Goal: Task Accomplishment & Management: Use online tool/utility

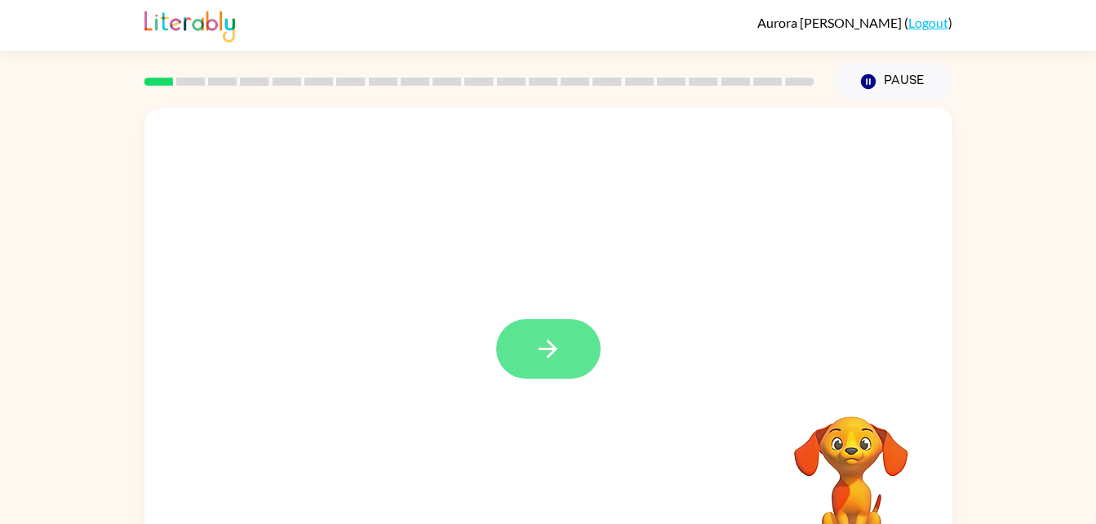
click at [517, 337] on button "button" at bounding box center [548, 349] width 104 height 60
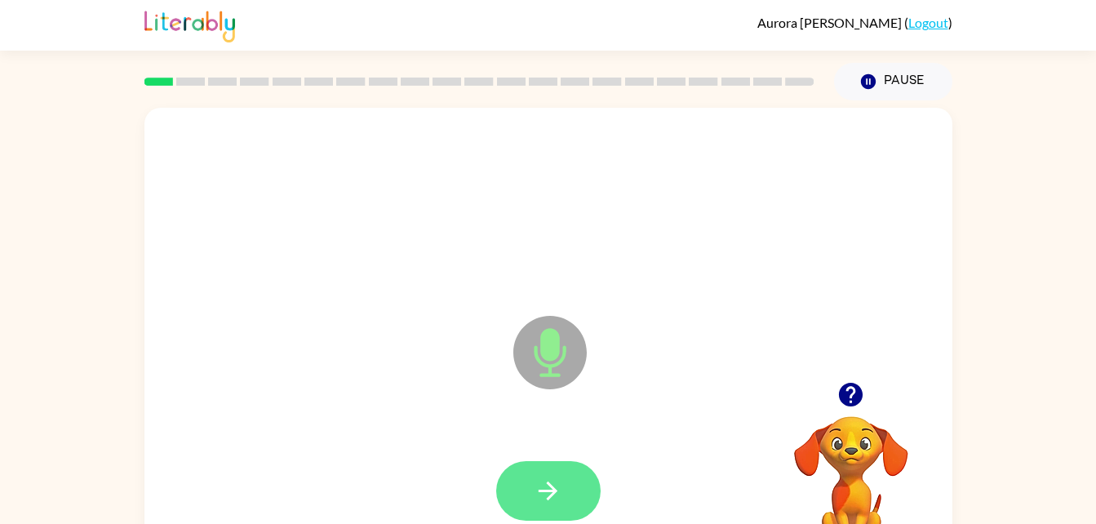
click at [536, 473] on button "button" at bounding box center [548, 491] width 104 height 60
click at [552, 488] on icon "button" at bounding box center [547, 490] width 19 height 19
click at [568, 492] on button "button" at bounding box center [548, 491] width 104 height 60
click at [555, 495] on icon "button" at bounding box center [548, 490] width 29 height 29
click at [559, 517] on button "button" at bounding box center [548, 491] width 104 height 60
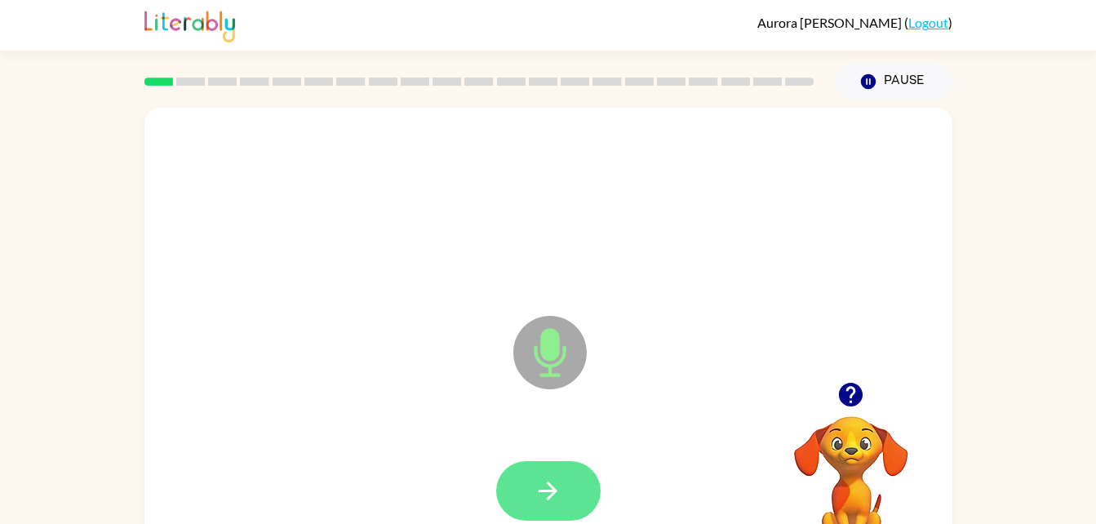
click at [549, 465] on button "button" at bounding box center [548, 491] width 104 height 60
click at [828, 449] on video "Your browser must support playing .mp4 files to use Literably. Please try using…" at bounding box center [850, 472] width 163 height 163
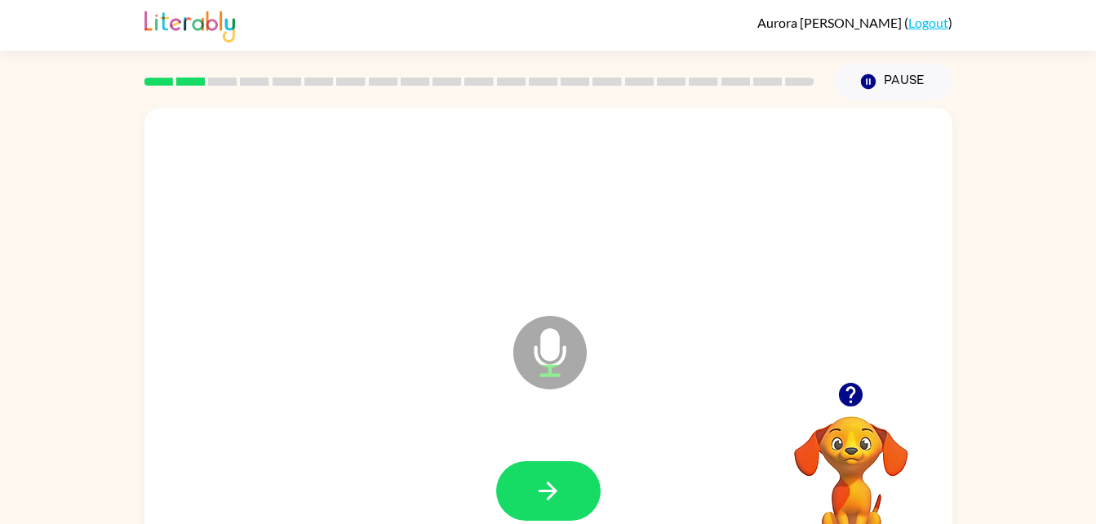
click at [866, 409] on button "button" at bounding box center [851, 395] width 42 height 42
click at [557, 483] on div at bounding box center [548, 491] width 775 height 134
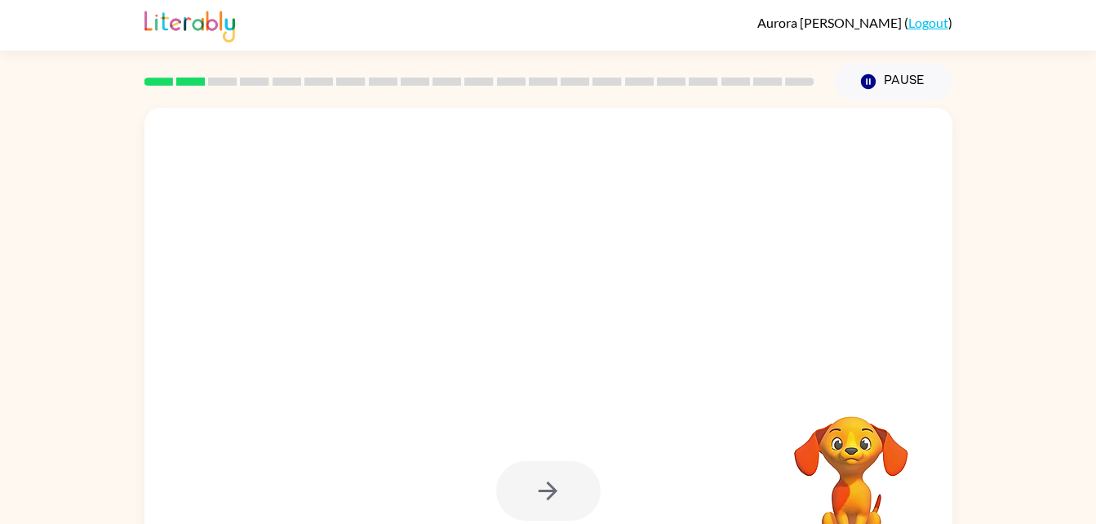
click at [548, 511] on div at bounding box center [548, 491] width 104 height 60
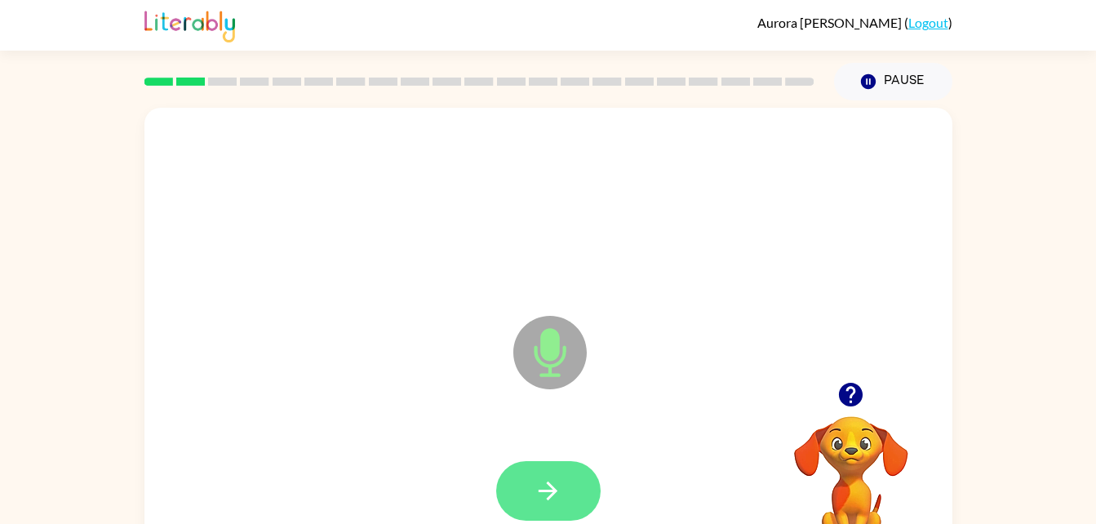
click at [568, 471] on button "button" at bounding box center [548, 491] width 104 height 60
click at [562, 473] on button "button" at bounding box center [548, 491] width 104 height 60
click at [553, 485] on icon "button" at bounding box center [548, 490] width 29 height 29
click at [564, 470] on button "button" at bounding box center [548, 491] width 104 height 60
click at [558, 476] on icon "button" at bounding box center [548, 490] width 29 height 29
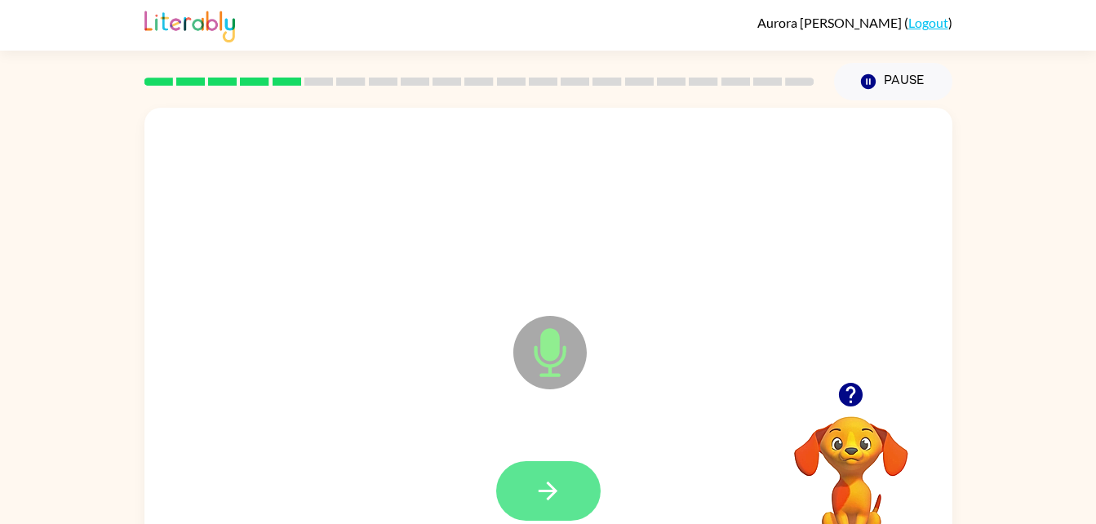
click at [576, 473] on button "button" at bounding box center [548, 491] width 104 height 60
click at [558, 478] on icon "button" at bounding box center [548, 490] width 29 height 29
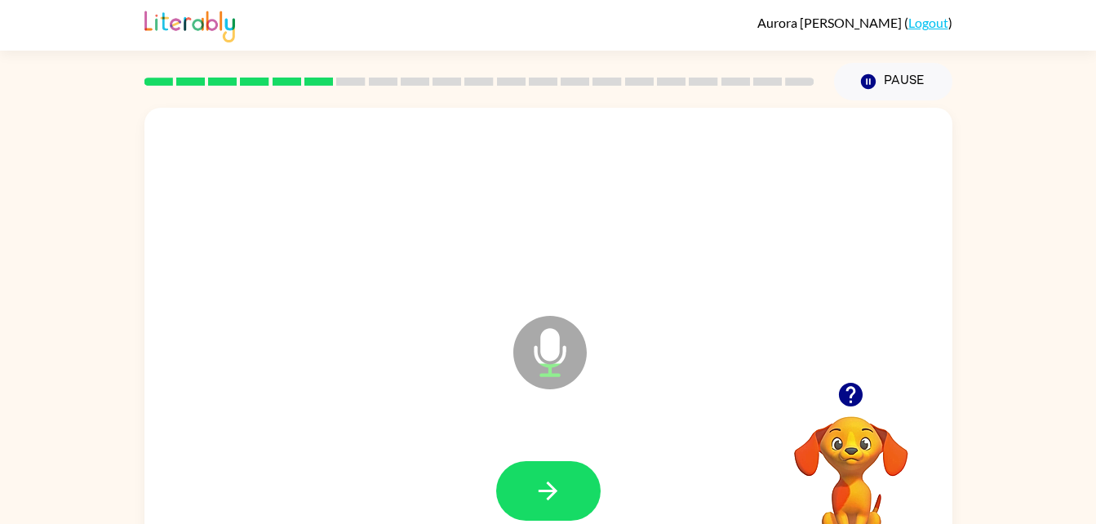
click at [862, 411] on button "button" at bounding box center [851, 395] width 42 height 42
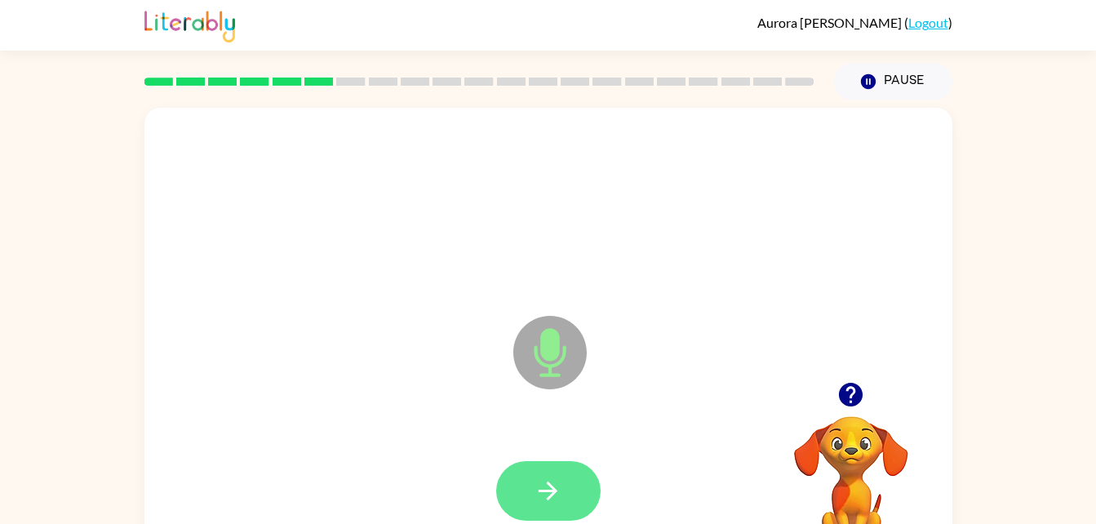
click at [569, 498] on button "button" at bounding box center [548, 491] width 104 height 60
click at [545, 501] on icon "button" at bounding box center [548, 490] width 29 height 29
click at [542, 474] on button "button" at bounding box center [548, 491] width 104 height 60
click at [560, 490] on icon "button" at bounding box center [548, 490] width 29 height 29
click at [568, 499] on button "button" at bounding box center [548, 491] width 104 height 60
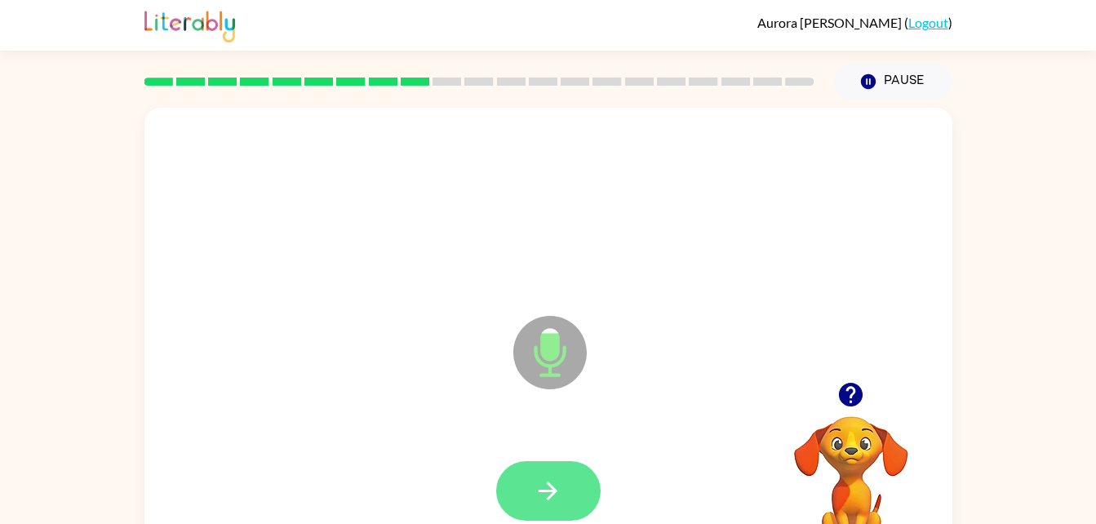
click at [560, 485] on icon "button" at bounding box center [548, 490] width 29 height 29
click at [552, 497] on icon "button" at bounding box center [548, 490] width 29 height 29
click at [553, 490] on icon "button" at bounding box center [547, 490] width 19 height 19
click at [553, 487] on icon "button" at bounding box center [547, 490] width 19 height 19
click at [563, 473] on button "button" at bounding box center [548, 491] width 104 height 60
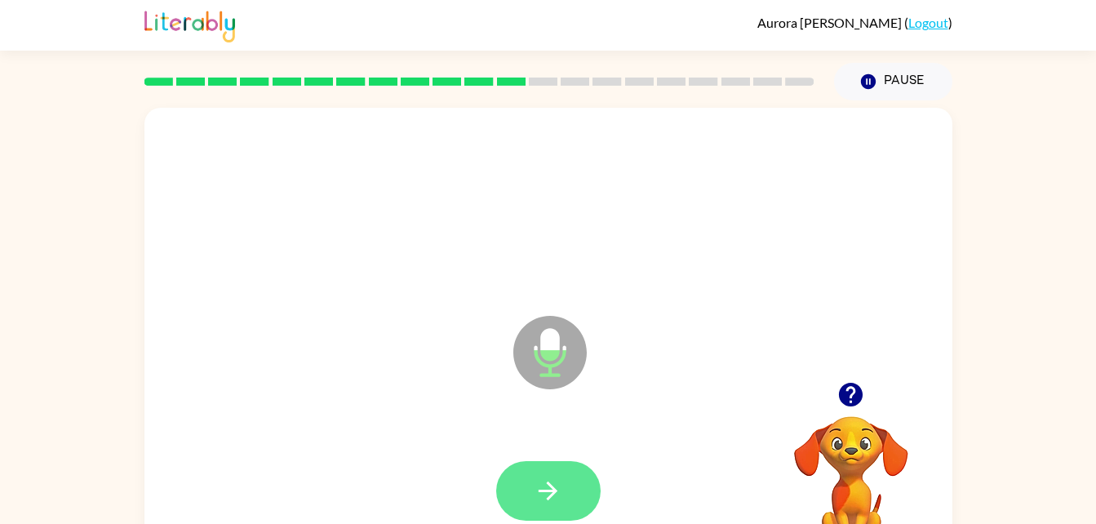
click at [579, 517] on button "button" at bounding box center [548, 491] width 104 height 60
click at [552, 491] on icon "button" at bounding box center [547, 490] width 19 height 19
click at [567, 501] on button "button" at bounding box center [548, 491] width 104 height 60
click at [563, 496] on button "button" at bounding box center [548, 491] width 104 height 60
click at [559, 489] on icon "button" at bounding box center [548, 490] width 29 height 29
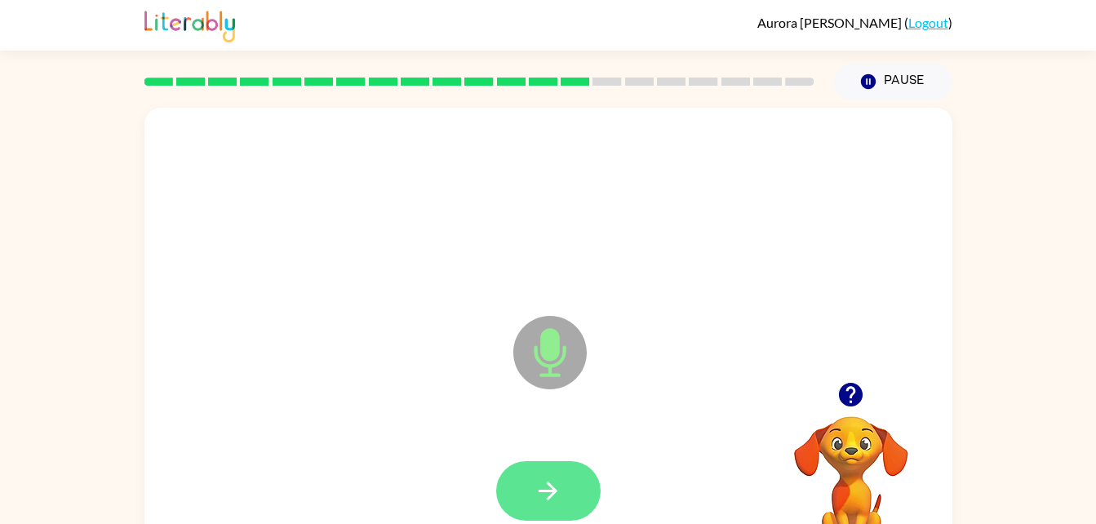
click at [544, 477] on icon "button" at bounding box center [548, 490] width 29 height 29
click at [541, 484] on icon "button" at bounding box center [548, 490] width 29 height 29
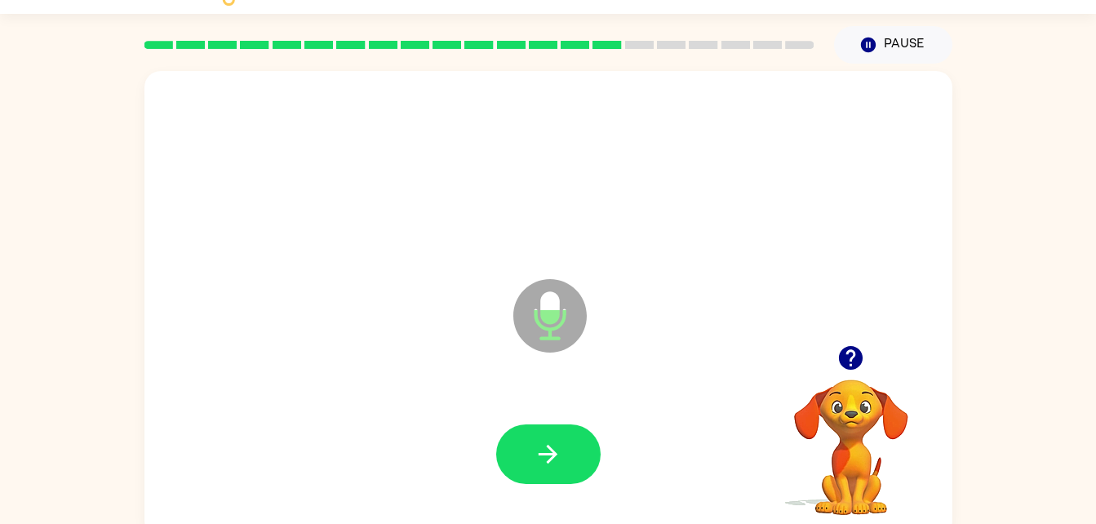
scroll to position [50, 0]
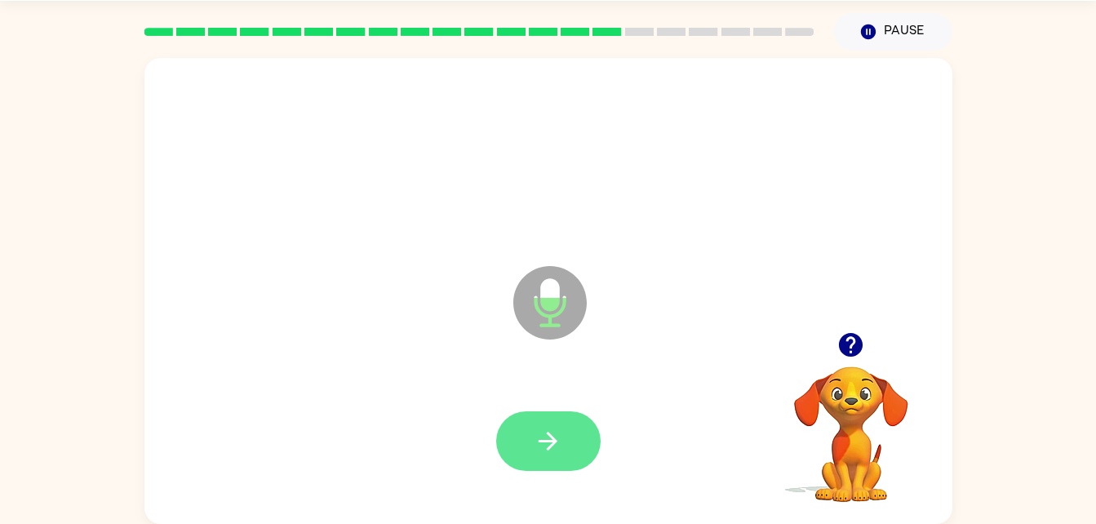
click at [574, 422] on button "button" at bounding box center [548, 441] width 104 height 60
click at [546, 432] on icon "button" at bounding box center [548, 441] width 29 height 29
click at [561, 420] on button "button" at bounding box center [548, 441] width 104 height 60
click at [562, 454] on button "button" at bounding box center [548, 441] width 104 height 60
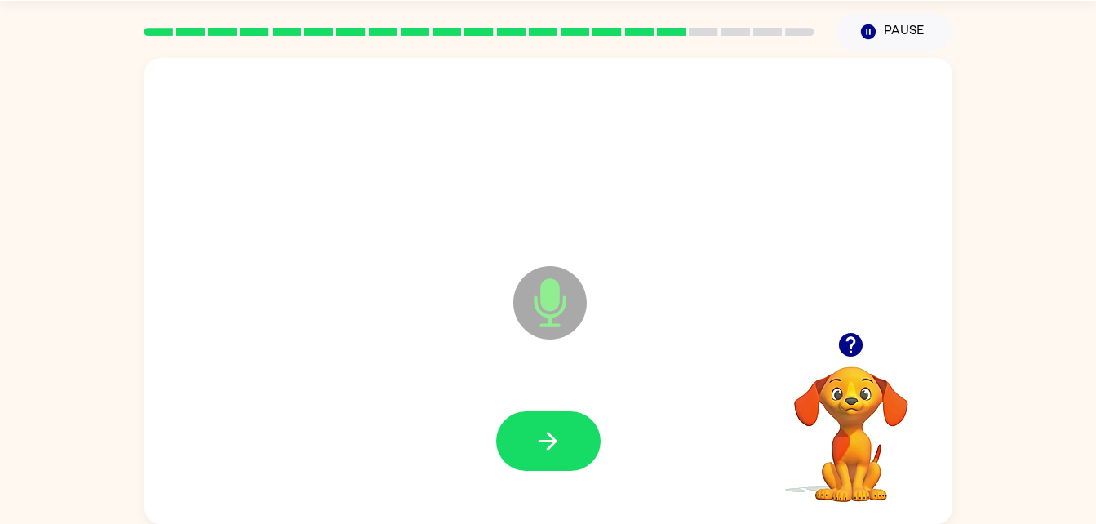
click at [841, 329] on button "button" at bounding box center [851, 345] width 42 height 42
click at [569, 436] on button "button" at bounding box center [548, 441] width 104 height 60
click at [561, 441] on icon "button" at bounding box center [548, 441] width 29 height 29
click at [555, 436] on icon "button" at bounding box center [548, 441] width 29 height 29
click at [557, 434] on icon "button" at bounding box center [548, 441] width 29 height 29
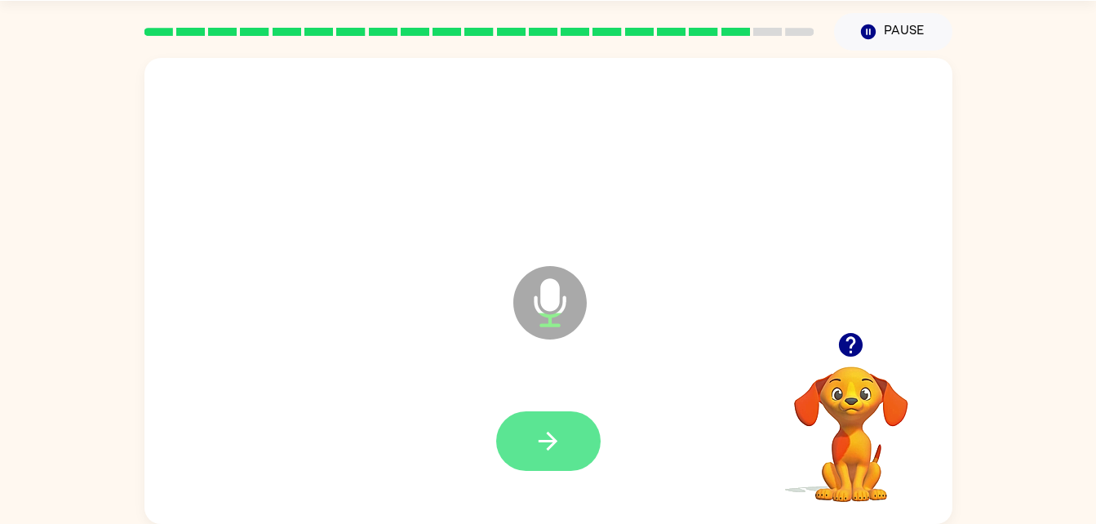
click at [570, 429] on button "button" at bounding box center [548, 441] width 104 height 60
click at [565, 449] on button "button" at bounding box center [548, 441] width 104 height 60
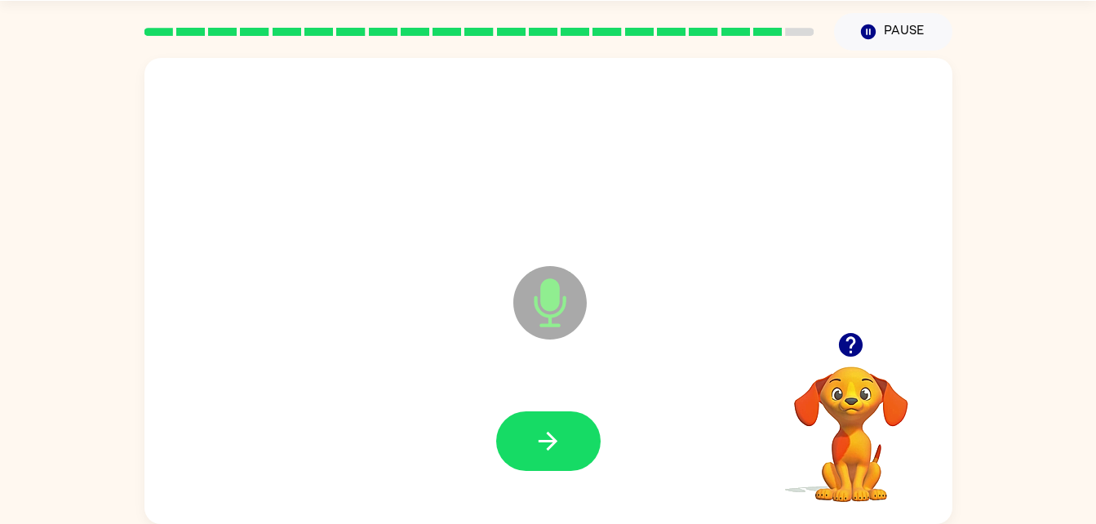
scroll to position [0, 0]
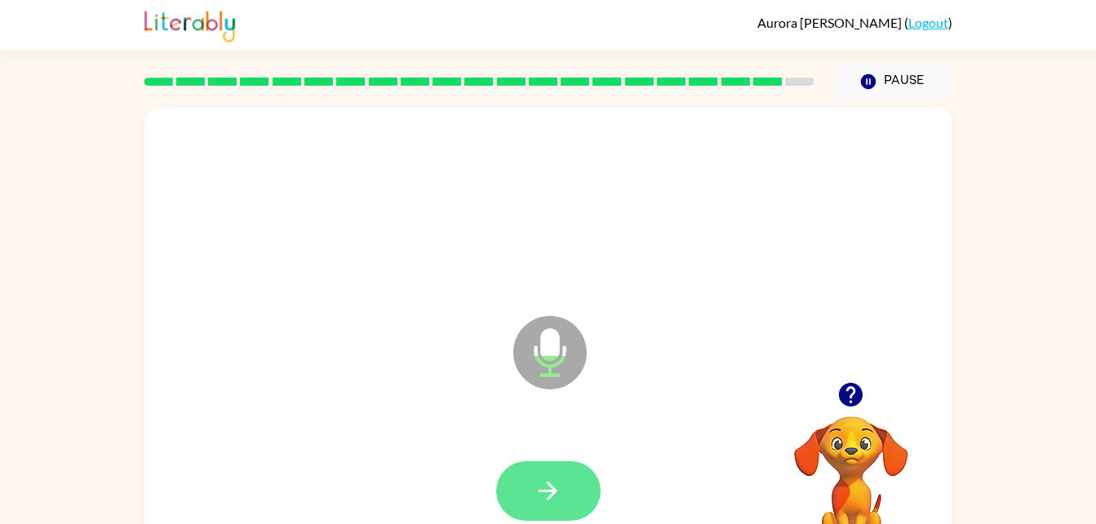
click at [556, 487] on icon "button" at bounding box center [548, 490] width 29 height 29
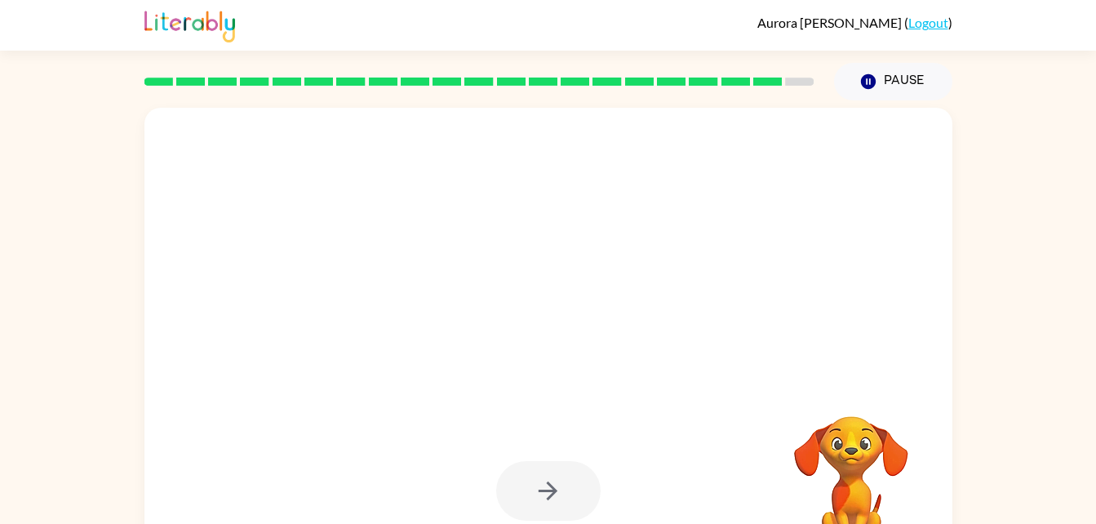
scroll to position [50, 0]
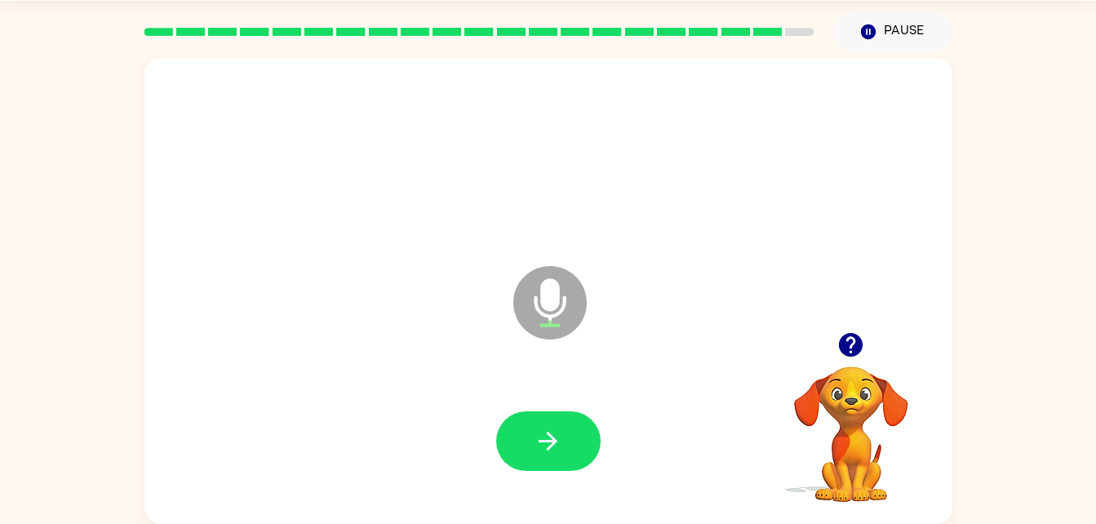
click at [840, 366] on video "Your browser must support playing .mp4 files to use Literably. Please try using…" at bounding box center [850, 422] width 163 height 163
click at [855, 383] on video "Your browser must support playing .mp4 files to use Literably. Please try using…" at bounding box center [850, 422] width 163 height 163
click at [861, 355] on icon "button" at bounding box center [850, 344] width 29 height 29
click at [765, 7] on div at bounding box center [479, 31] width 689 height 57
click at [764, 47] on div at bounding box center [479, 31] width 689 height 57
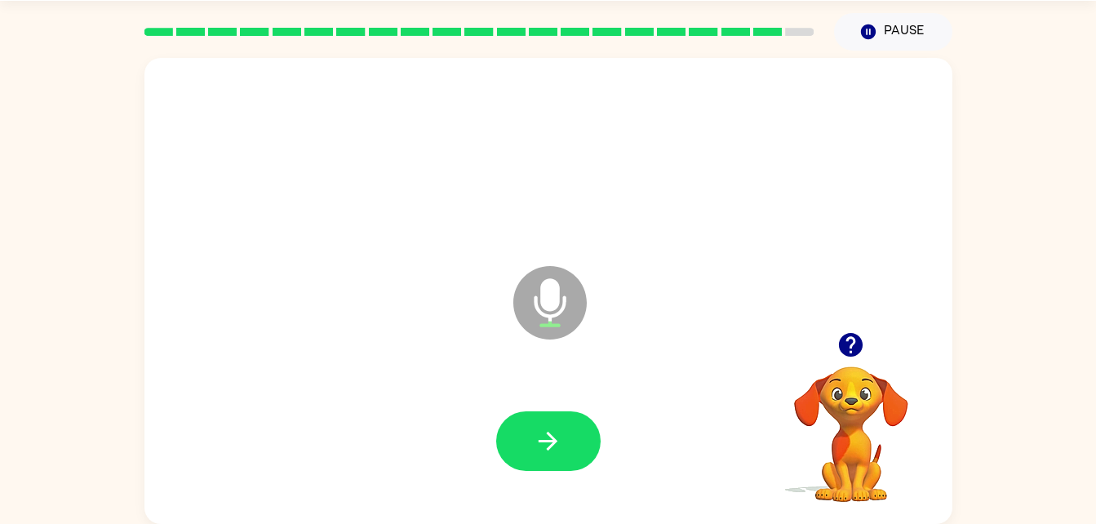
click at [777, 11] on div at bounding box center [479, 31] width 689 height 57
click at [764, 31] on rect at bounding box center [767, 32] width 29 height 8
click at [760, 36] on rect at bounding box center [767, 32] width 29 height 8
click at [763, 38] on div at bounding box center [479, 31] width 689 height 57
click at [765, 33] on rect at bounding box center [767, 32] width 29 height 8
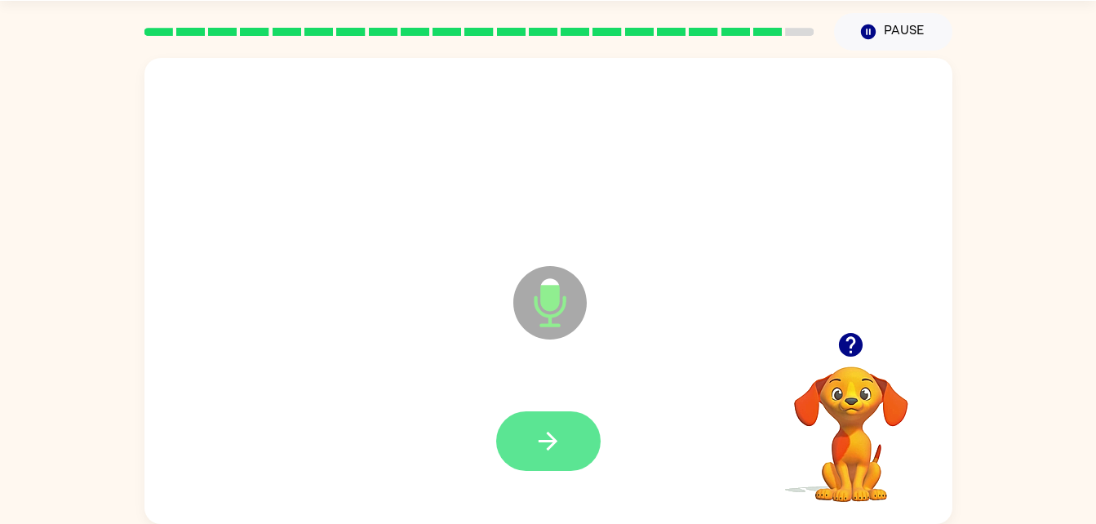
click at [566, 441] on button "button" at bounding box center [548, 441] width 104 height 60
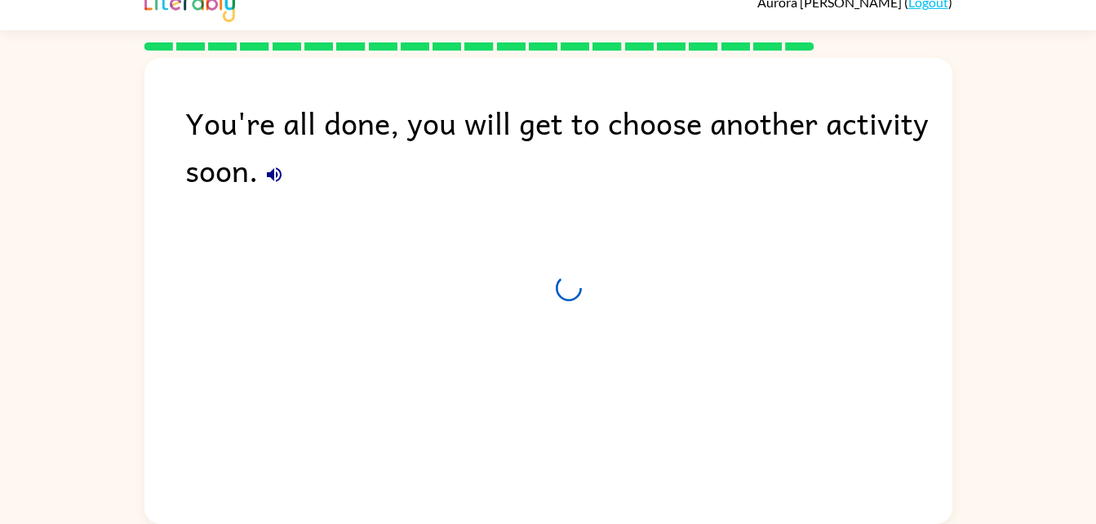
scroll to position [20, 0]
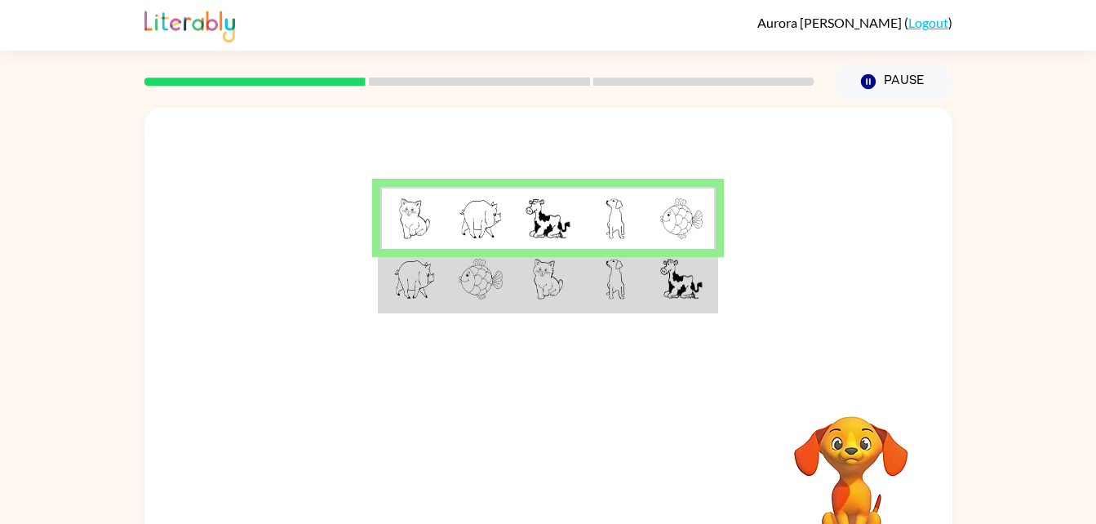
click at [620, 283] on img at bounding box center [615, 279] width 20 height 41
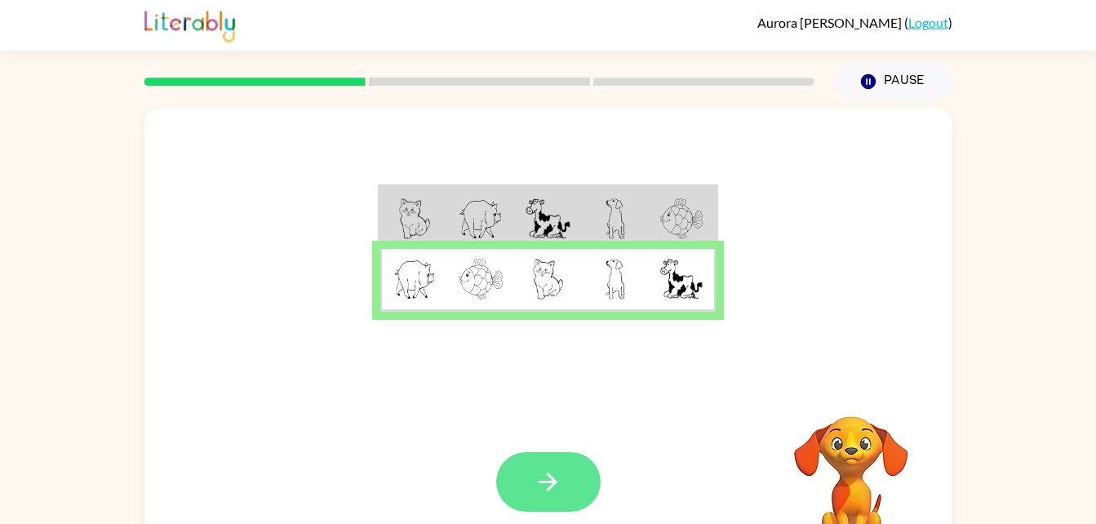
click at [577, 511] on button "button" at bounding box center [548, 482] width 104 height 60
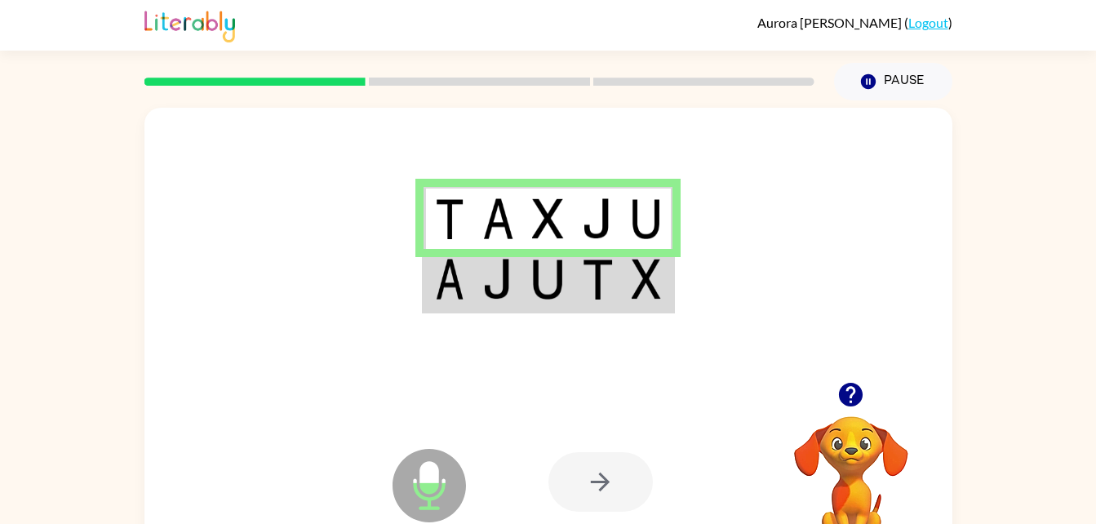
click at [599, 270] on img at bounding box center [597, 279] width 31 height 41
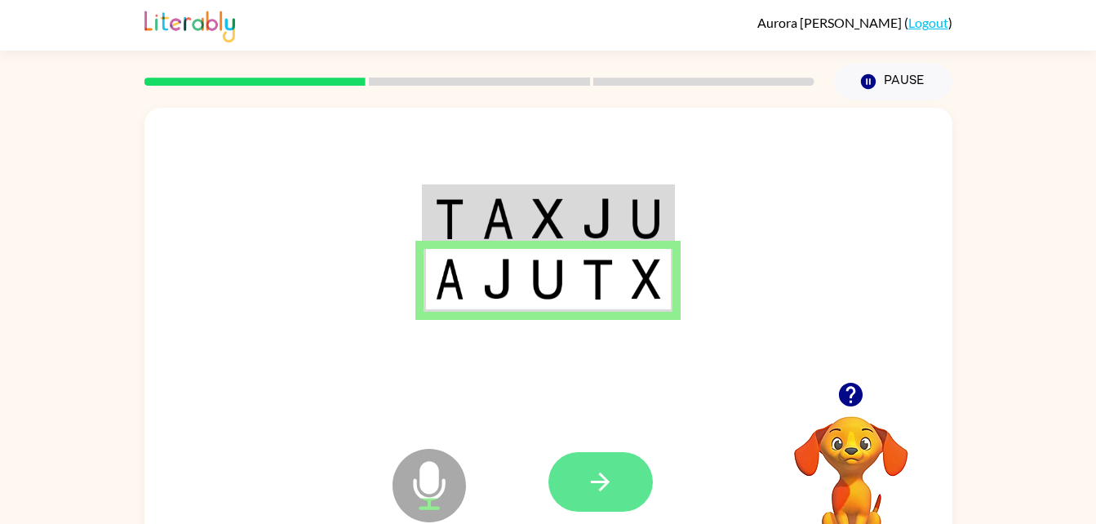
click at [603, 510] on button "button" at bounding box center [600, 482] width 104 height 60
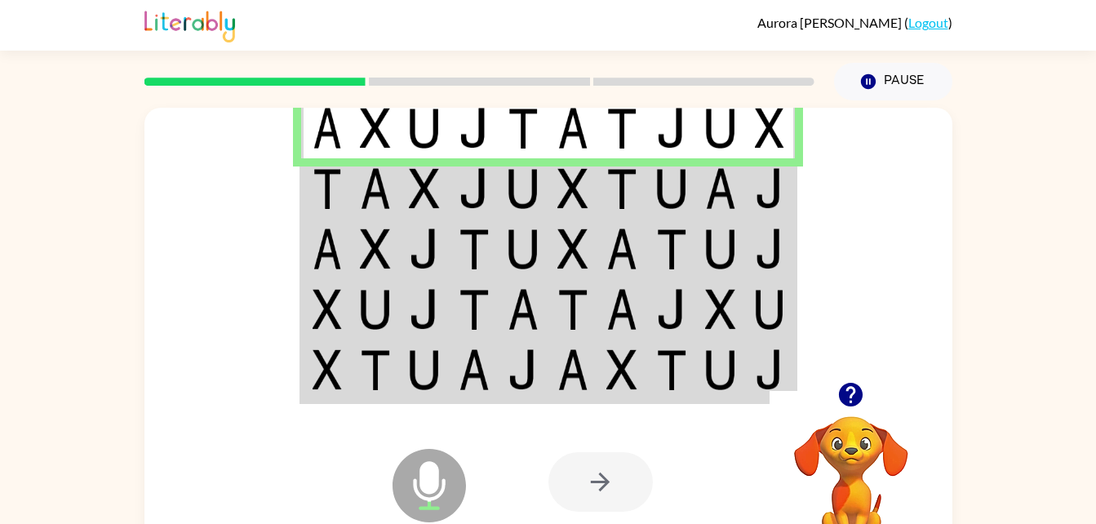
click at [369, 205] on img at bounding box center [375, 188] width 31 height 41
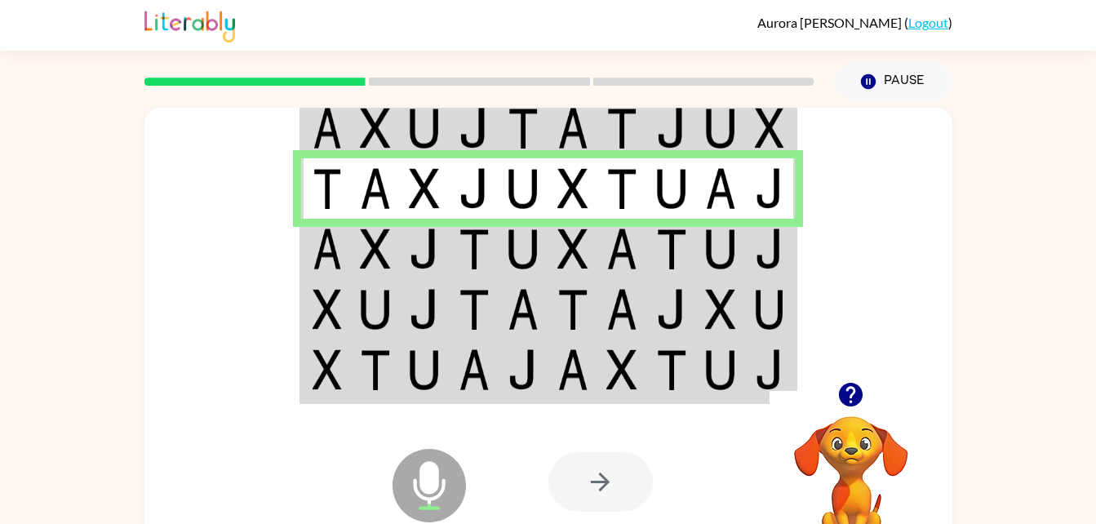
click at [530, 249] on img at bounding box center [522, 248] width 31 height 41
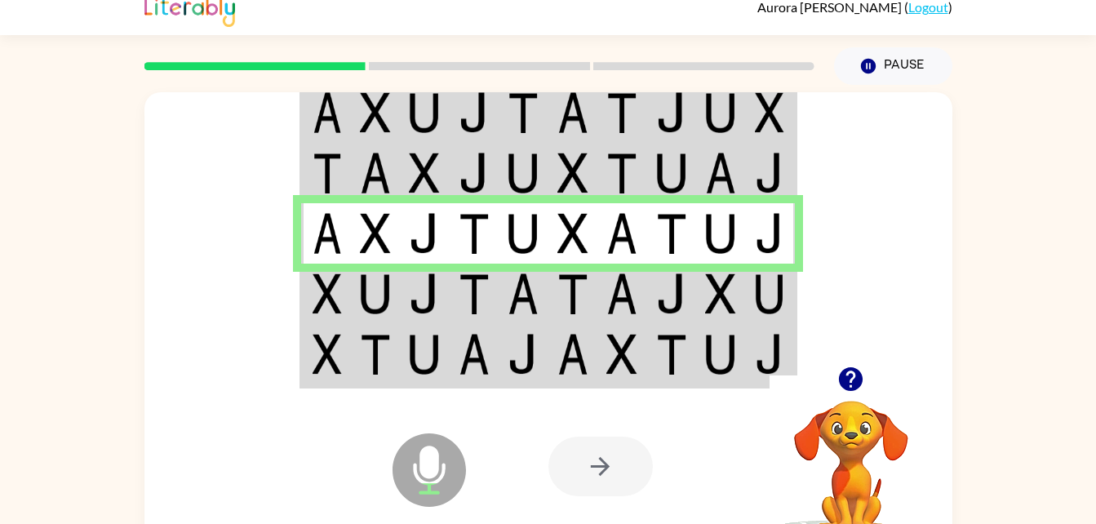
scroll to position [17, 0]
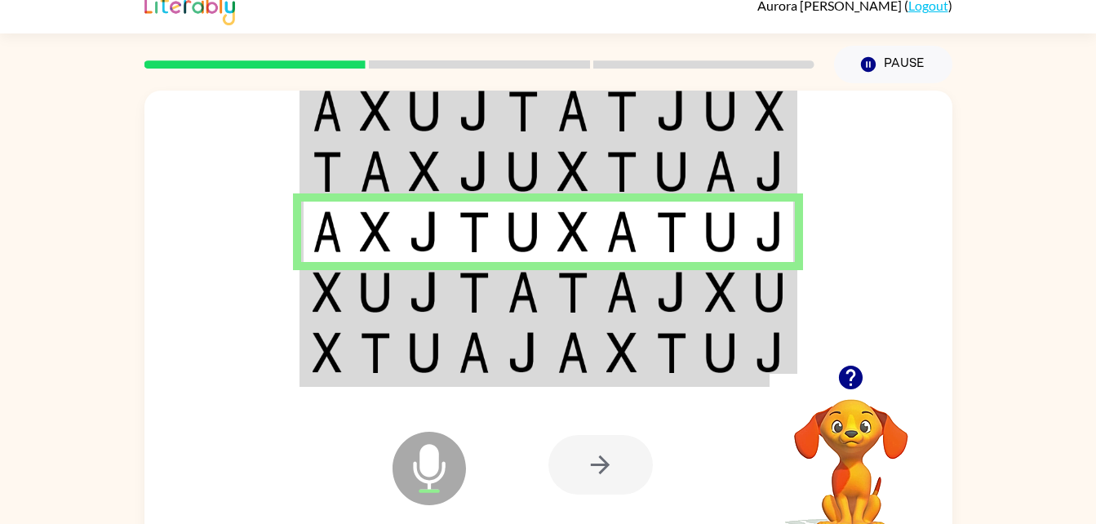
click at [738, 321] on td at bounding box center [721, 292] width 50 height 60
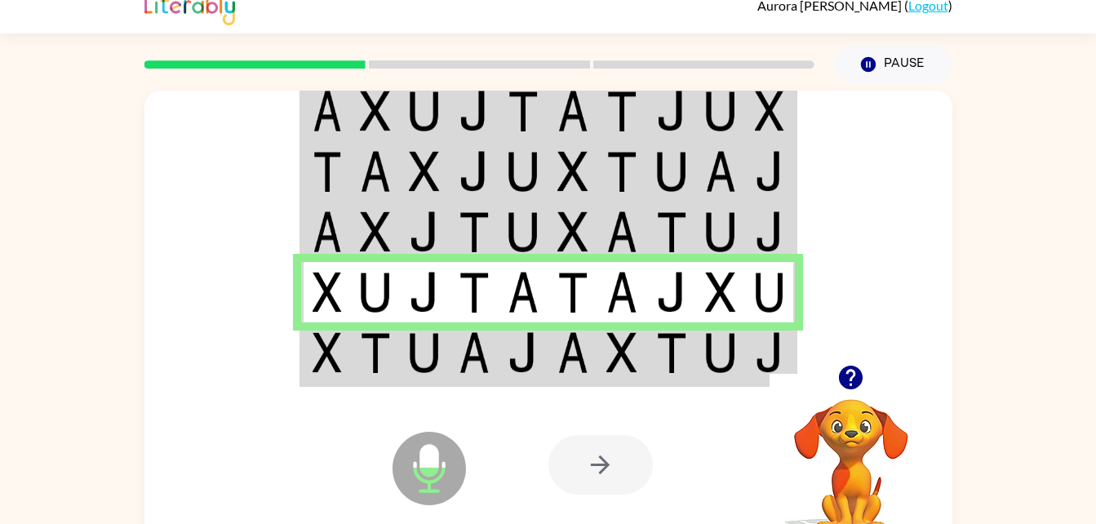
click at [579, 348] on img at bounding box center [572, 352] width 31 height 41
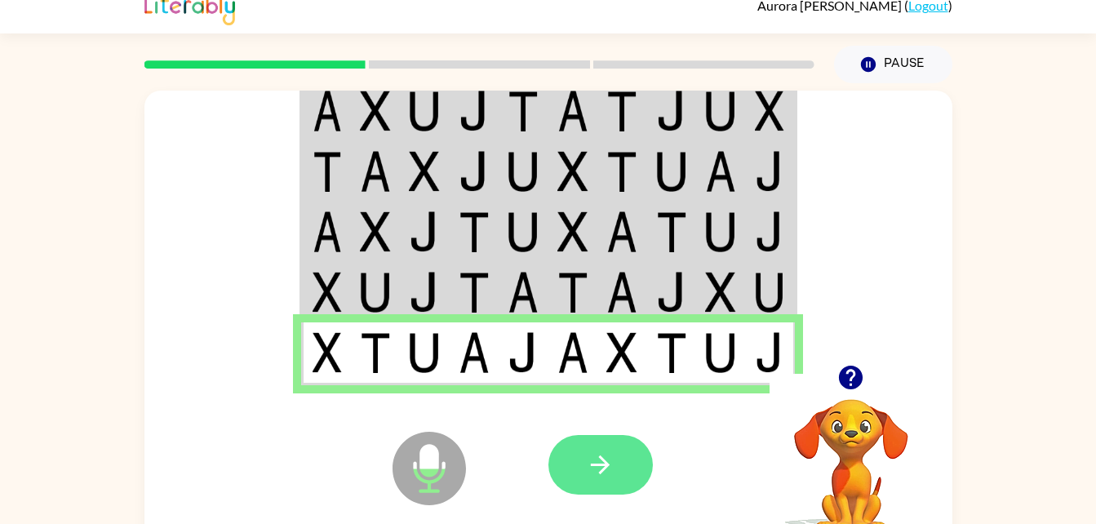
click at [592, 459] on icon "button" at bounding box center [600, 464] width 29 height 29
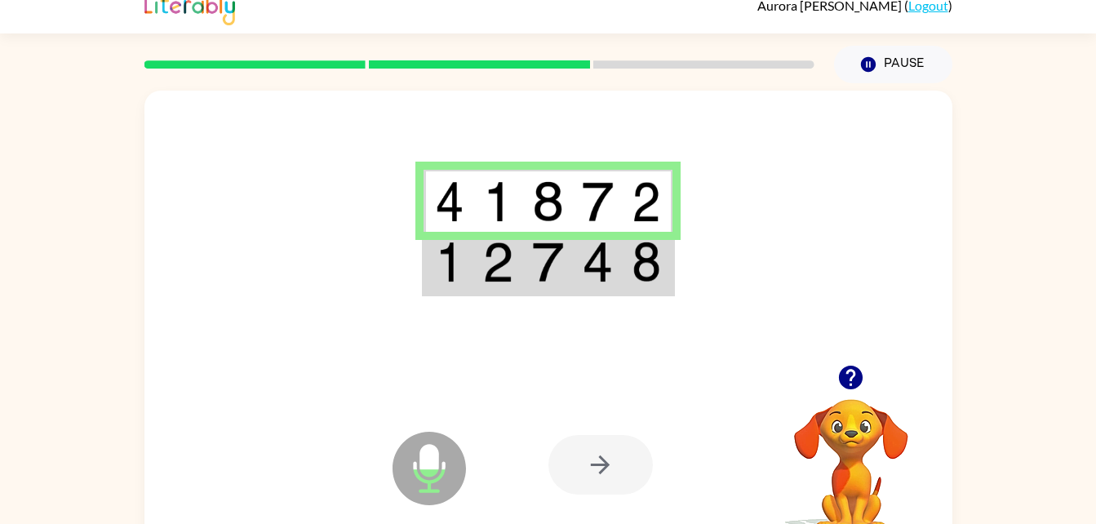
click at [593, 450] on div at bounding box center [600, 465] width 104 height 60
click at [618, 476] on div at bounding box center [600, 465] width 104 height 60
click at [621, 252] on td at bounding box center [598, 263] width 50 height 63
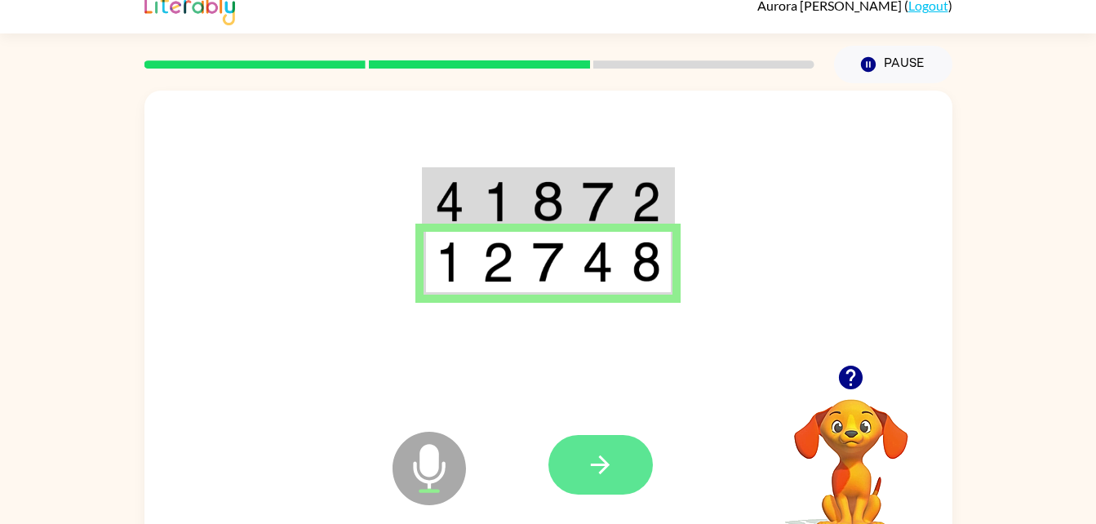
click at [605, 461] on icon "button" at bounding box center [600, 464] width 19 height 19
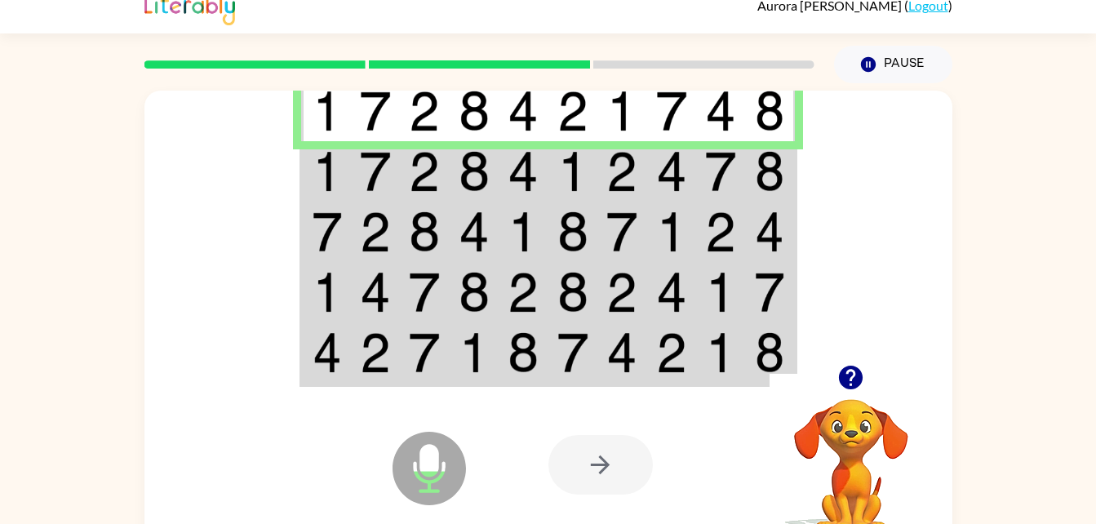
click at [490, 167] on td at bounding box center [475, 171] width 50 height 60
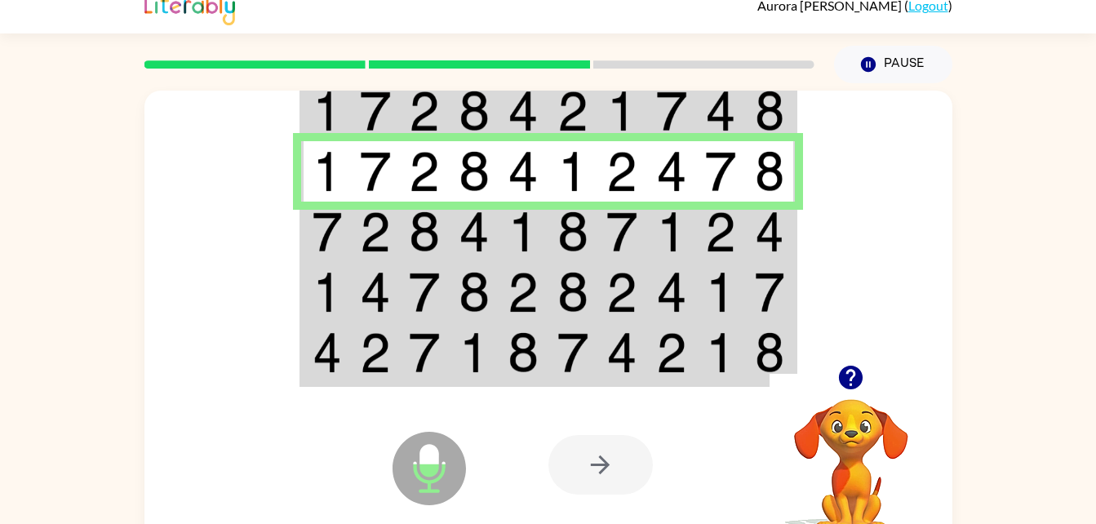
click at [482, 230] on img at bounding box center [474, 231] width 31 height 41
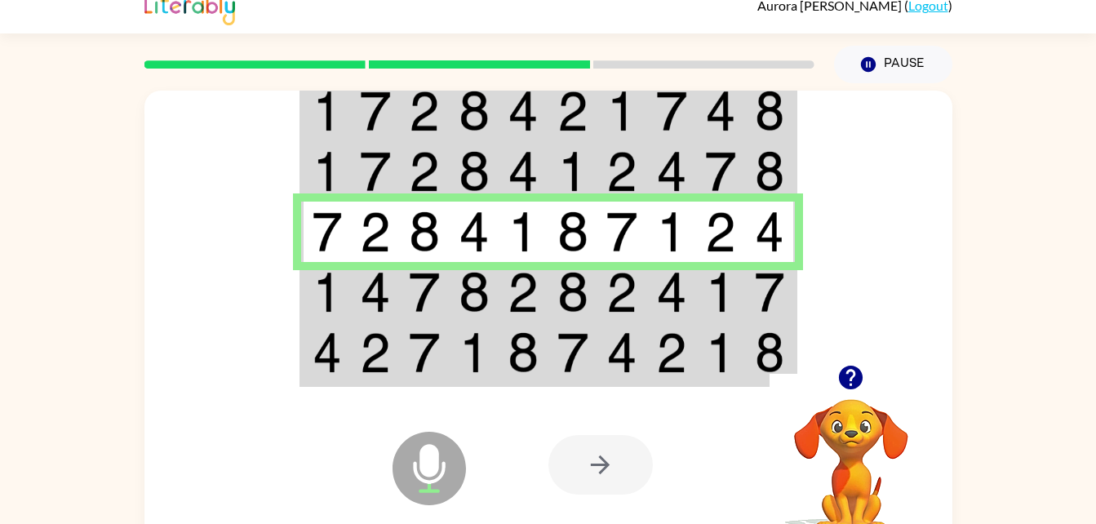
click at [525, 290] on img at bounding box center [522, 292] width 31 height 41
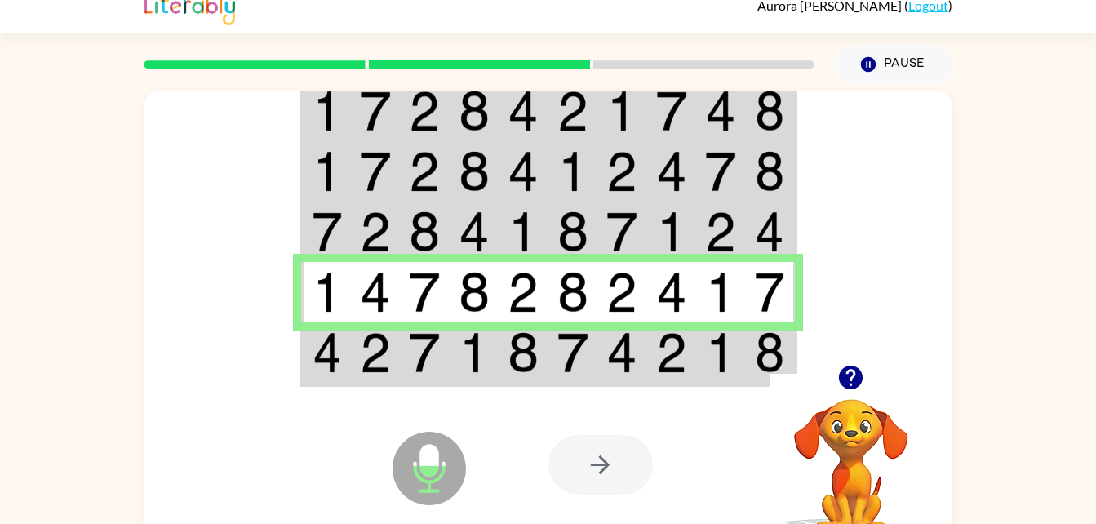
click at [508, 385] on div "Microphone The Microphone is here when it is your turn to talk Your browser mus…" at bounding box center [548, 465] width 808 height 184
click at [625, 378] on div at bounding box center [668, 465] width 241 height 184
click at [703, 355] on td at bounding box center [721, 353] width 50 height 63
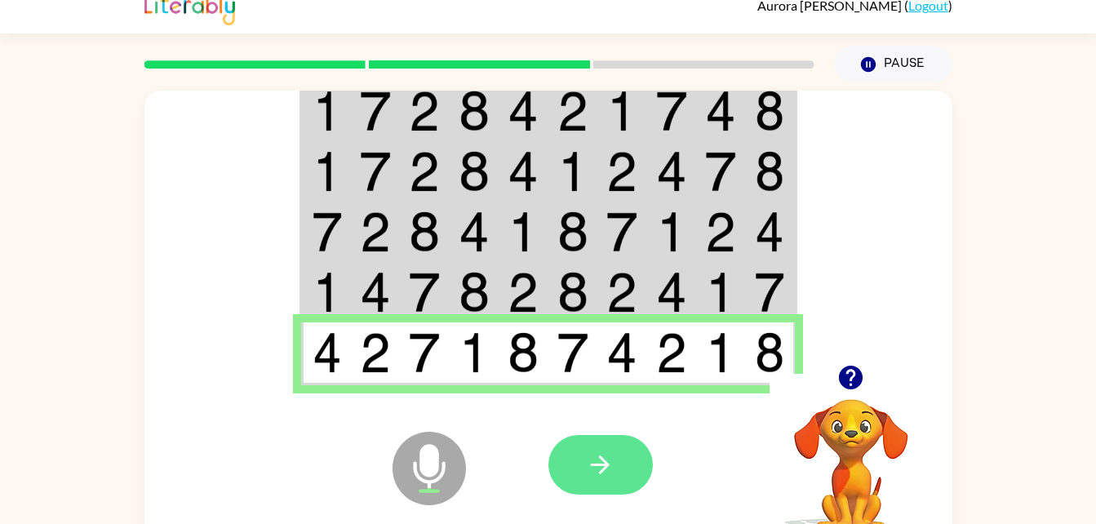
click at [627, 463] on button "button" at bounding box center [600, 465] width 104 height 60
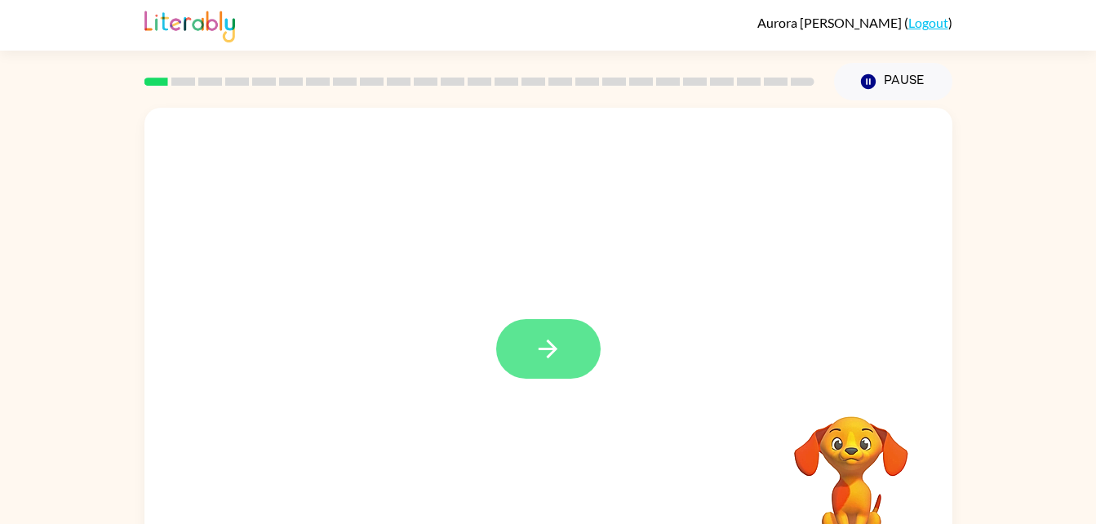
click at [593, 337] on button "button" at bounding box center [548, 349] width 104 height 60
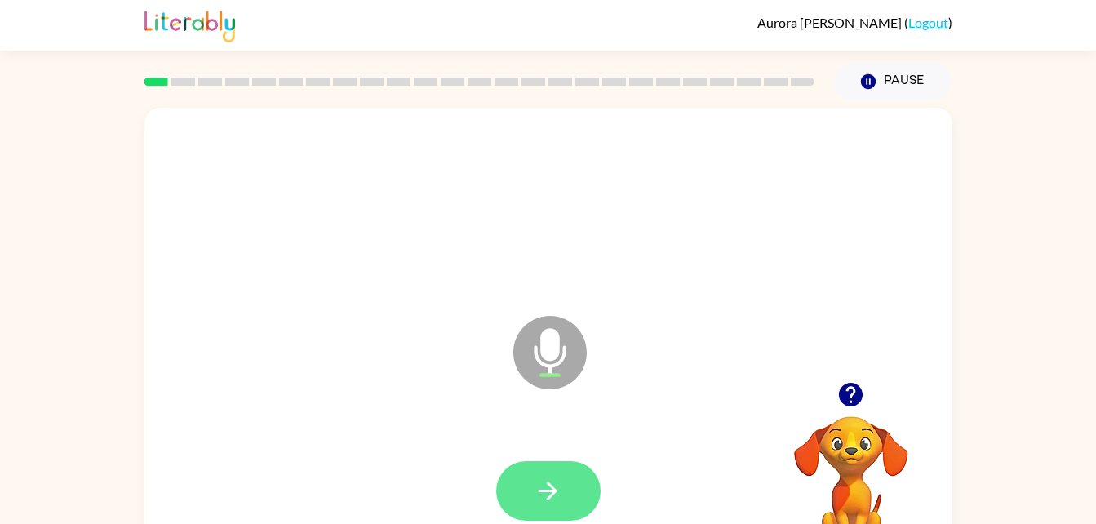
click at [578, 475] on button "button" at bounding box center [548, 491] width 104 height 60
click at [556, 491] on icon "button" at bounding box center [547, 490] width 19 height 19
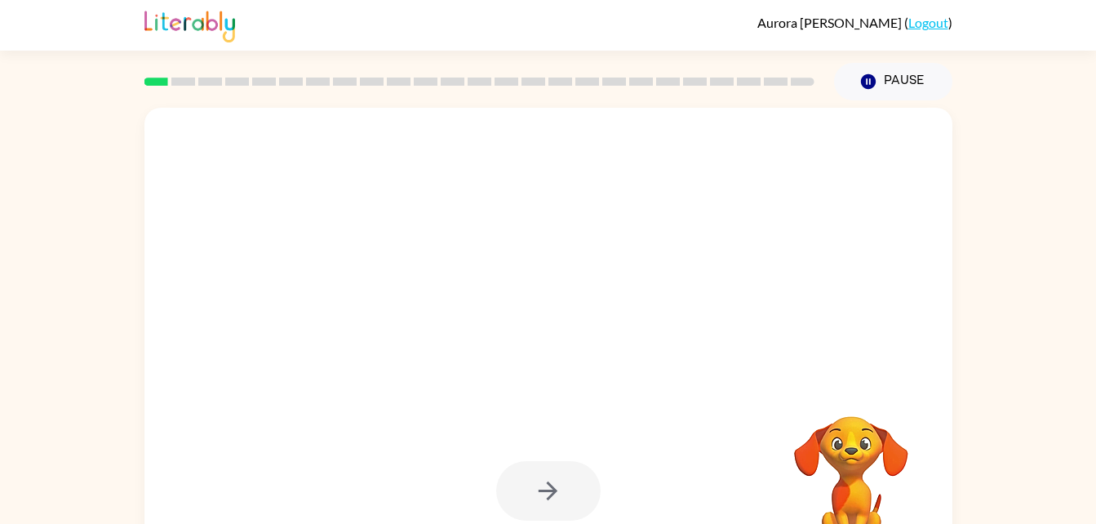
drag, startPoint x: 1068, startPoint y: 223, endPoint x: 1107, endPoint y: 240, distance: 42.7
click at [1095, 240] on html "[PERSON_NAME] ( Logout ) Pause Pause Your browser must support playing .mp4 fil…" at bounding box center [548, 287] width 1096 height 574
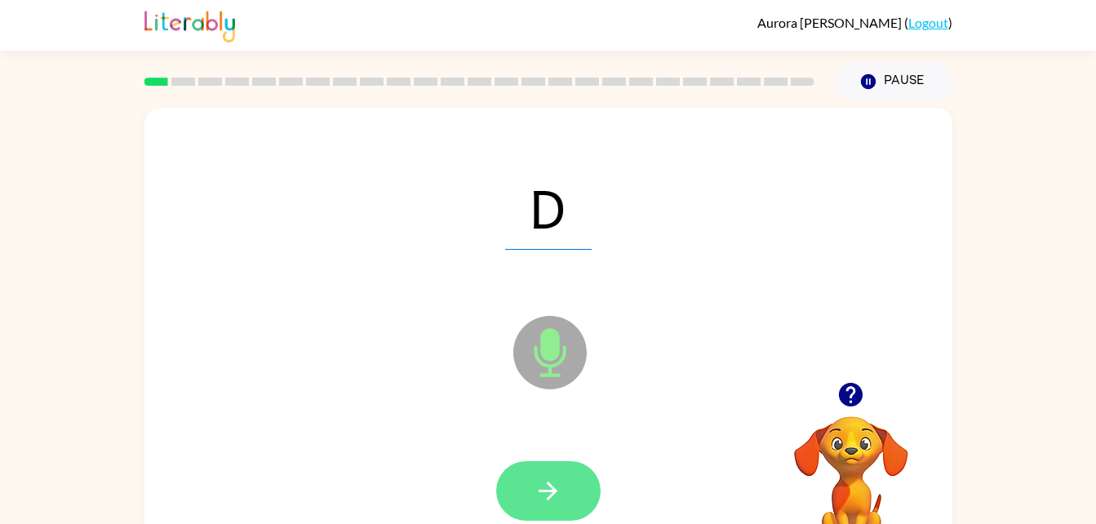
click at [554, 481] on icon "button" at bounding box center [548, 490] width 29 height 29
click at [546, 466] on button "button" at bounding box center [548, 491] width 104 height 60
click at [565, 512] on button "button" at bounding box center [548, 491] width 104 height 60
click at [571, 487] on button "button" at bounding box center [548, 491] width 104 height 60
click at [552, 496] on icon "button" at bounding box center [547, 490] width 19 height 19
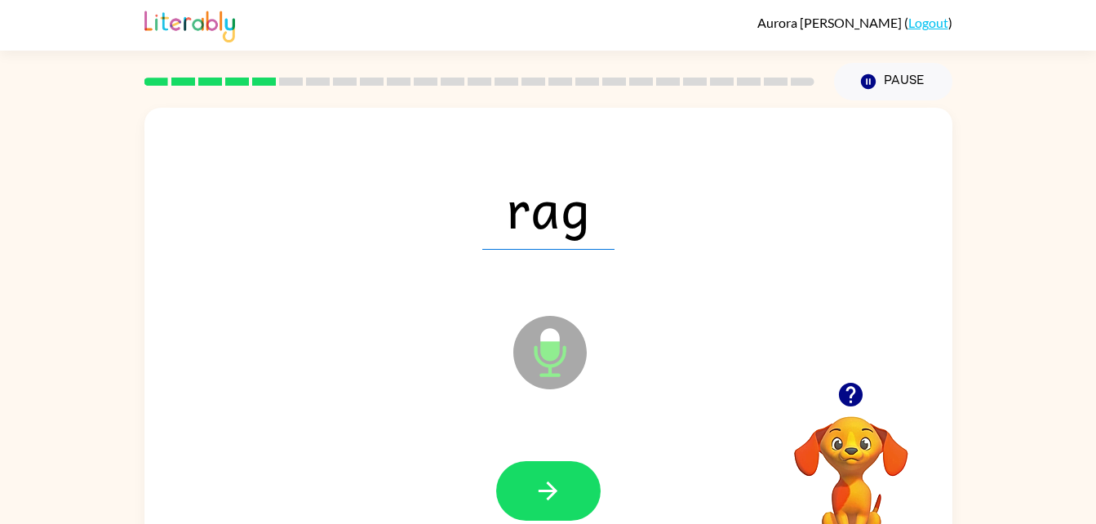
click at [569, 484] on div at bounding box center [548, 491] width 104 height 60
click at [554, 487] on div at bounding box center [548, 491] width 104 height 60
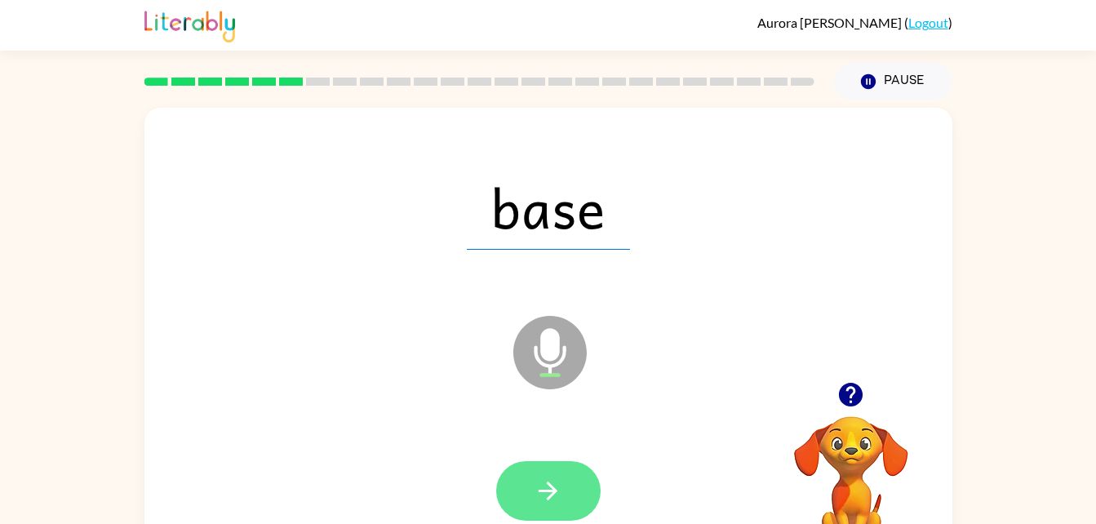
click at [551, 486] on icon "button" at bounding box center [547, 490] width 19 height 19
click at [524, 467] on button "button" at bounding box center [548, 491] width 104 height 60
click at [560, 479] on icon "button" at bounding box center [548, 490] width 29 height 29
click at [550, 509] on button "button" at bounding box center [548, 491] width 104 height 60
click at [542, 490] on icon "button" at bounding box center [547, 490] width 19 height 19
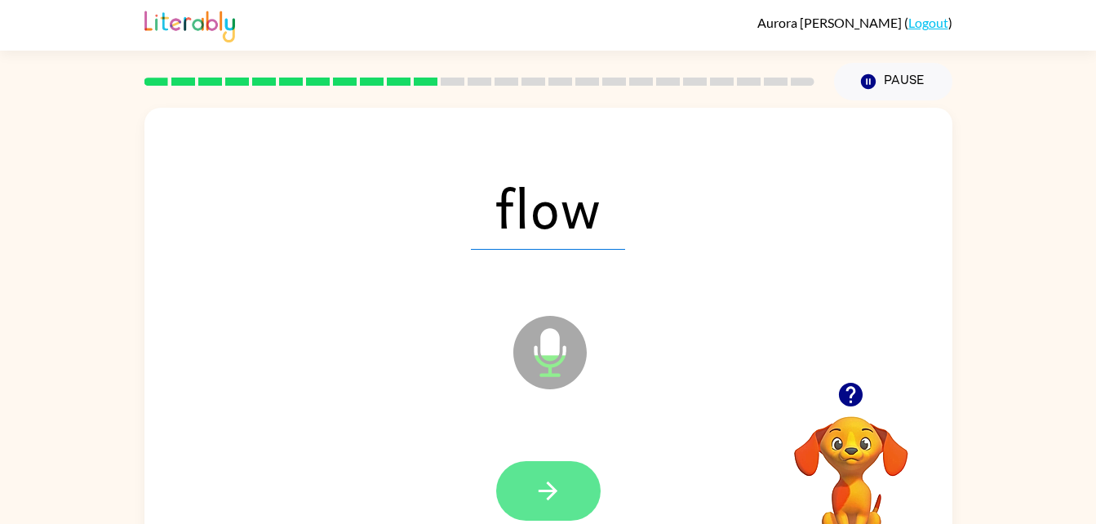
click at [557, 488] on icon "button" at bounding box center [548, 490] width 29 height 29
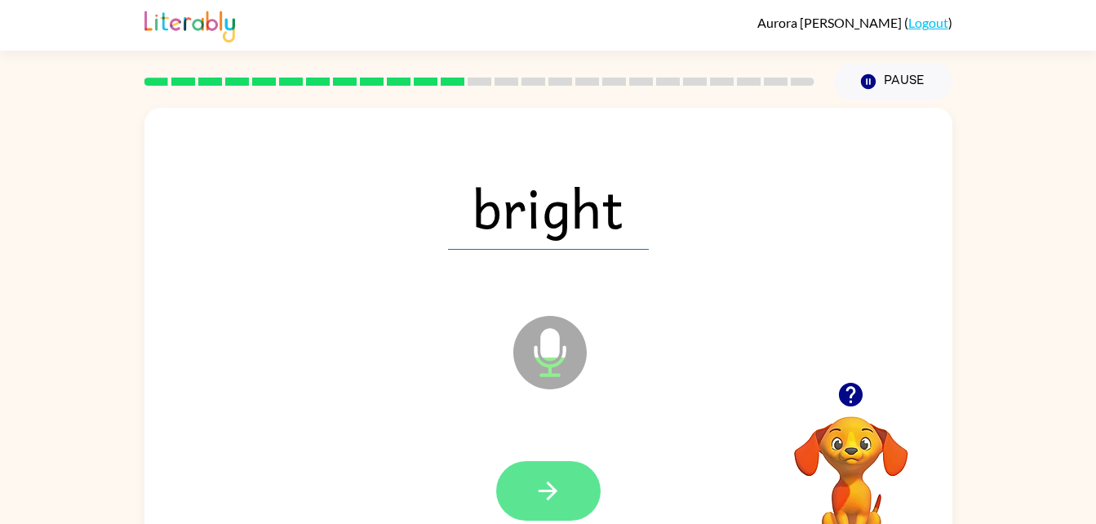
click at [562, 485] on button "button" at bounding box center [548, 491] width 104 height 60
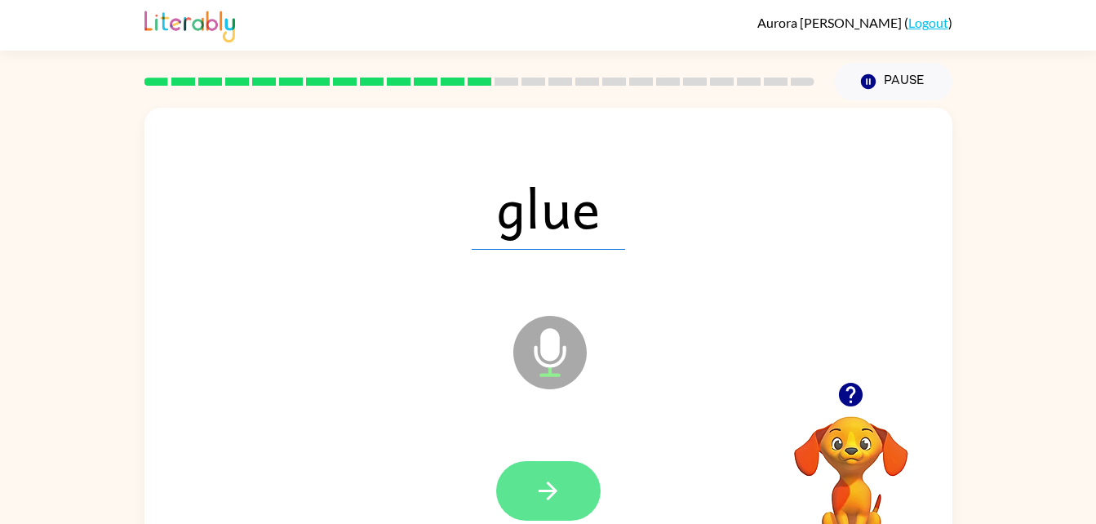
click at [542, 488] on icon "button" at bounding box center [548, 490] width 29 height 29
click at [555, 481] on icon "button" at bounding box center [548, 490] width 29 height 29
click at [532, 486] on button "button" at bounding box center [548, 491] width 104 height 60
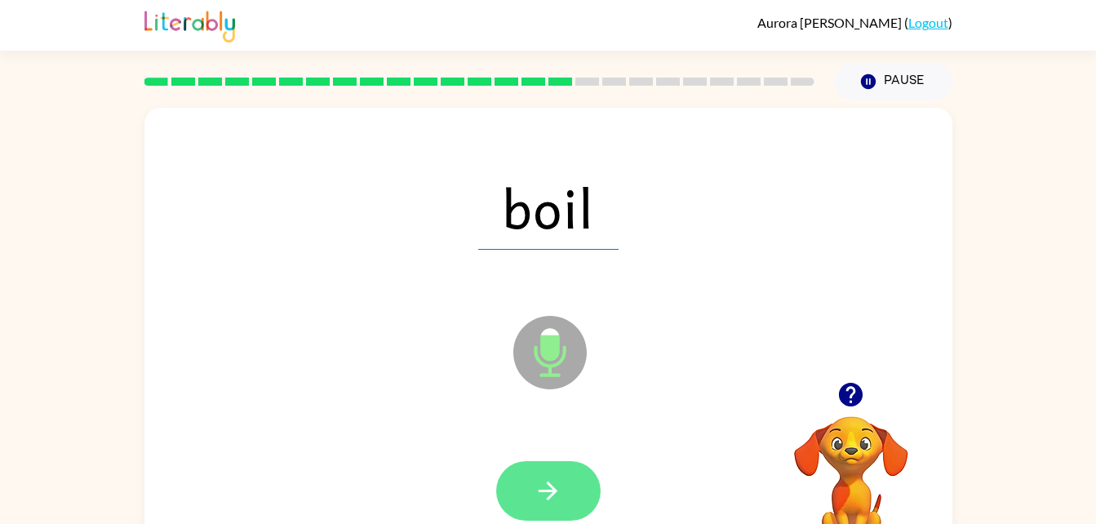
click at [558, 488] on icon "button" at bounding box center [548, 490] width 29 height 29
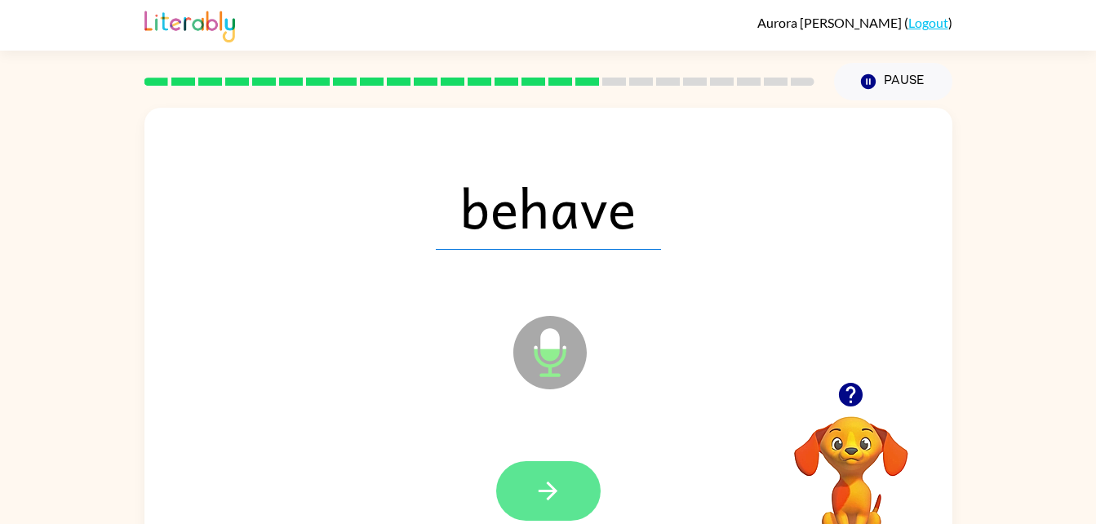
click at [543, 512] on button "button" at bounding box center [548, 491] width 104 height 60
click at [553, 491] on icon "button" at bounding box center [547, 490] width 19 height 19
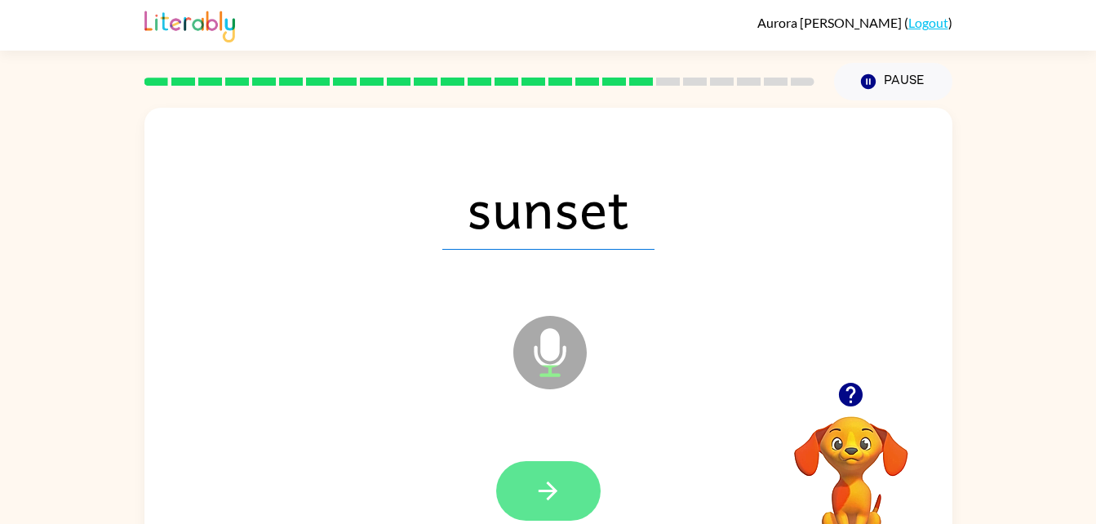
click at [583, 476] on button "button" at bounding box center [548, 491] width 104 height 60
click at [556, 487] on icon "button" at bounding box center [548, 490] width 29 height 29
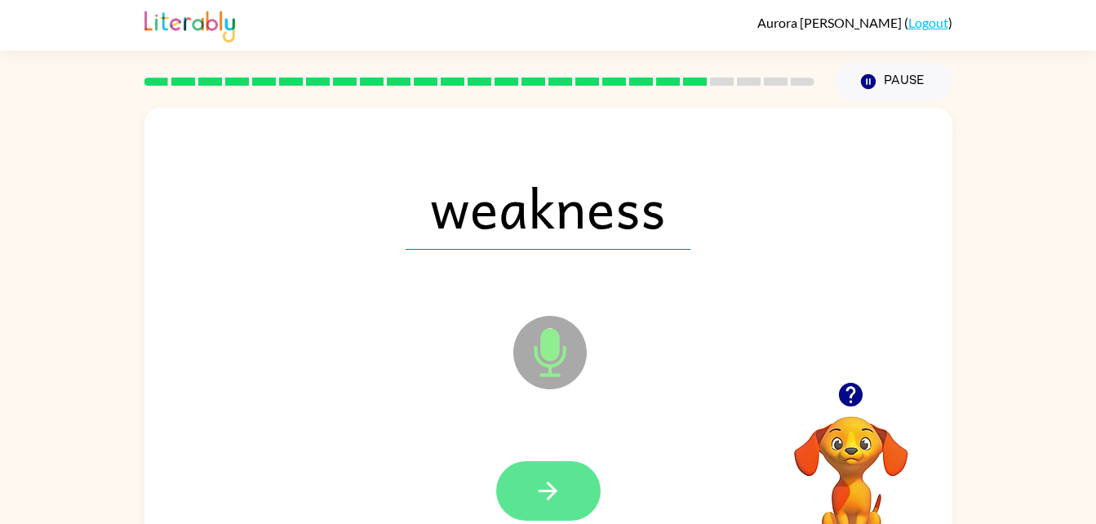
click at [550, 506] on button "button" at bounding box center [548, 491] width 104 height 60
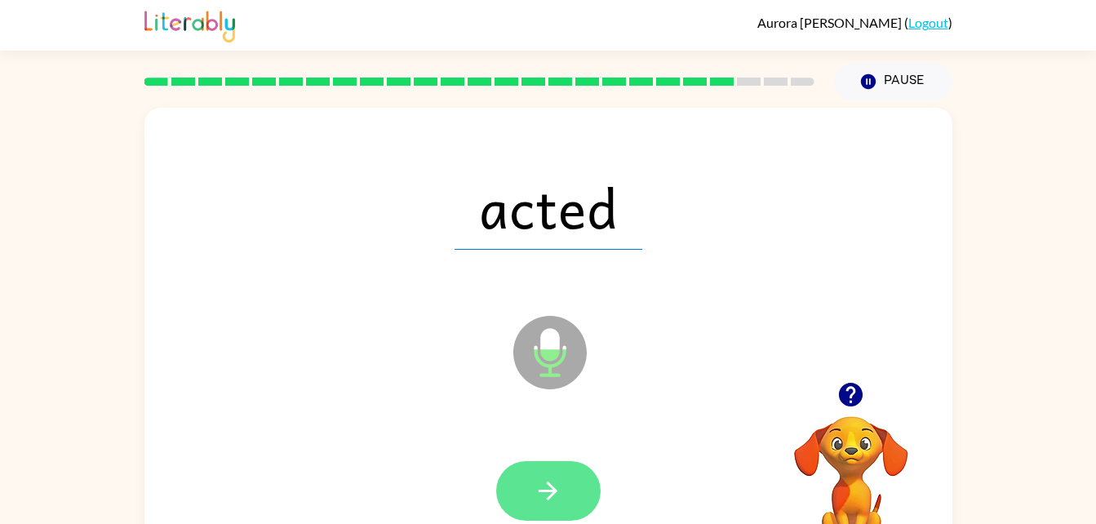
click at [541, 491] on icon "button" at bounding box center [547, 490] width 19 height 19
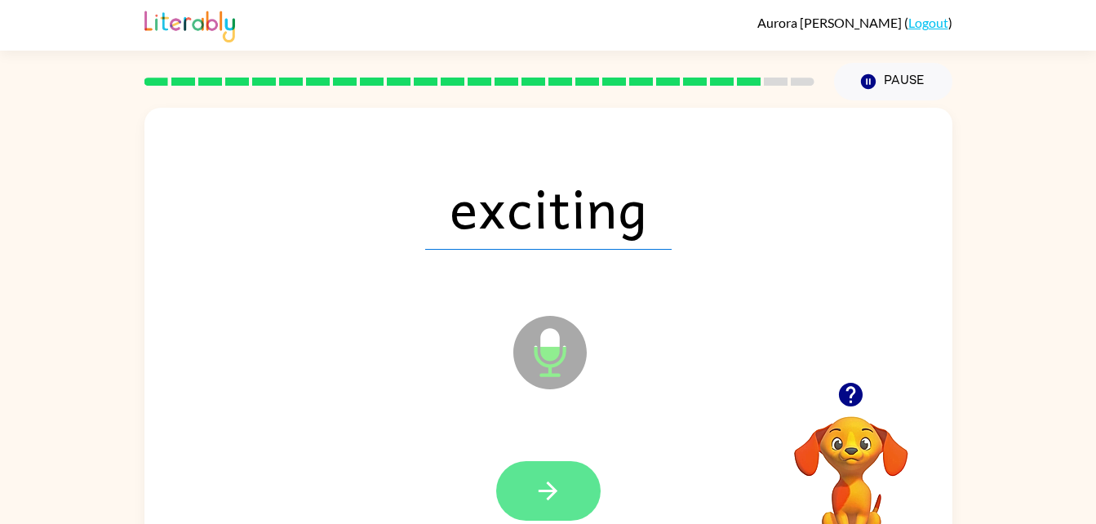
click at [552, 484] on icon "button" at bounding box center [548, 490] width 29 height 29
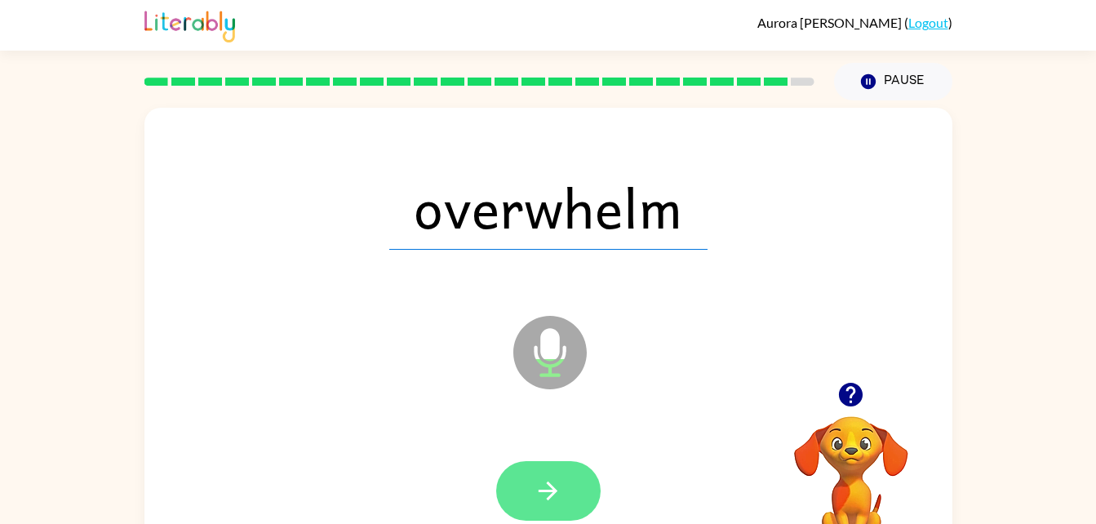
click at [552, 490] on icon "button" at bounding box center [547, 490] width 19 height 19
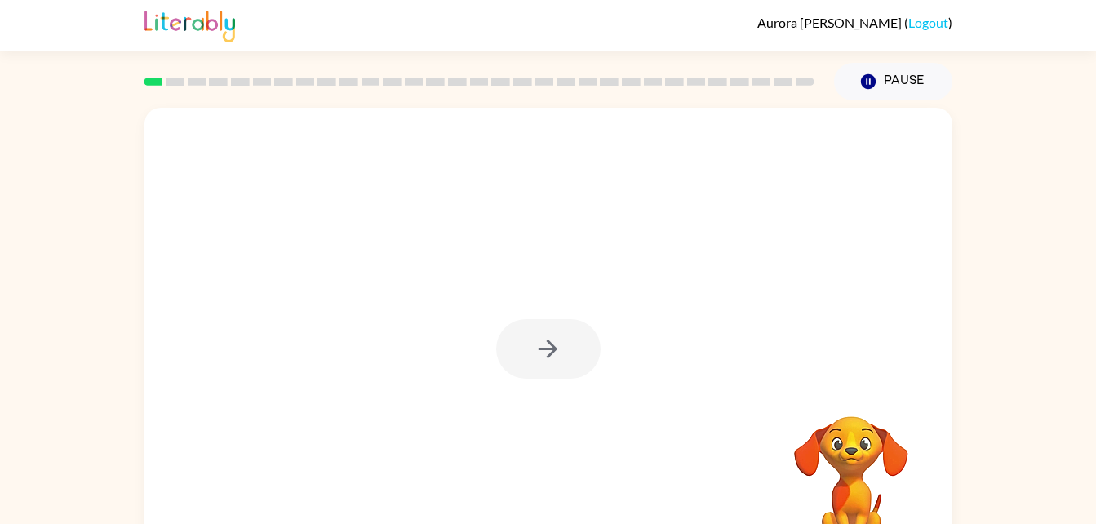
click at [541, 359] on div at bounding box center [548, 349] width 104 height 60
click at [543, 357] on icon "button" at bounding box center [548, 349] width 29 height 29
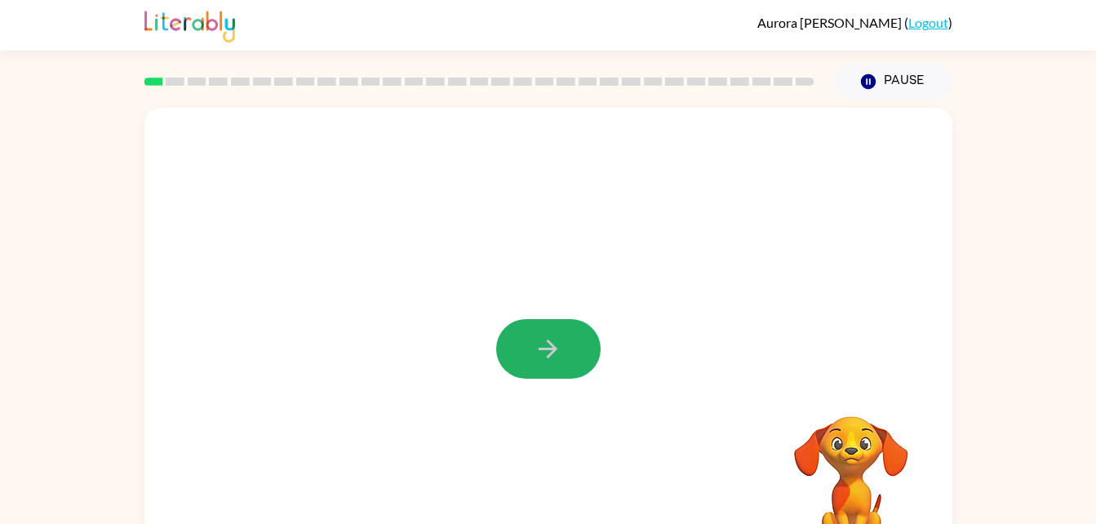
click at [543, 357] on div at bounding box center [548, 349] width 104 height 60
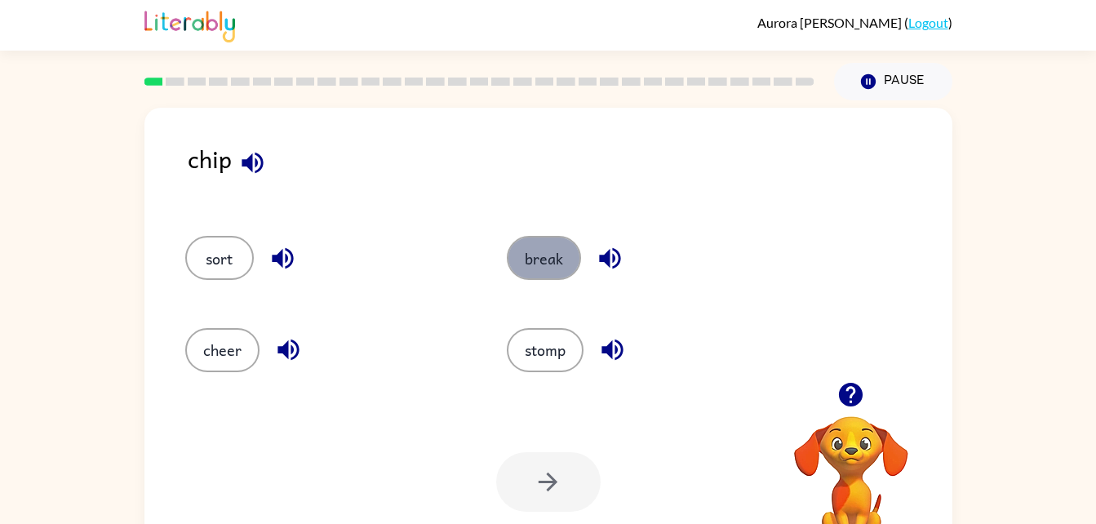
click at [546, 261] on button "break" at bounding box center [544, 258] width 74 height 44
click at [528, 269] on button "break" at bounding box center [544, 258] width 74 height 44
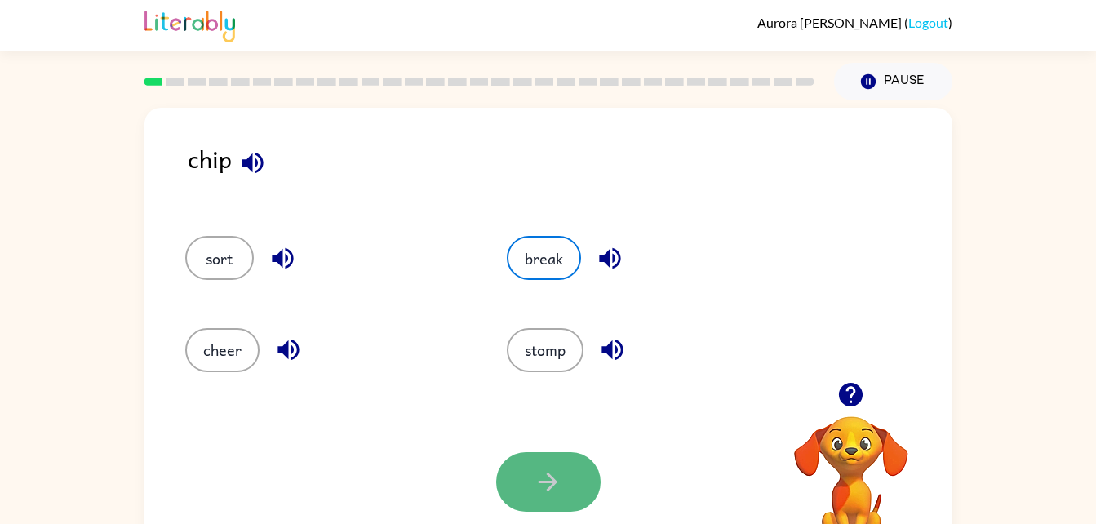
click at [553, 512] on button "button" at bounding box center [548, 482] width 104 height 60
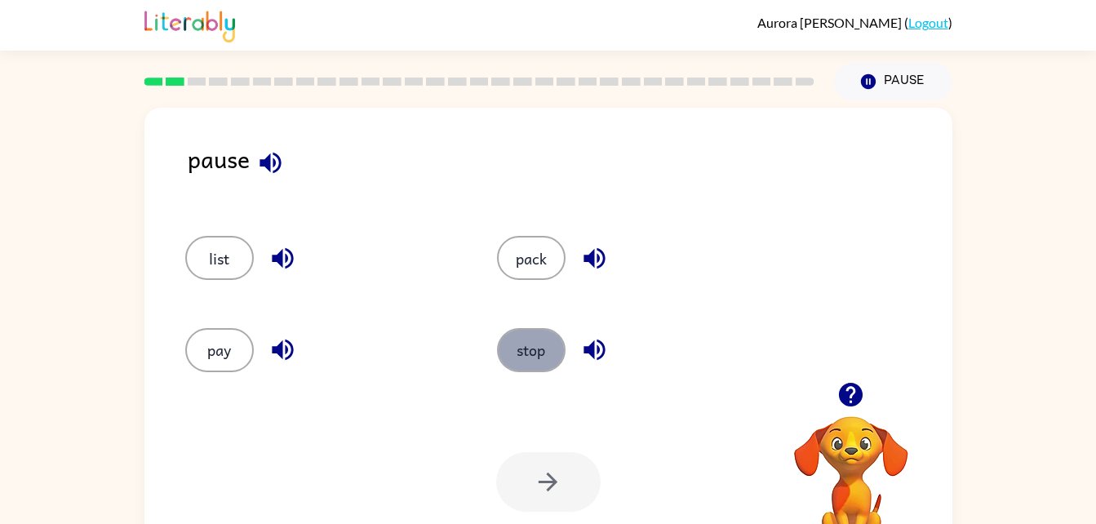
click at [544, 370] on button "stop" at bounding box center [531, 350] width 69 height 44
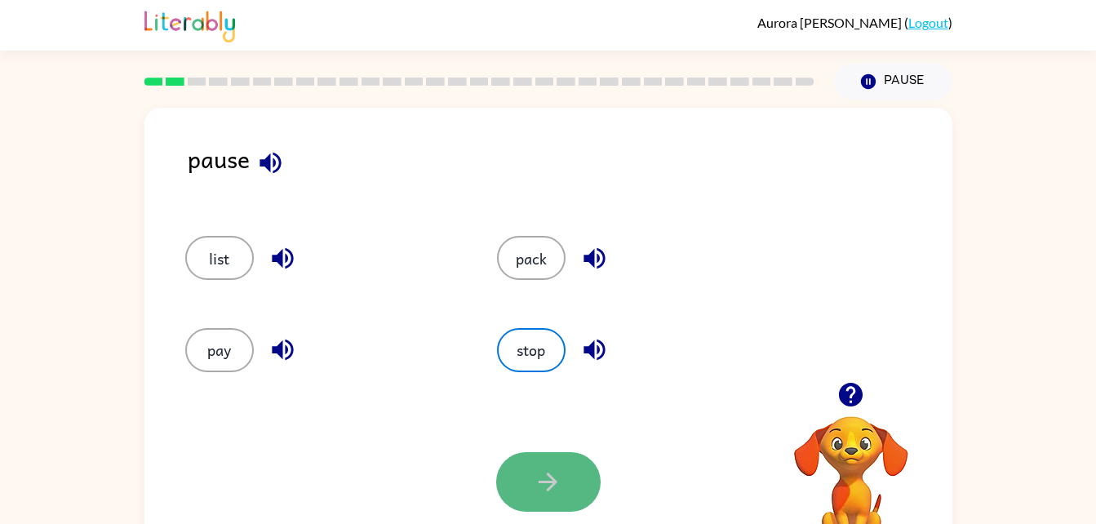
click at [551, 467] on button "button" at bounding box center [548, 482] width 104 height 60
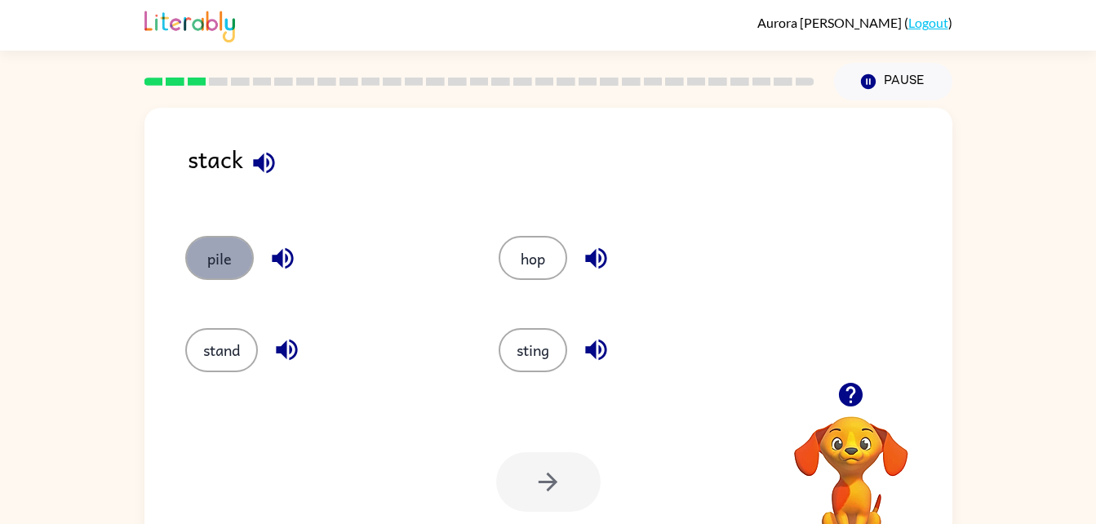
click at [220, 243] on button "pile" at bounding box center [219, 258] width 69 height 44
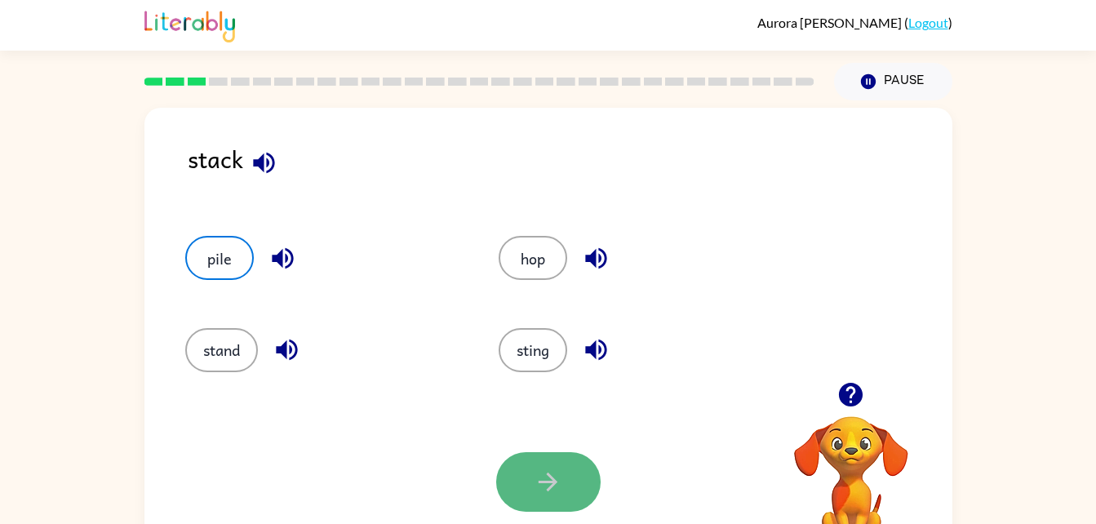
click at [550, 460] on button "button" at bounding box center [548, 482] width 104 height 60
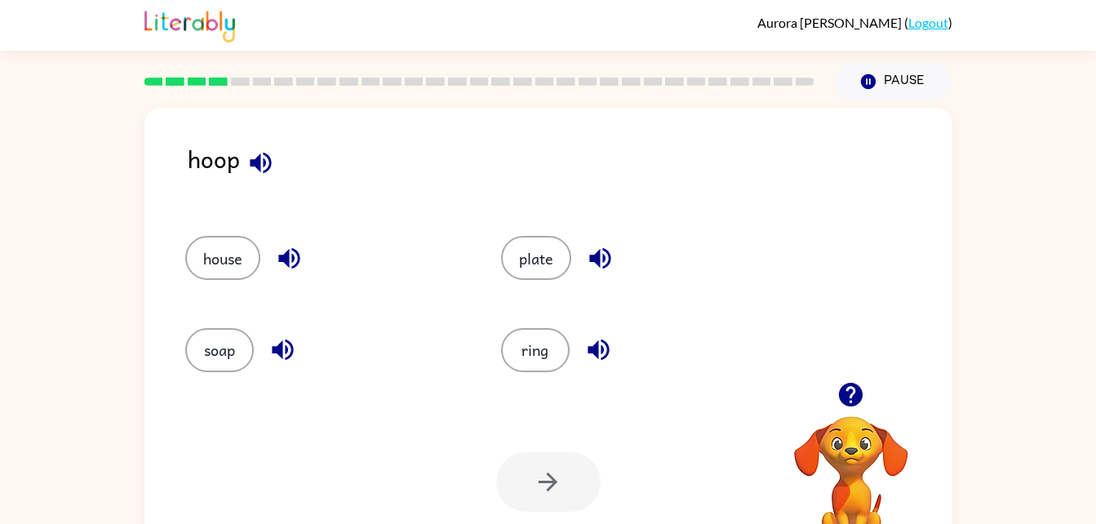
click at [530, 304] on div "ring" at bounding box center [628, 342] width 316 height 91
click at [553, 349] on button "ring" at bounding box center [535, 350] width 69 height 44
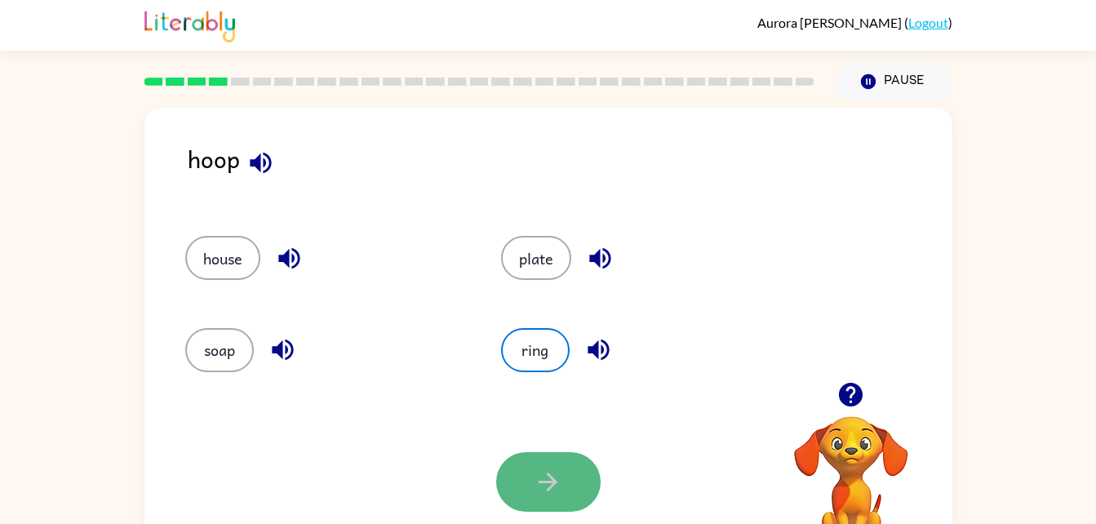
click at [572, 481] on button "button" at bounding box center [548, 482] width 104 height 60
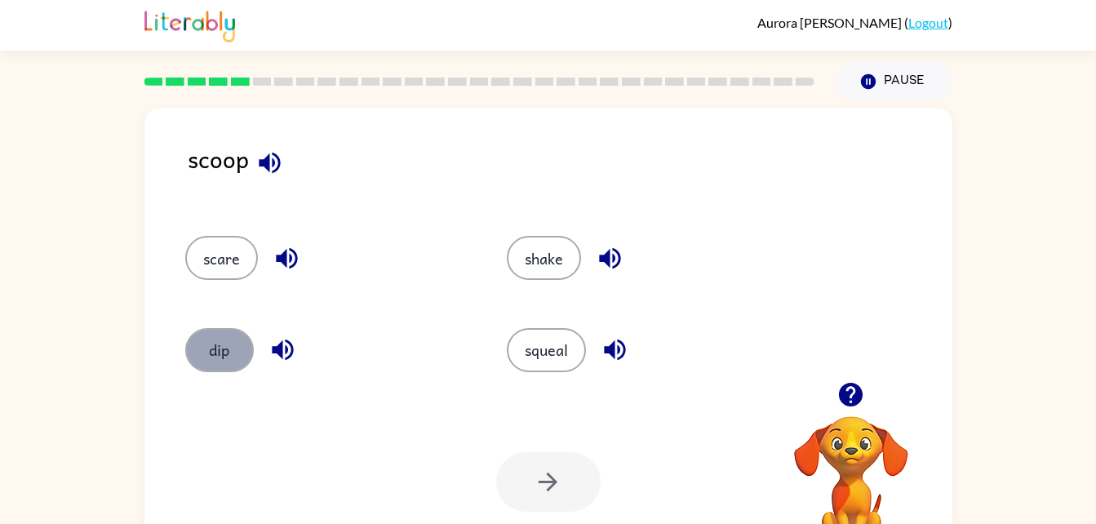
click at [220, 356] on button "dip" at bounding box center [219, 350] width 69 height 44
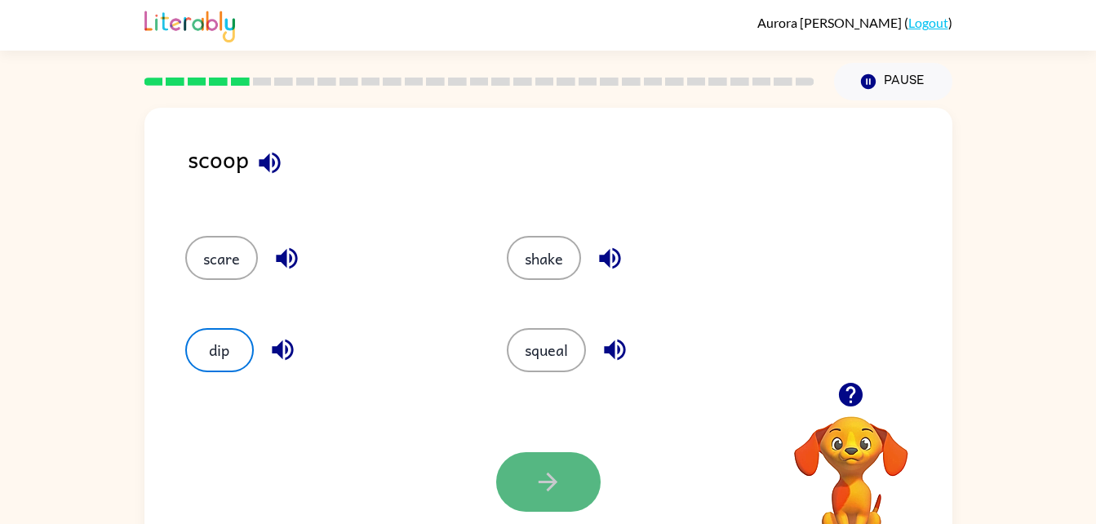
click at [573, 476] on button "button" at bounding box center [548, 482] width 104 height 60
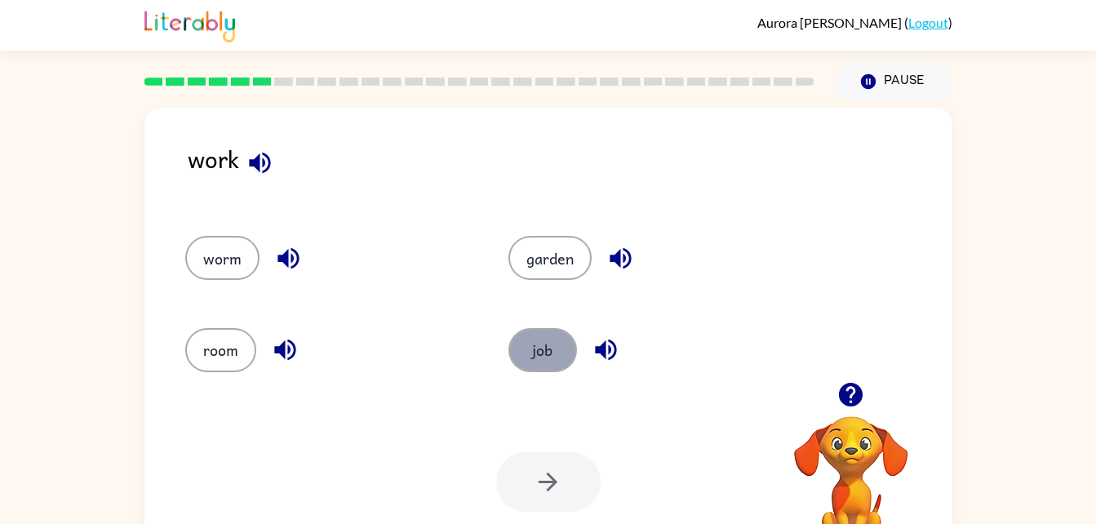
click at [541, 352] on button "job" at bounding box center [542, 350] width 69 height 44
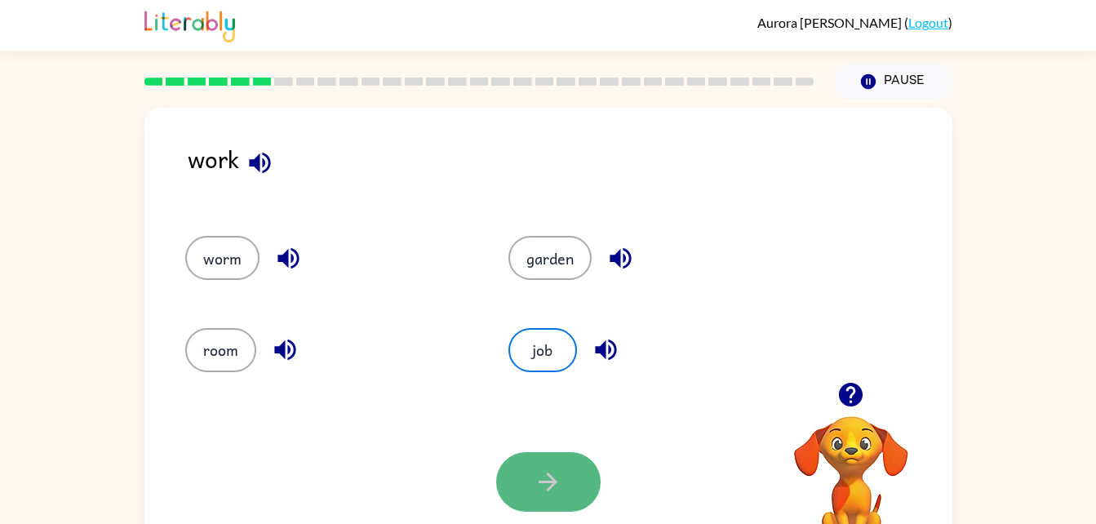
click at [577, 479] on button "button" at bounding box center [548, 482] width 104 height 60
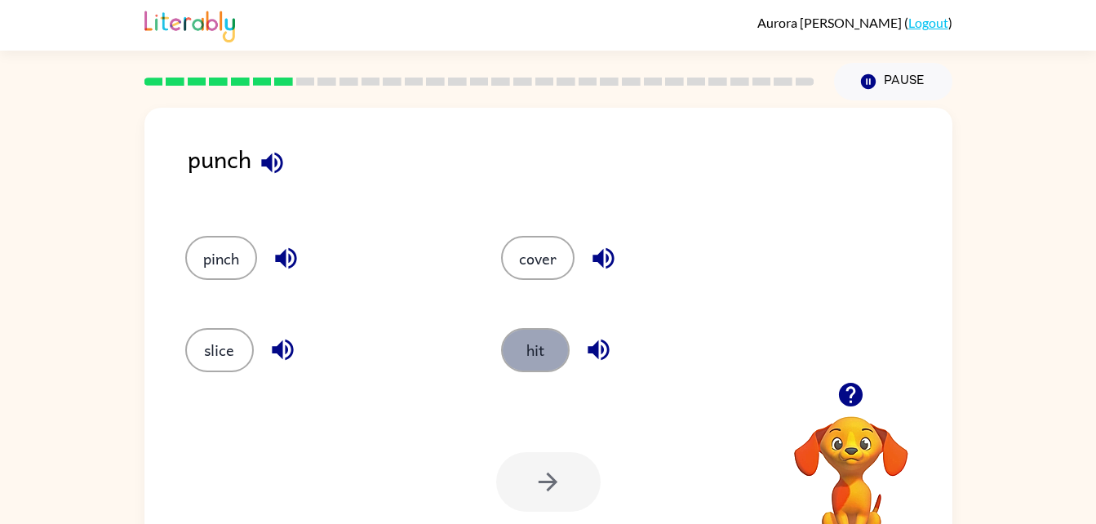
click at [539, 343] on button "hit" at bounding box center [535, 350] width 69 height 44
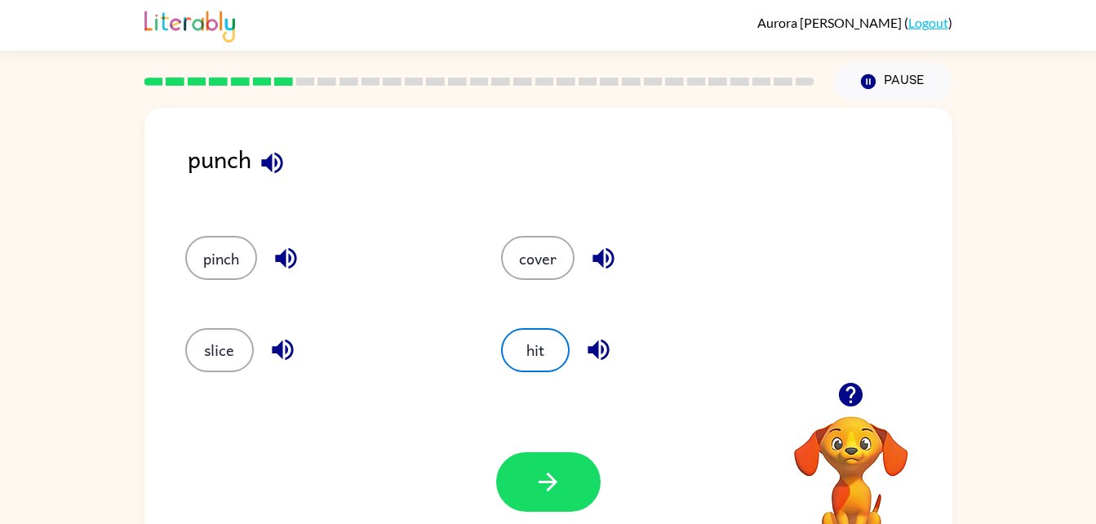
drag, startPoint x: 567, startPoint y: 456, endPoint x: 250, endPoint y: 150, distance: 440.2
click at [250, 150] on div "punch" at bounding box center [570, 171] width 764 height 63
click at [266, 149] on icon "button" at bounding box center [272, 162] width 29 height 29
click at [558, 471] on icon "button" at bounding box center [548, 481] width 29 height 29
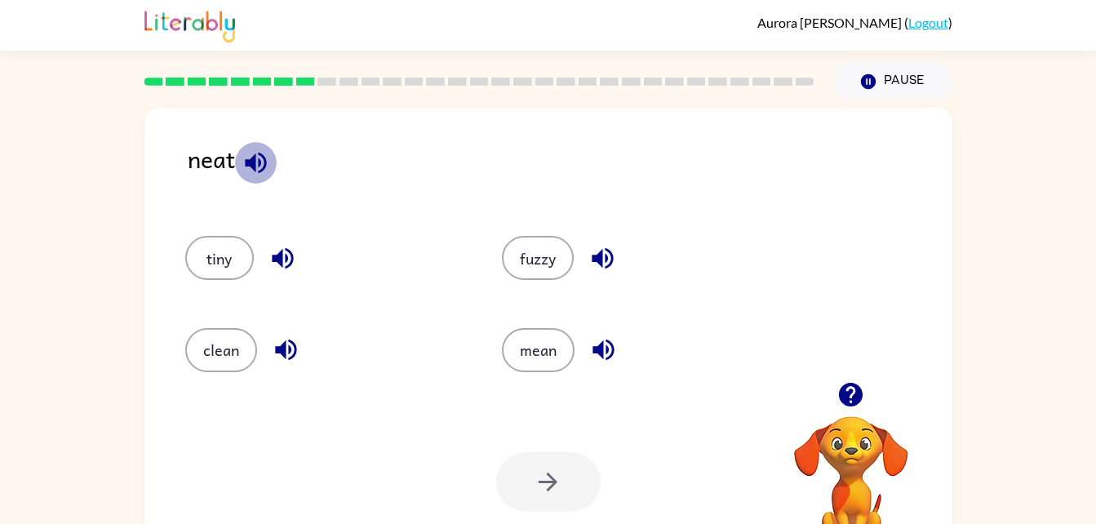
click at [259, 158] on icon "button" at bounding box center [255, 162] width 29 height 29
click at [231, 344] on button "clean" at bounding box center [221, 350] width 72 height 44
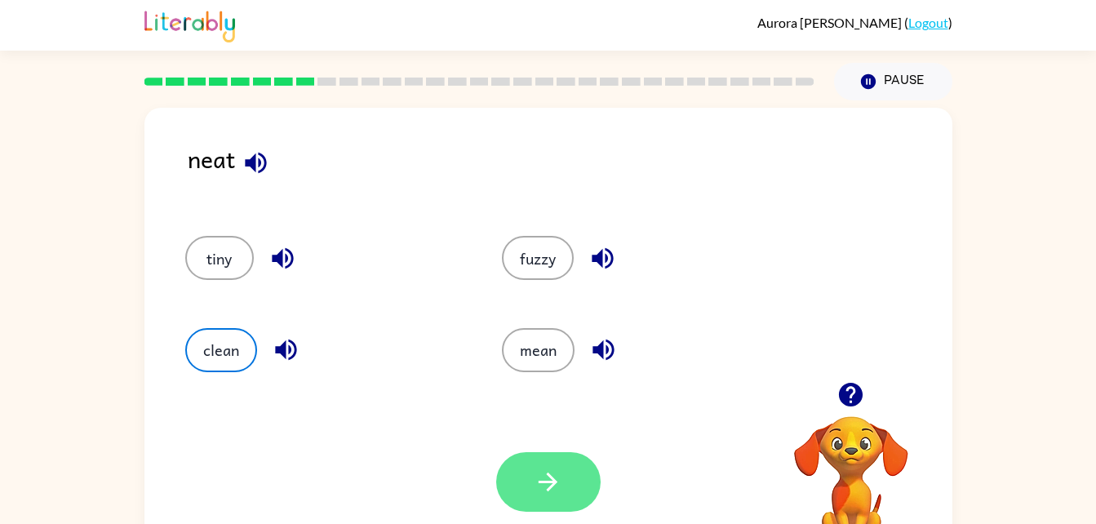
click at [568, 474] on button "button" at bounding box center [548, 482] width 104 height 60
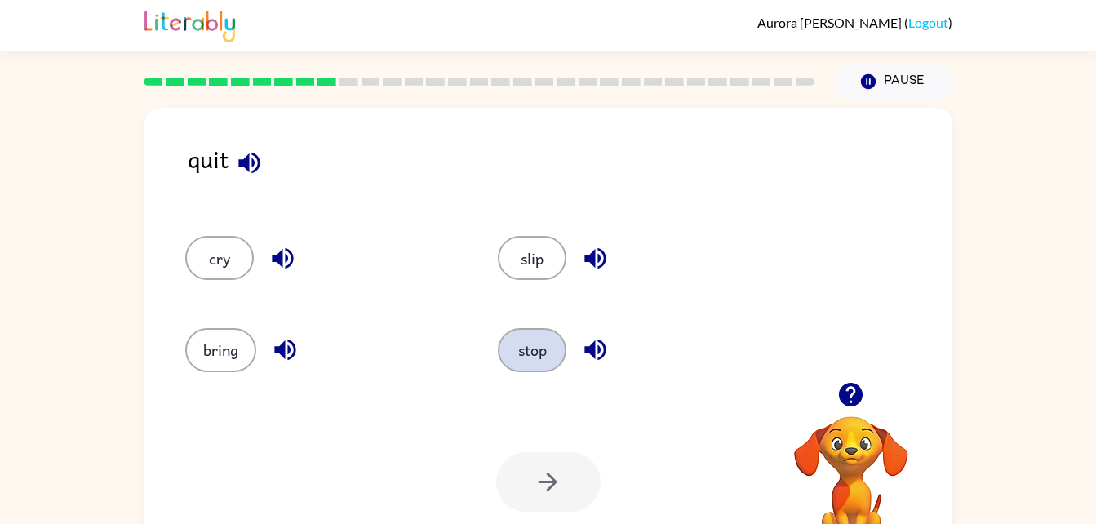
click at [522, 361] on button "stop" at bounding box center [532, 350] width 69 height 44
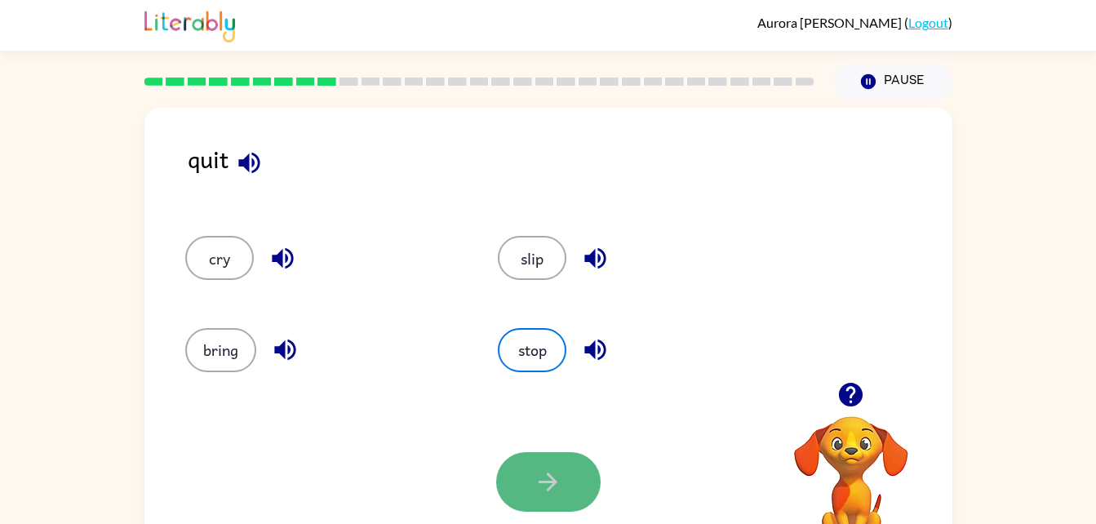
click at [555, 498] on button "button" at bounding box center [548, 482] width 104 height 60
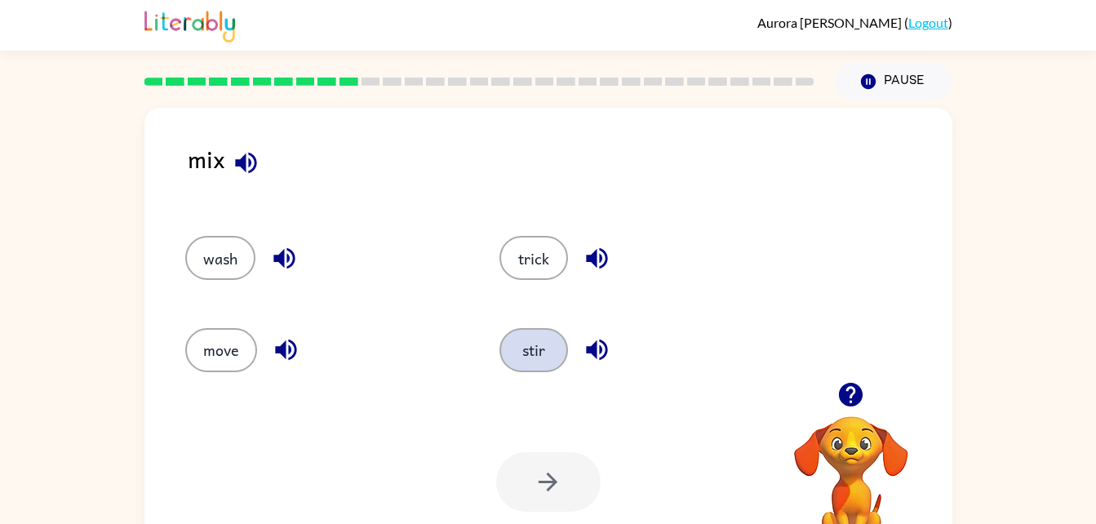
click at [528, 334] on button "stir" at bounding box center [533, 350] width 69 height 44
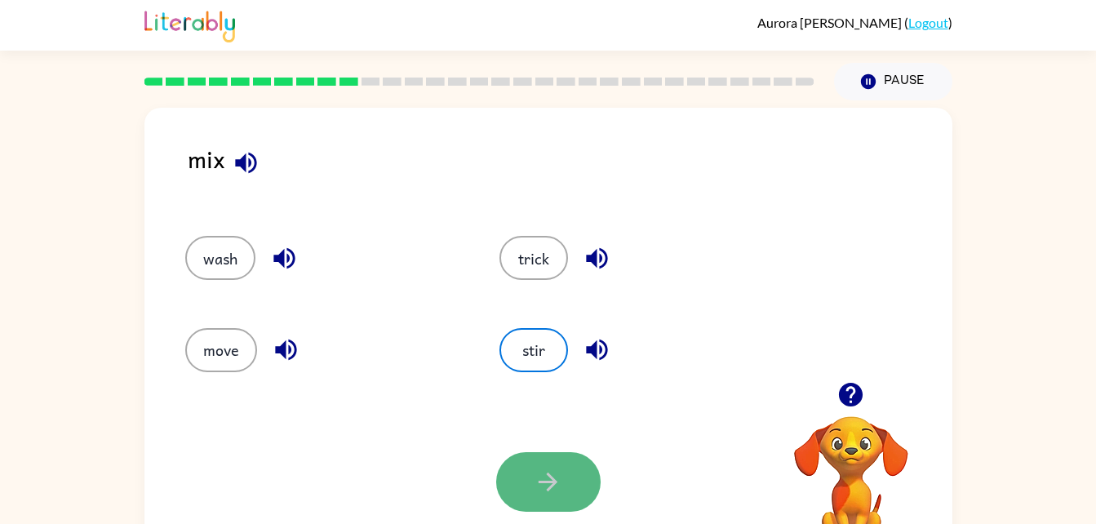
click at [570, 479] on button "button" at bounding box center [548, 482] width 104 height 60
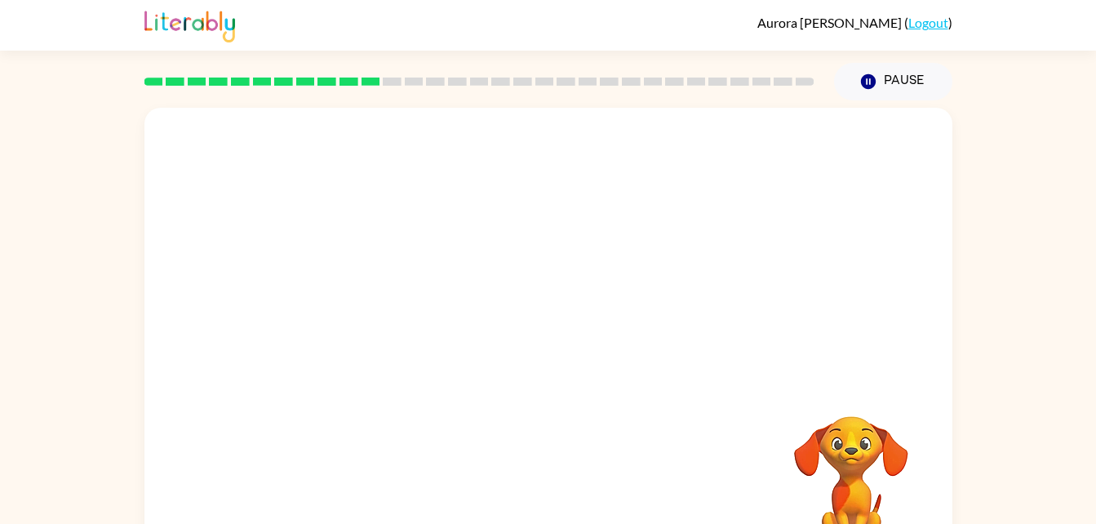
click at [525, 304] on video "Your browser must support playing .mp4 files to use Literably. Please try using…" at bounding box center [548, 245] width 808 height 274
click at [548, 356] on icon "button" at bounding box center [547, 348] width 19 height 19
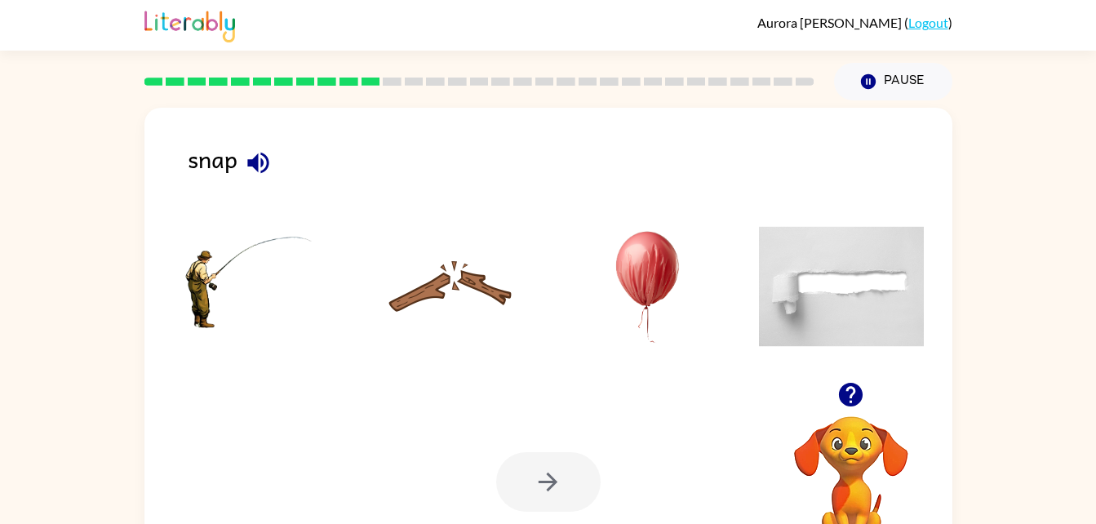
click at [457, 271] on img at bounding box center [450, 286] width 165 height 122
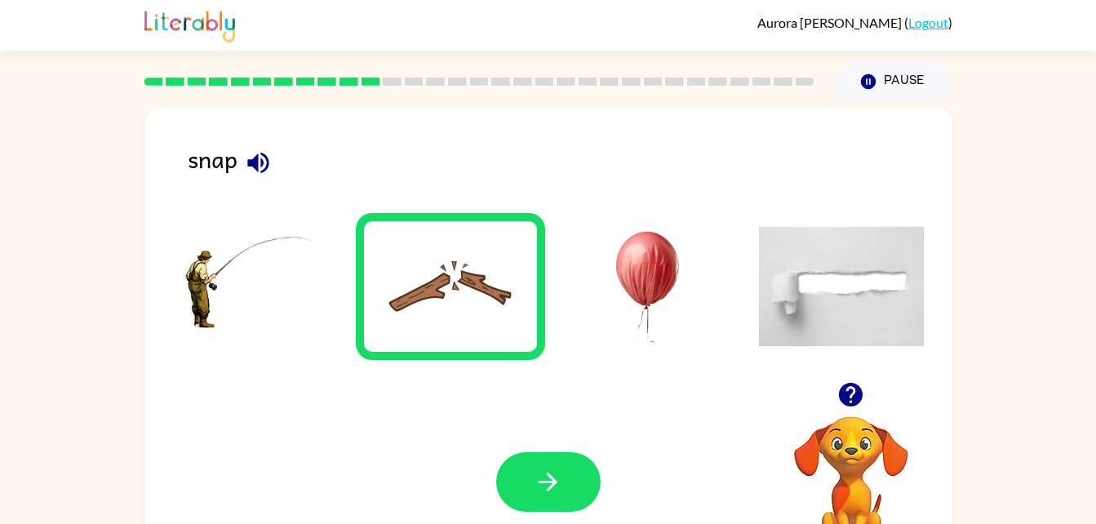
click at [481, 303] on img at bounding box center [450, 286] width 165 height 122
click at [574, 468] on button "button" at bounding box center [548, 482] width 104 height 60
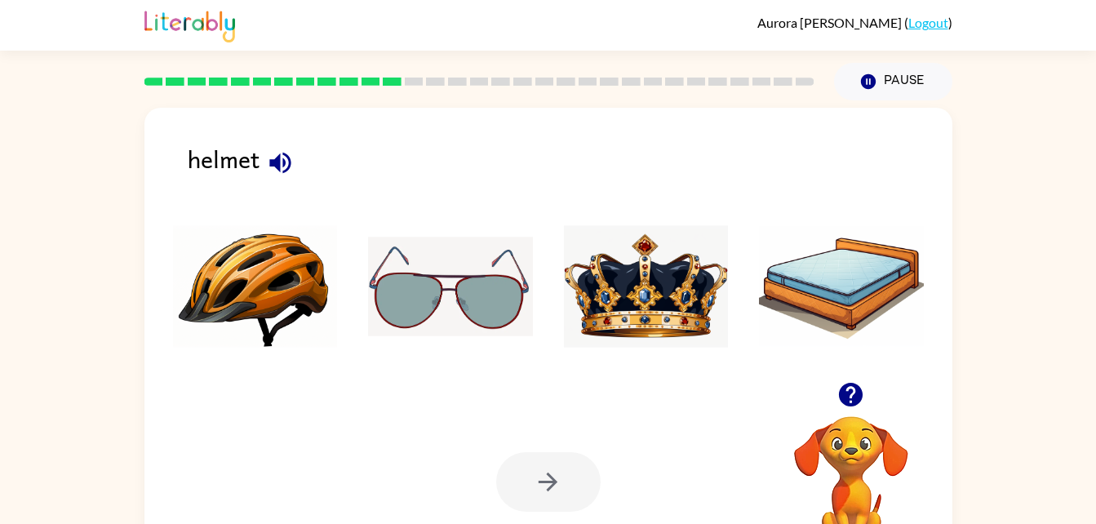
click at [237, 297] on img at bounding box center [255, 286] width 165 height 122
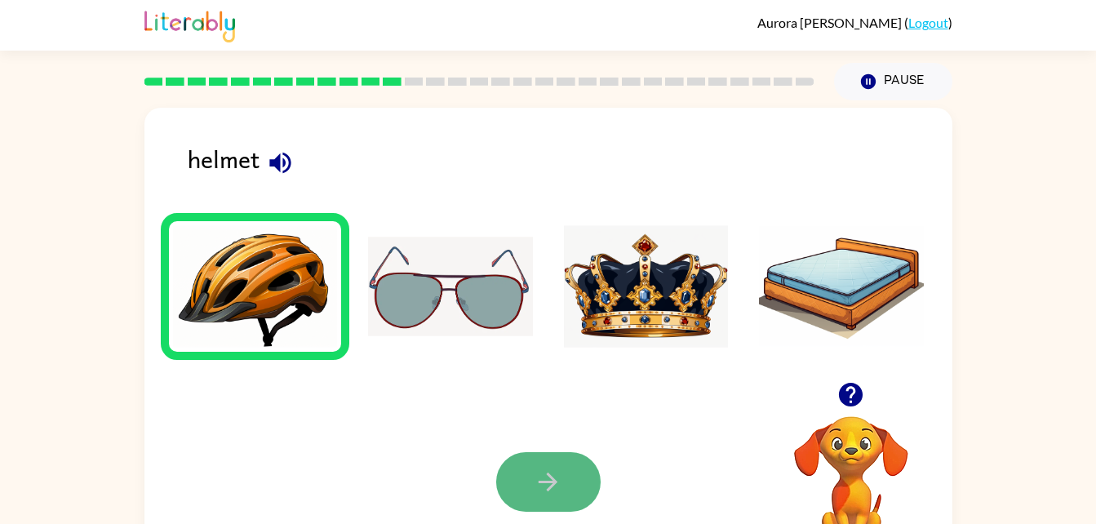
click at [546, 482] on icon "button" at bounding box center [547, 481] width 19 height 19
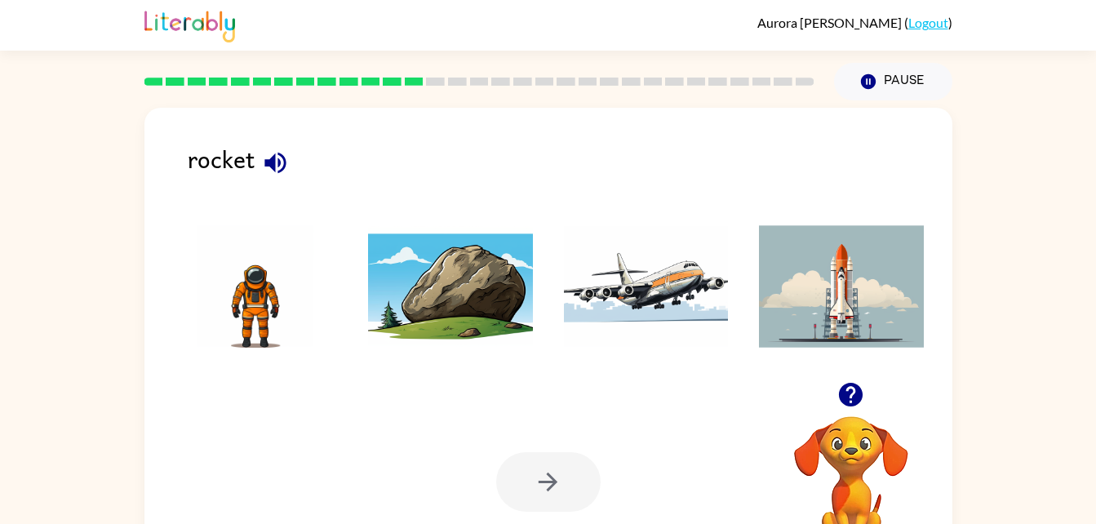
click at [837, 281] on img at bounding box center [841, 286] width 165 height 122
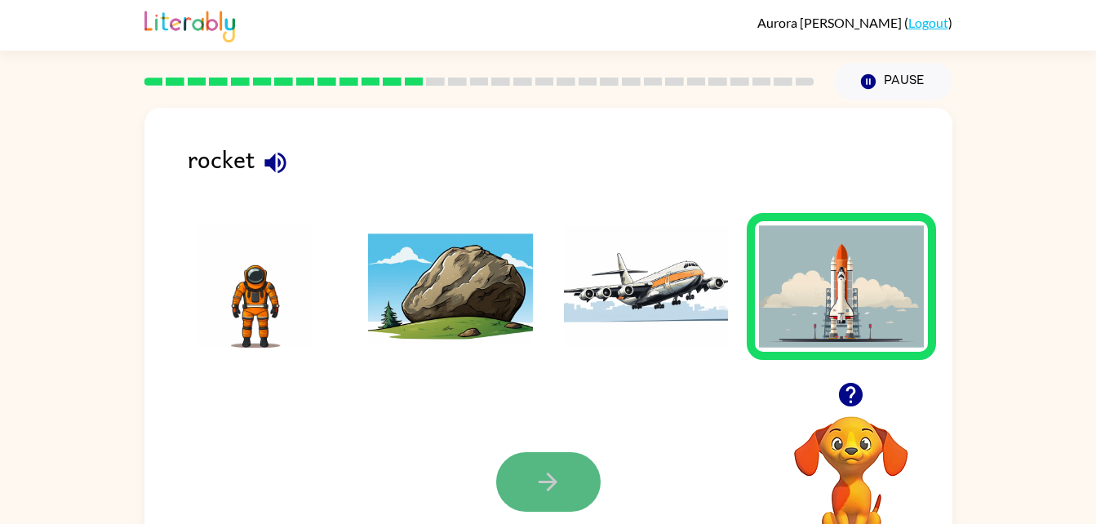
click at [575, 472] on button "button" at bounding box center [548, 482] width 104 height 60
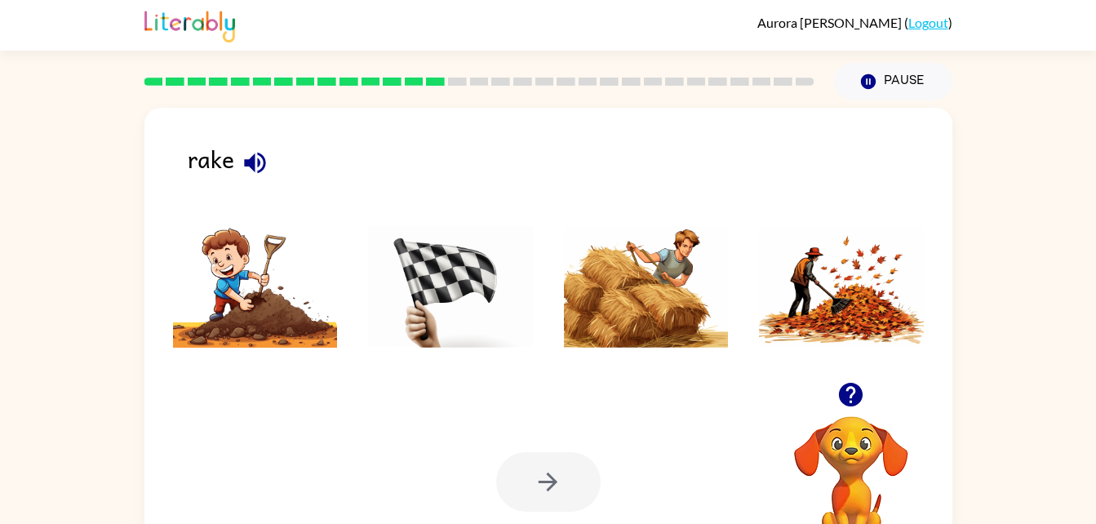
click at [833, 297] on img at bounding box center [841, 286] width 165 height 122
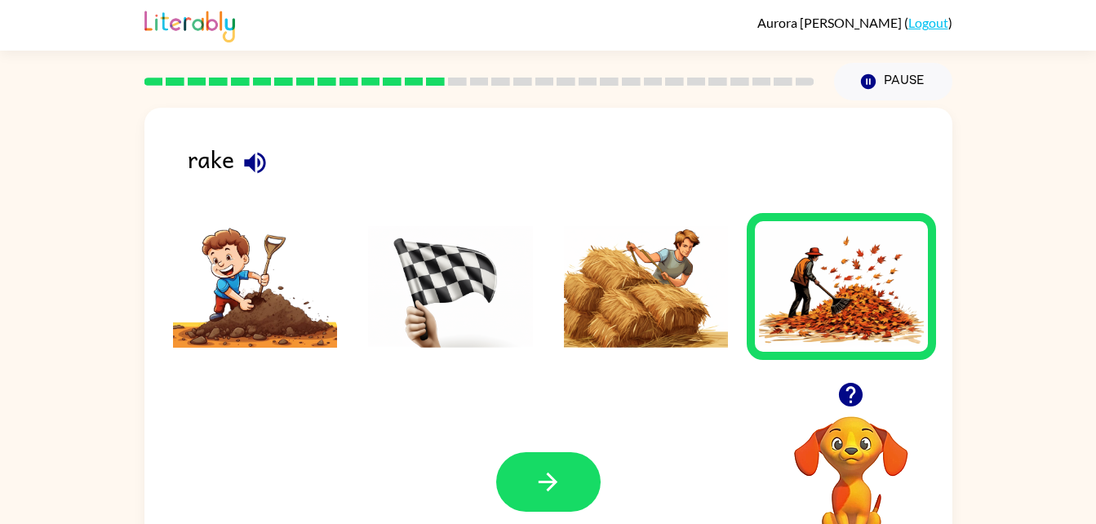
click at [580, 450] on div "Your browser must support playing .mp4 files to use Literably. Please try using…" at bounding box center [548, 482] width 808 height 184
click at [572, 464] on button "button" at bounding box center [548, 482] width 104 height 60
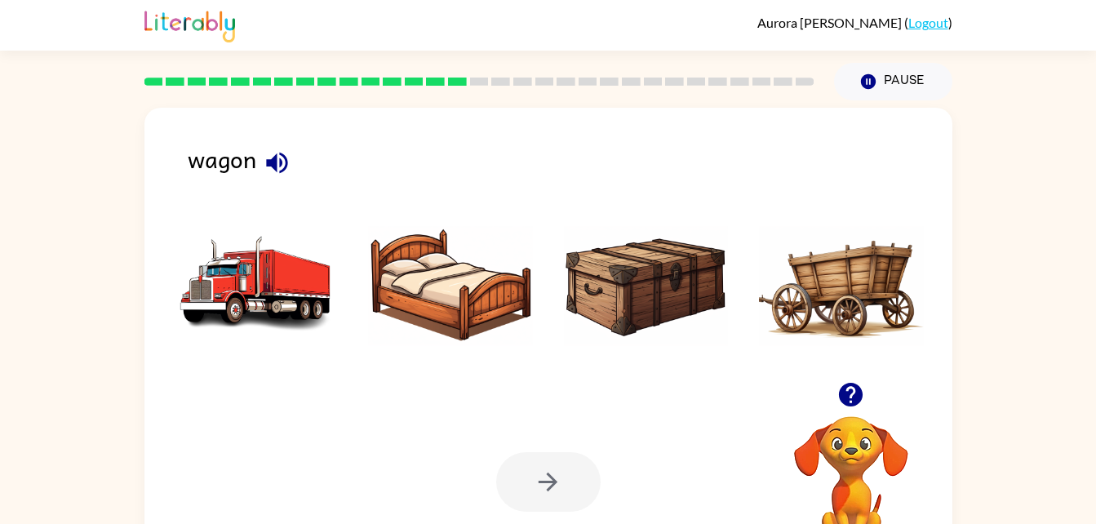
click at [807, 290] on img at bounding box center [841, 286] width 165 height 122
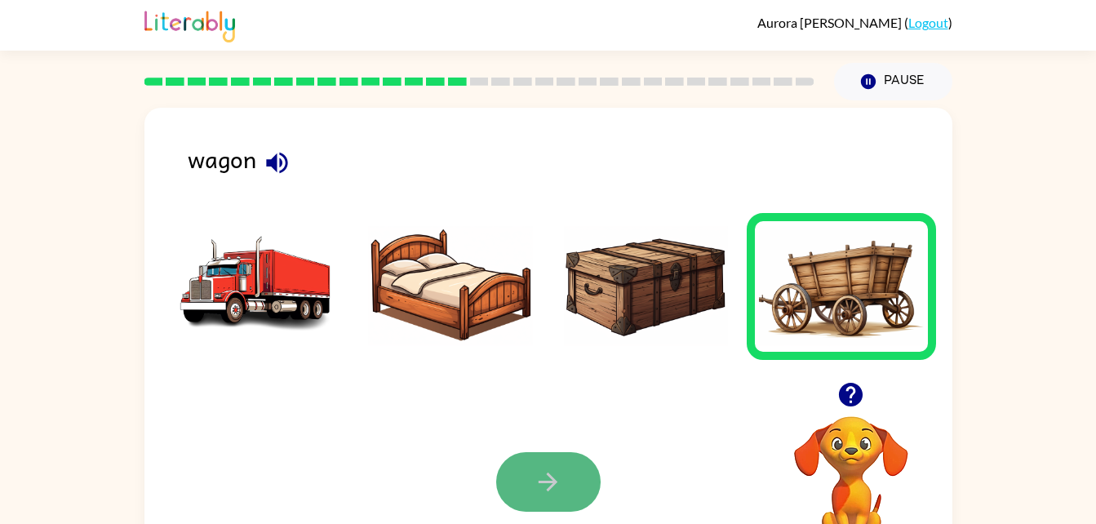
click at [537, 473] on icon "button" at bounding box center [548, 481] width 29 height 29
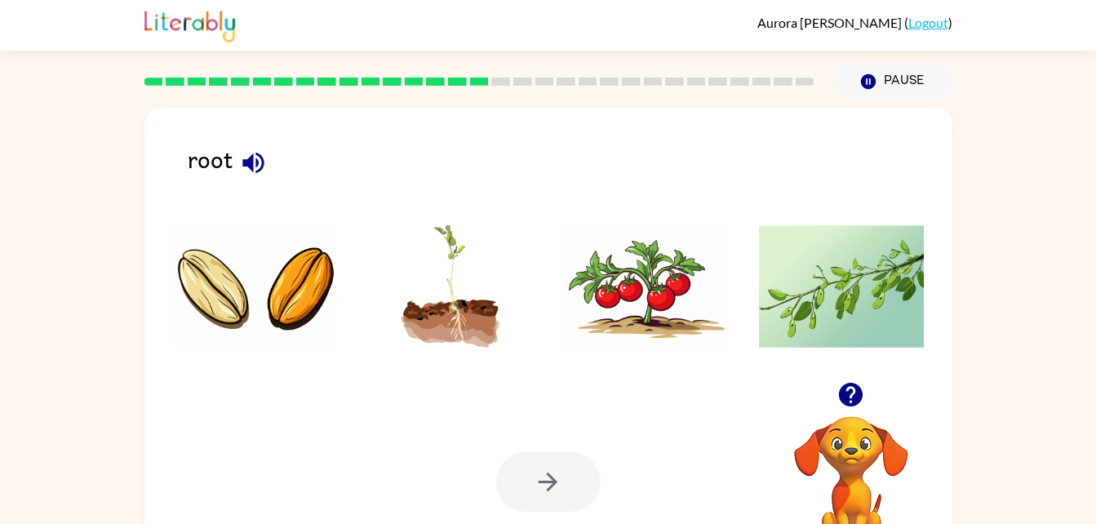
click at [492, 353] on li at bounding box center [450, 286] width 189 height 147
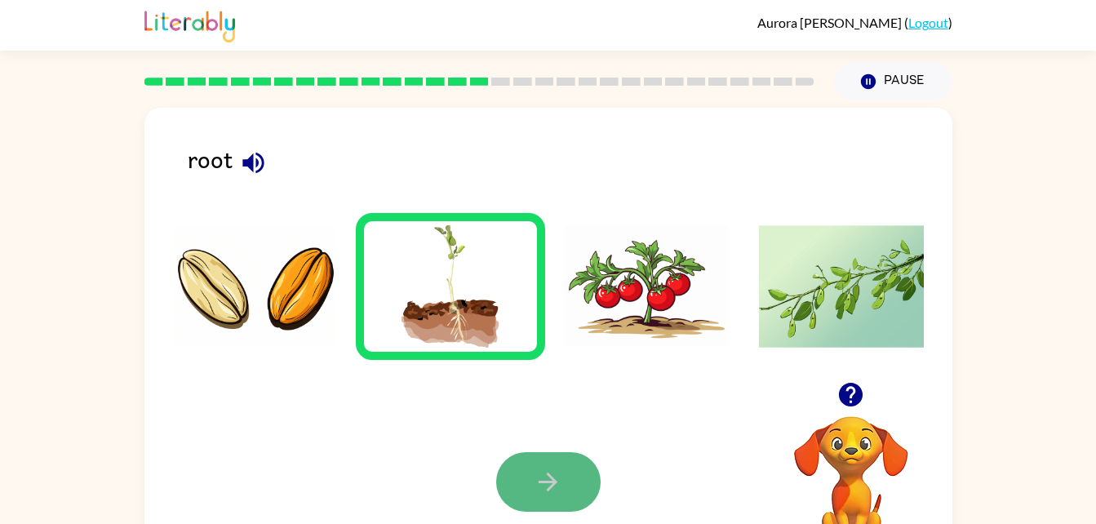
click at [543, 482] on icon "button" at bounding box center [547, 481] width 19 height 19
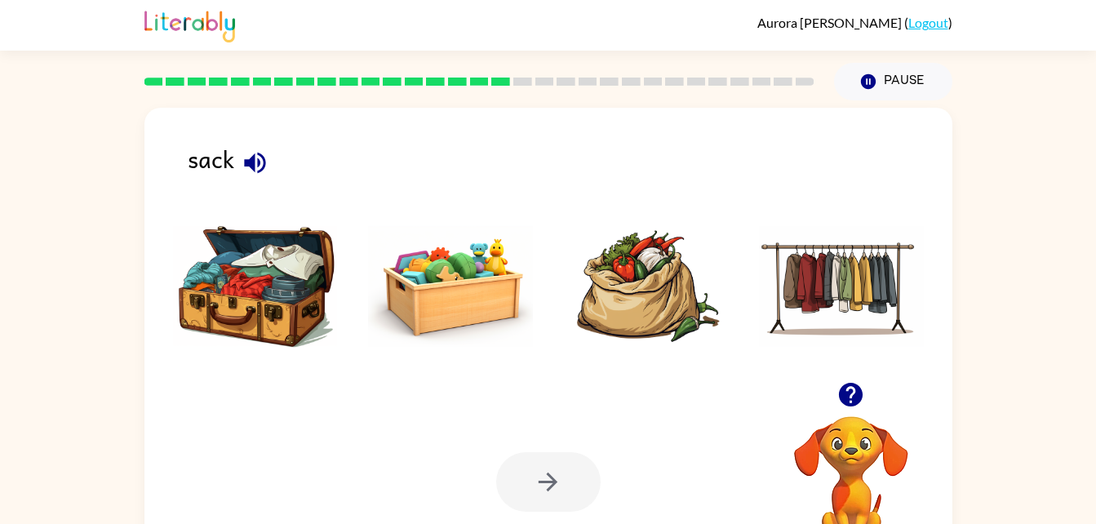
click at [638, 278] on img at bounding box center [646, 286] width 165 height 122
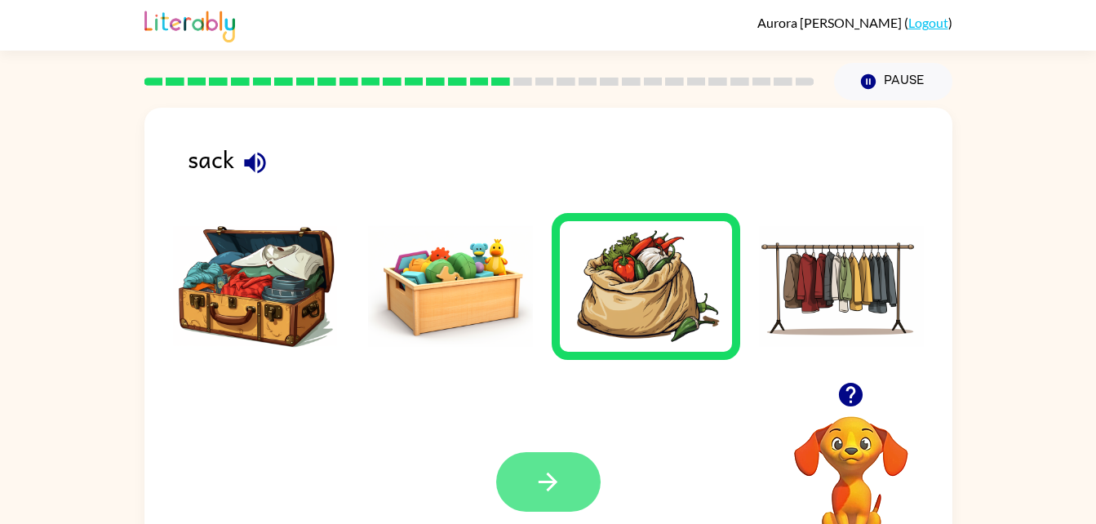
click at [548, 461] on button "button" at bounding box center [548, 482] width 104 height 60
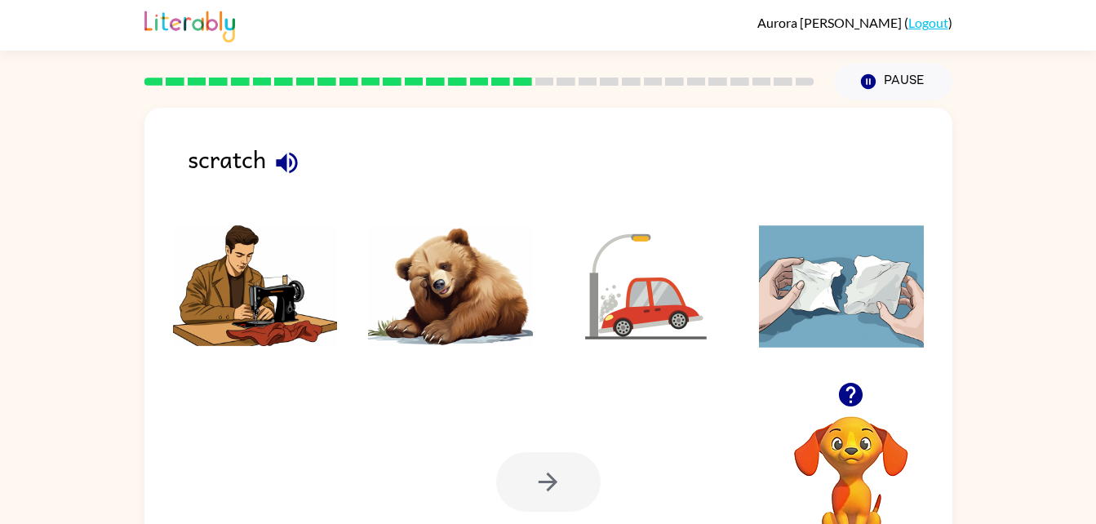
click at [456, 323] on img at bounding box center [450, 286] width 165 height 122
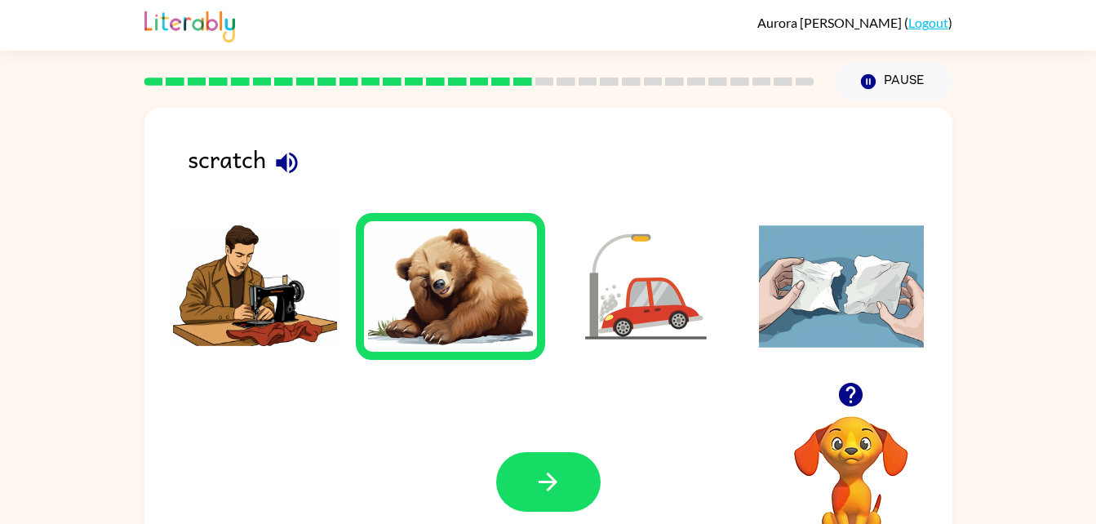
click at [542, 448] on div "Your browser must support playing .mp4 files to use Literably. Please try using…" at bounding box center [548, 482] width 808 height 184
click at [548, 478] on icon "button" at bounding box center [548, 481] width 29 height 29
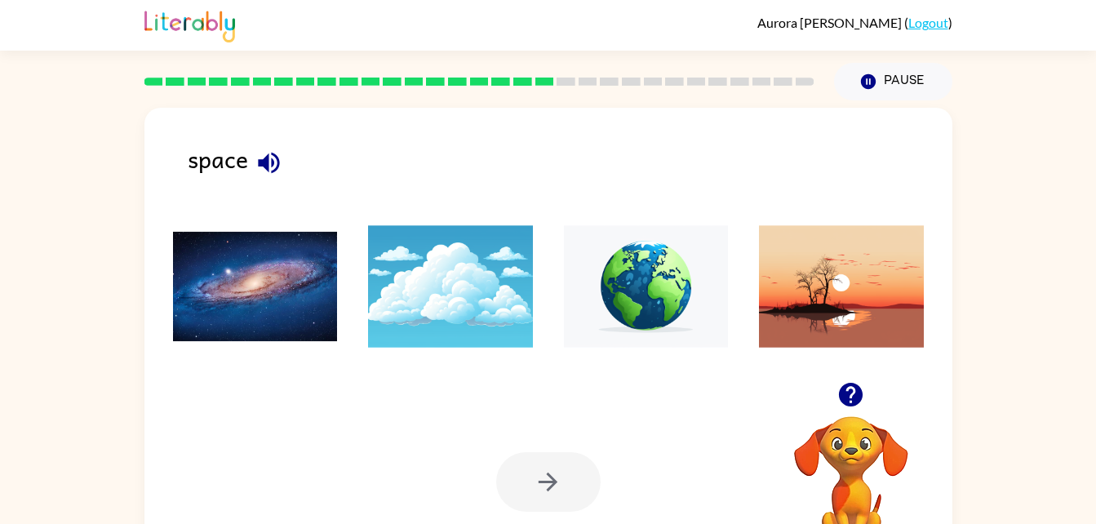
click at [322, 311] on img at bounding box center [255, 286] width 165 height 122
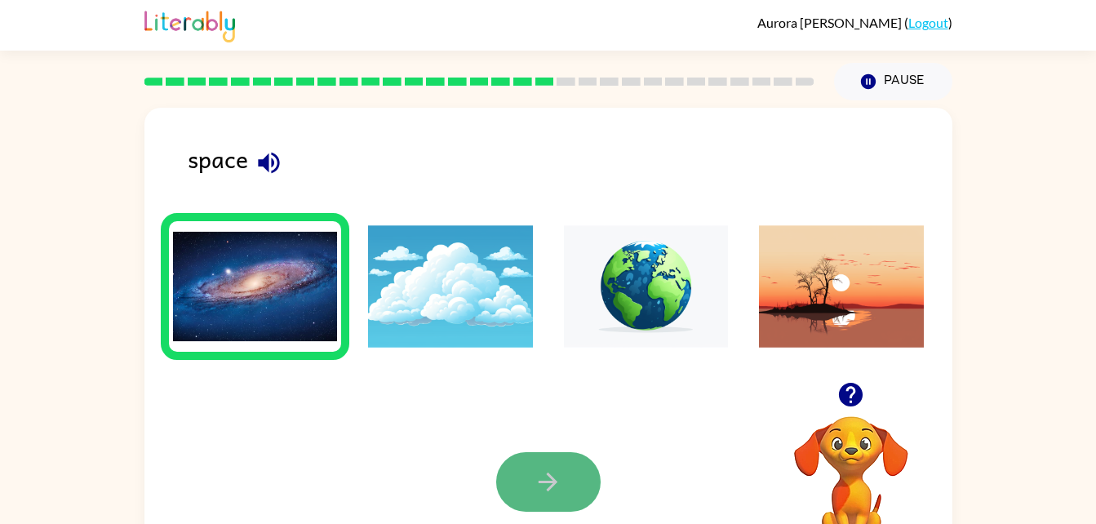
click at [573, 480] on button "button" at bounding box center [548, 482] width 104 height 60
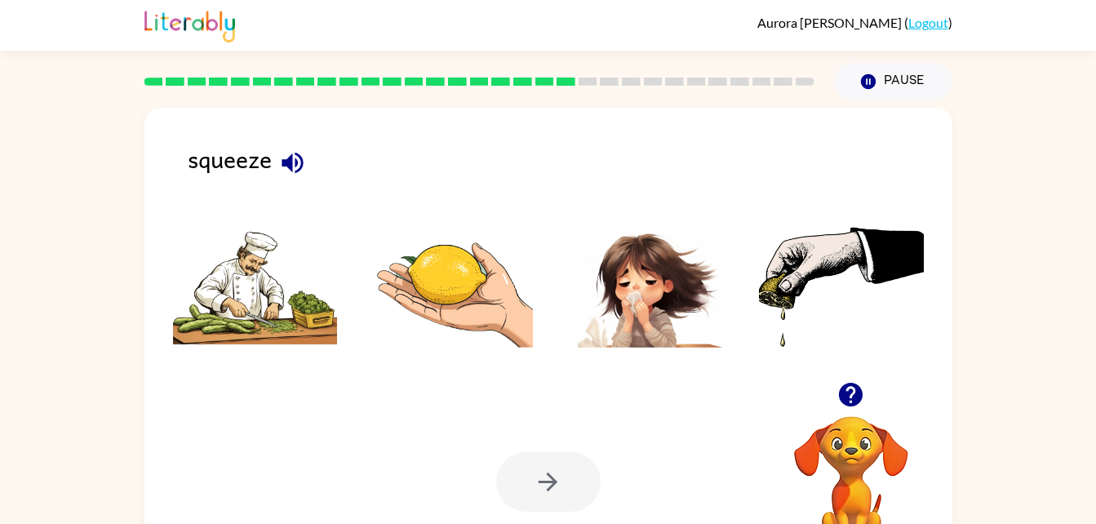
click at [833, 271] on img at bounding box center [841, 286] width 165 height 122
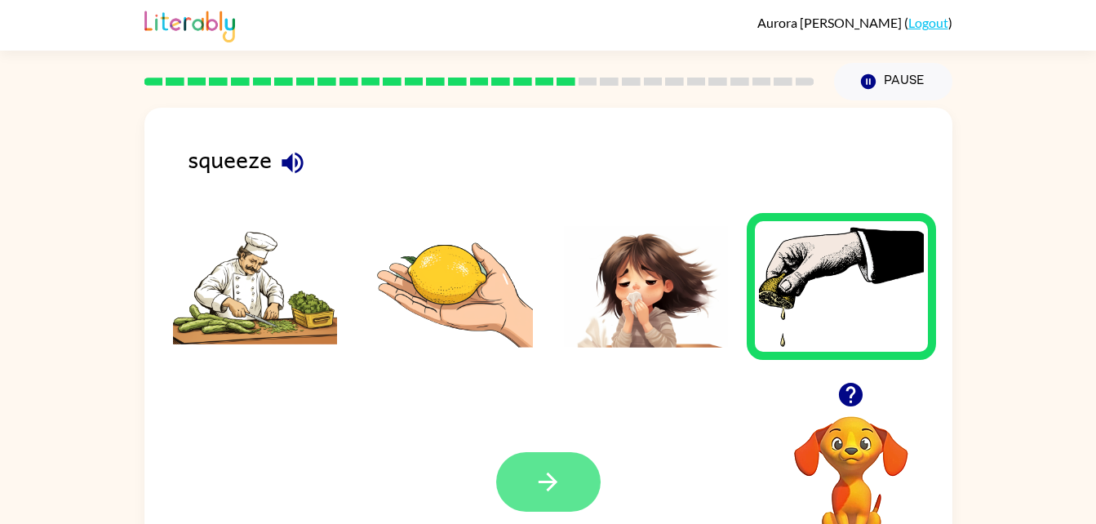
click at [573, 463] on button "button" at bounding box center [548, 482] width 104 height 60
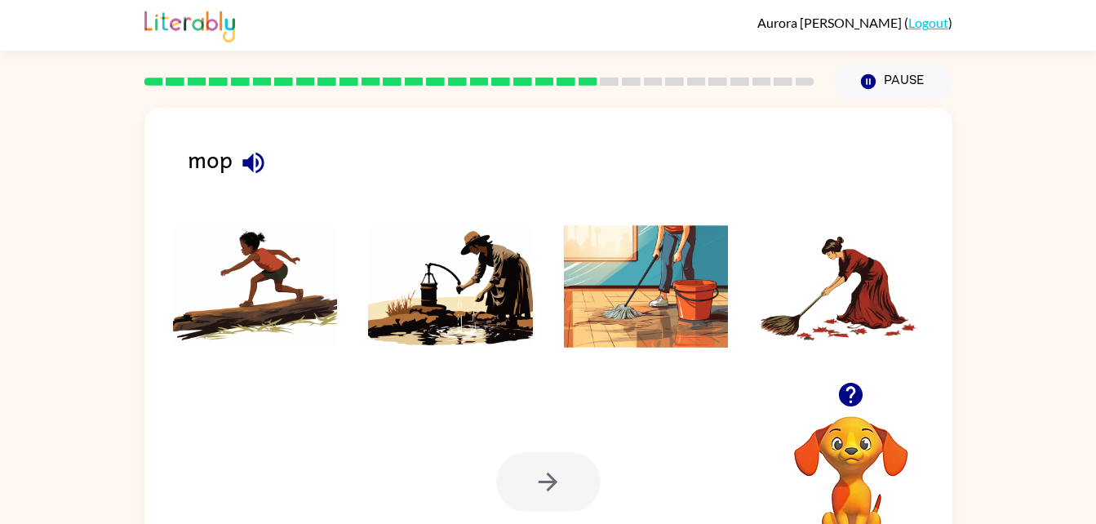
click at [636, 309] on img at bounding box center [646, 286] width 165 height 122
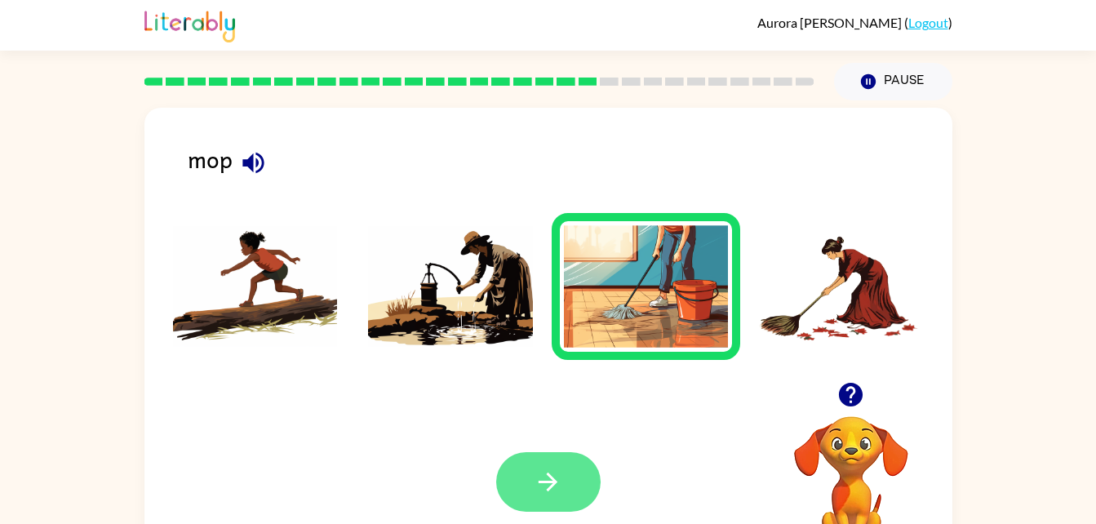
click at [564, 477] on button "button" at bounding box center [548, 482] width 104 height 60
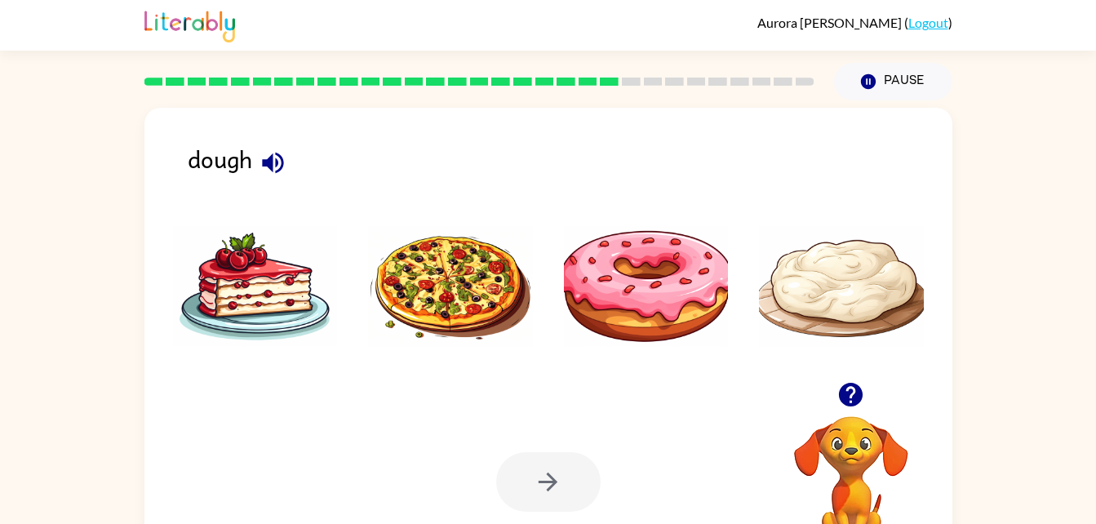
click at [880, 266] on img at bounding box center [841, 286] width 165 height 122
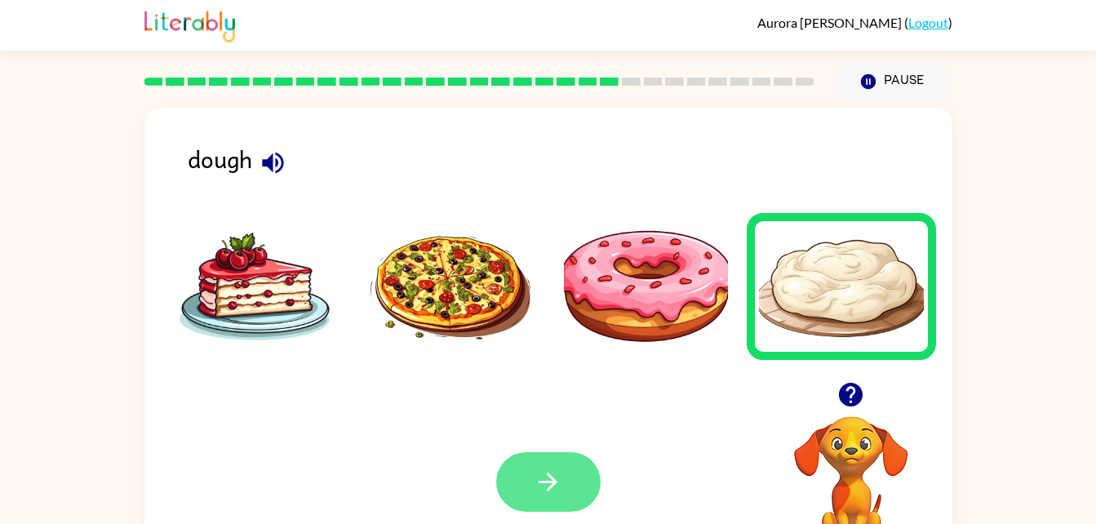
drag, startPoint x: 593, startPoint y: 460, endPoint x: 522, endPoint y: 495, distance: 79.2
click at [522, 495] on div at bounding box center [548, 482] width 104 height 60
drag, startPoint x: 522, startPoint y: 495, endPoint x: 599, endPoint y: 485, distance: 77.4
click at [599, 485] on button "button" at bounding box center [548, 482] width 104 height 60
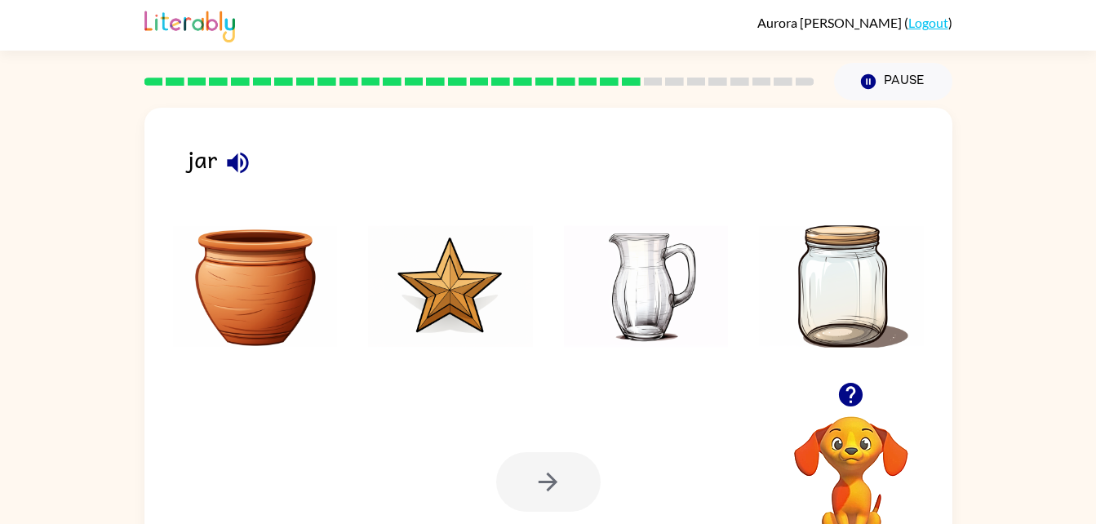
click at [845, 276] on img at bounding box center [841, 286] width 165 height 122
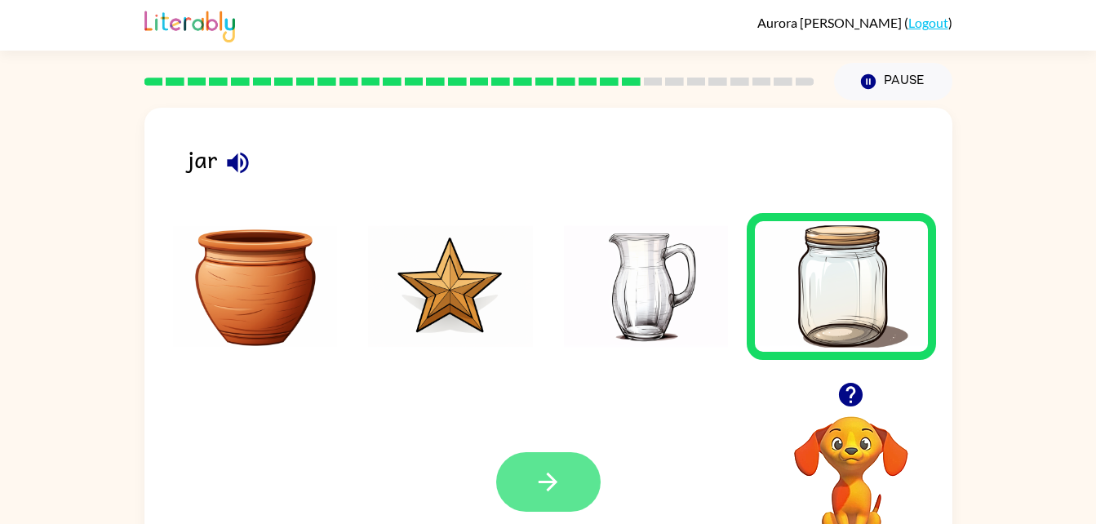
click at [565, 478] on button "button" at bounding box center [548, 482] width 104 height 60
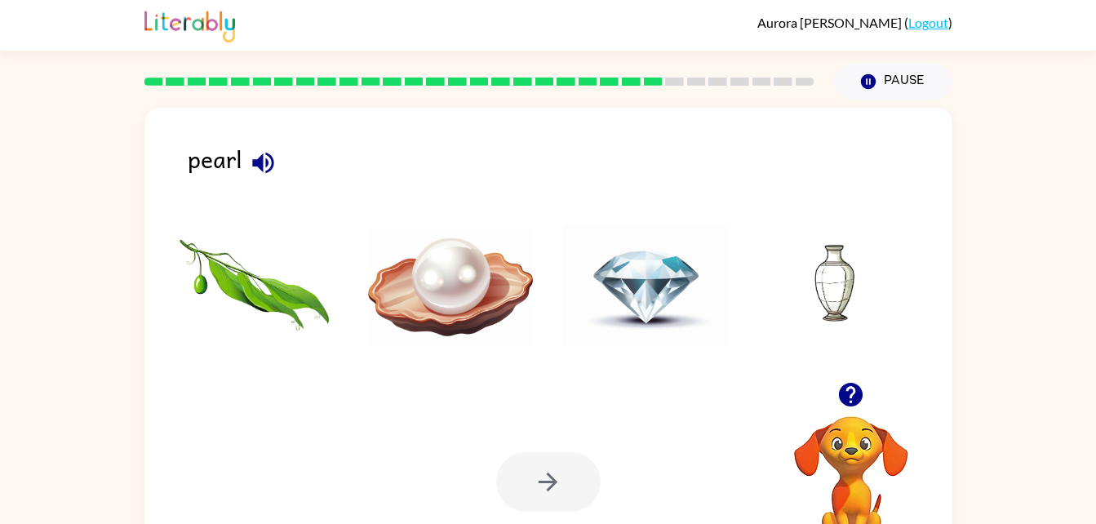
click at [485, 288] on img at bounding box center [450, 286] width 165 height 122
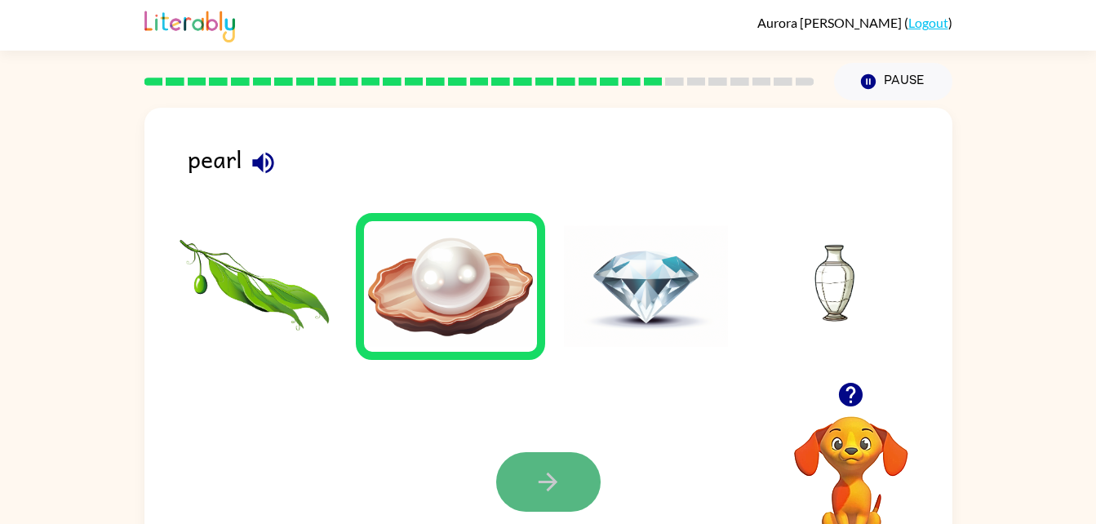
click at [569, 474] on button "button" at bounding box center [548, 482] width 104 height 60
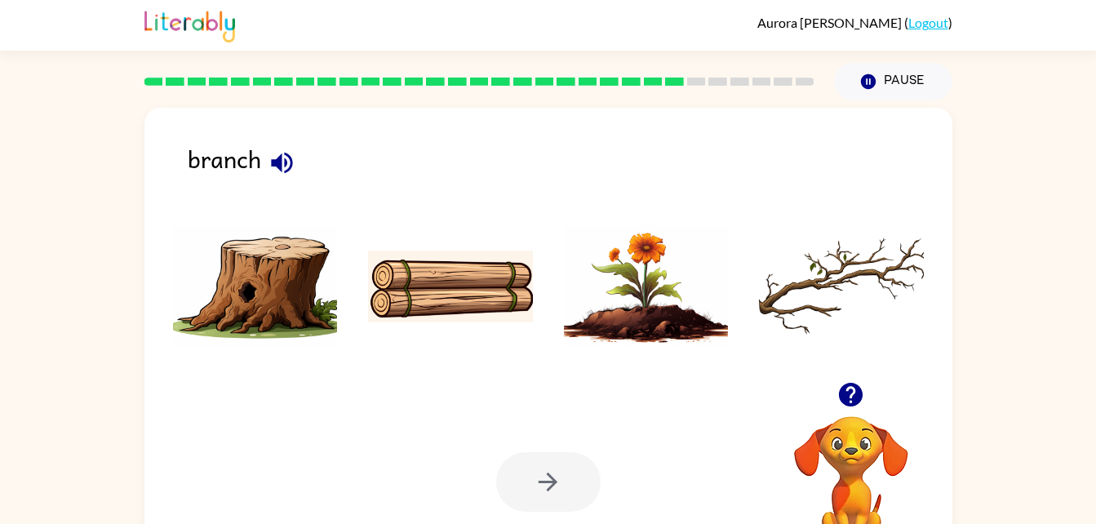
click at [806, 288] on img at bounding box center [841, 286] width 165 height 122
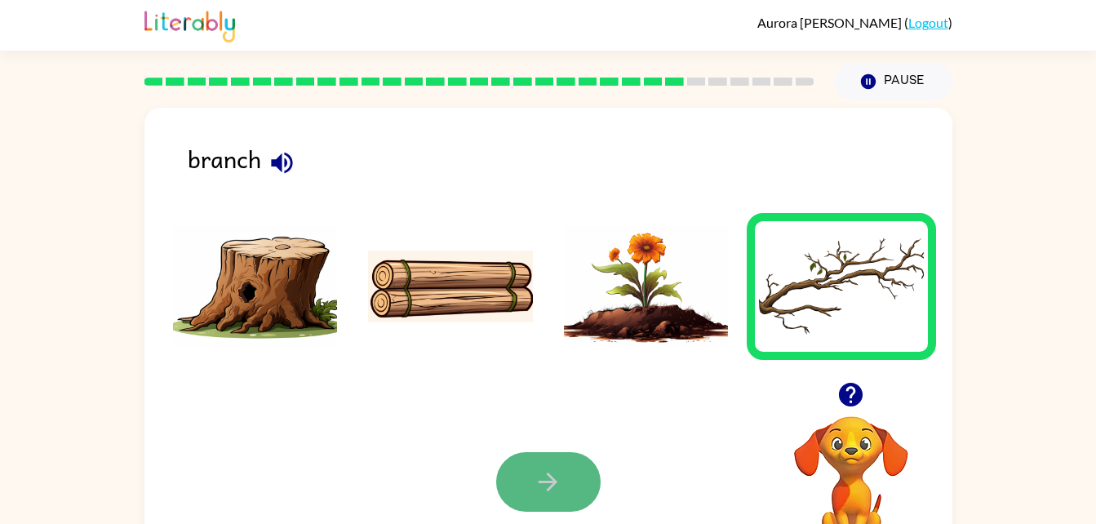
click at [546, 457] on button "button" at bounding box center [548, 482] width 104 height 60
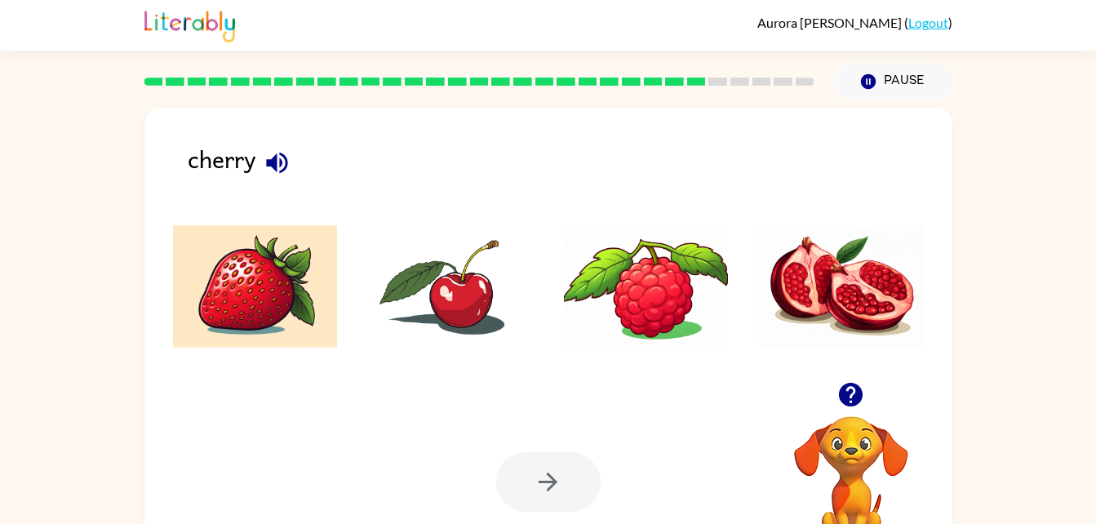
click at [478, 289] on img at bounding box center [450, 286] width 165 height 122
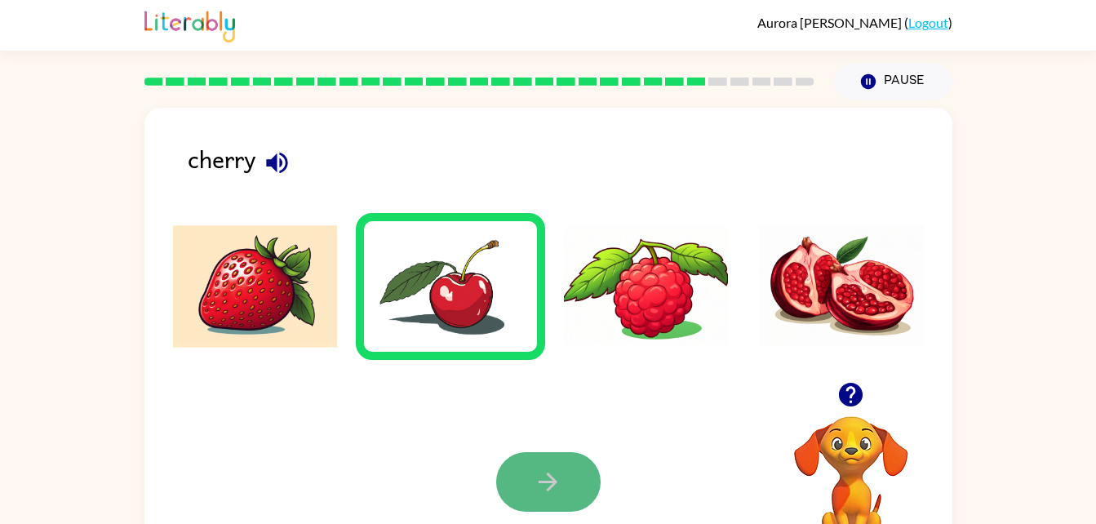
click at [551, 481] on icon "button" at bounding box center [547, 481] width 19 height 19
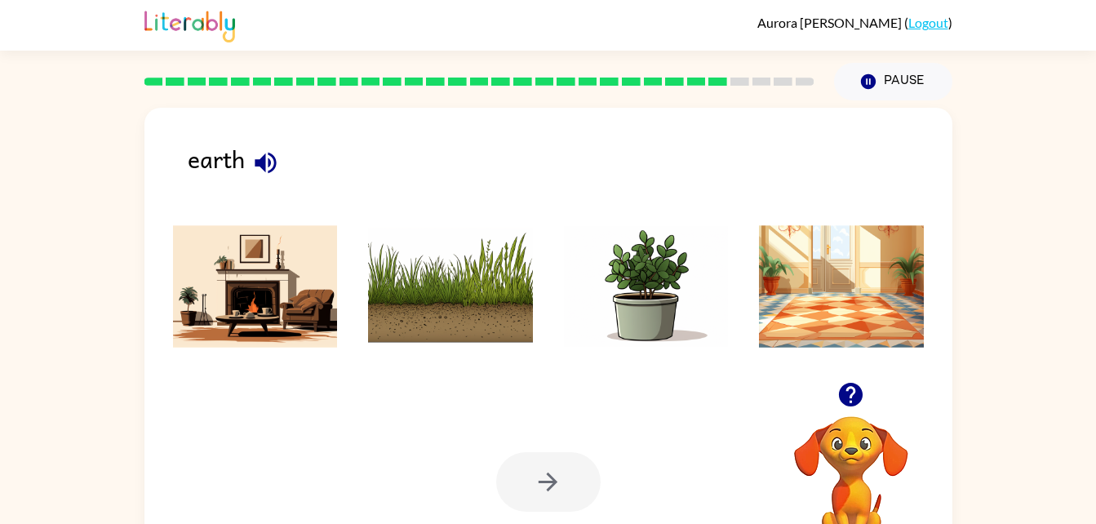
click at [479, 296] on img at bounding box center [450, 286] width 165 height 122
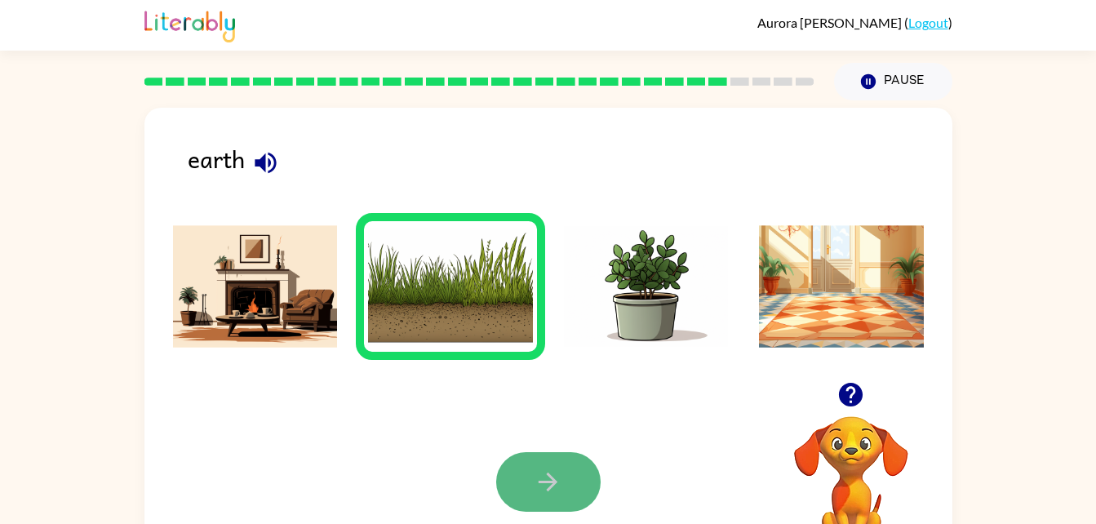
click at [564, 463] on button "button" at bounding box center [548, 482] width 104 height 60
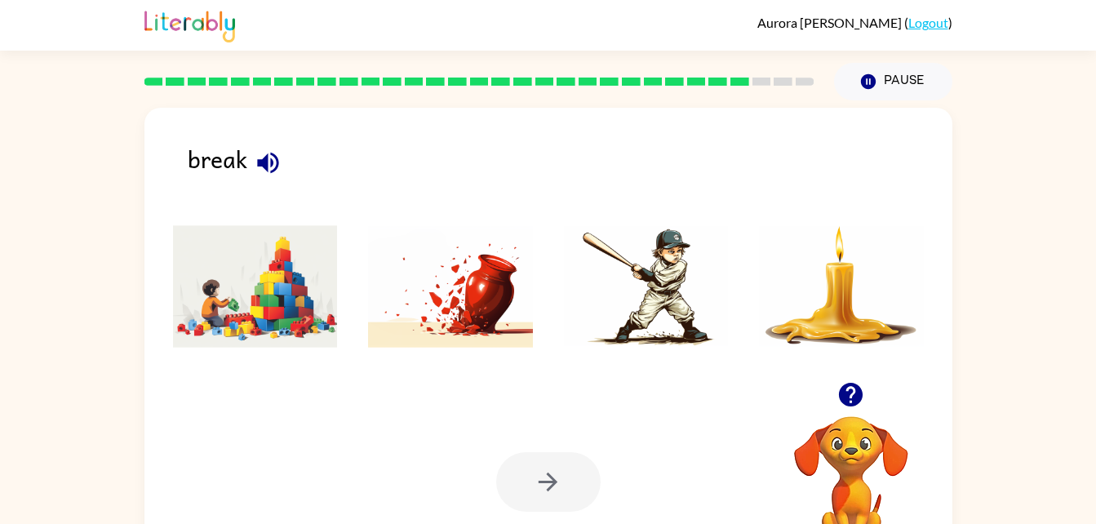
click at [459, 290] on img at bounding box center [450, 286] width 165 height 122
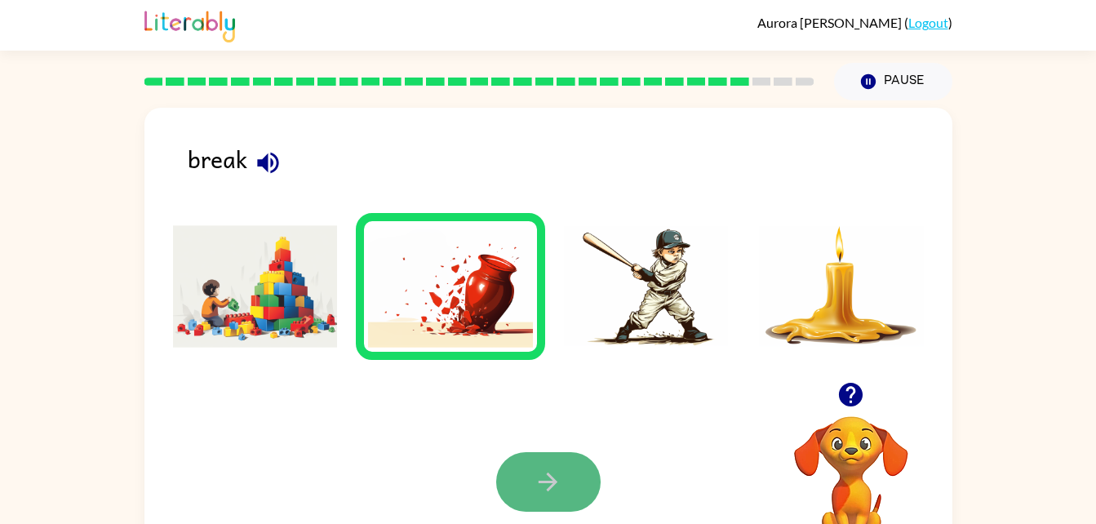
click at [570, 472] on button "button" at bounding box center [548, 482] width 104 height 60
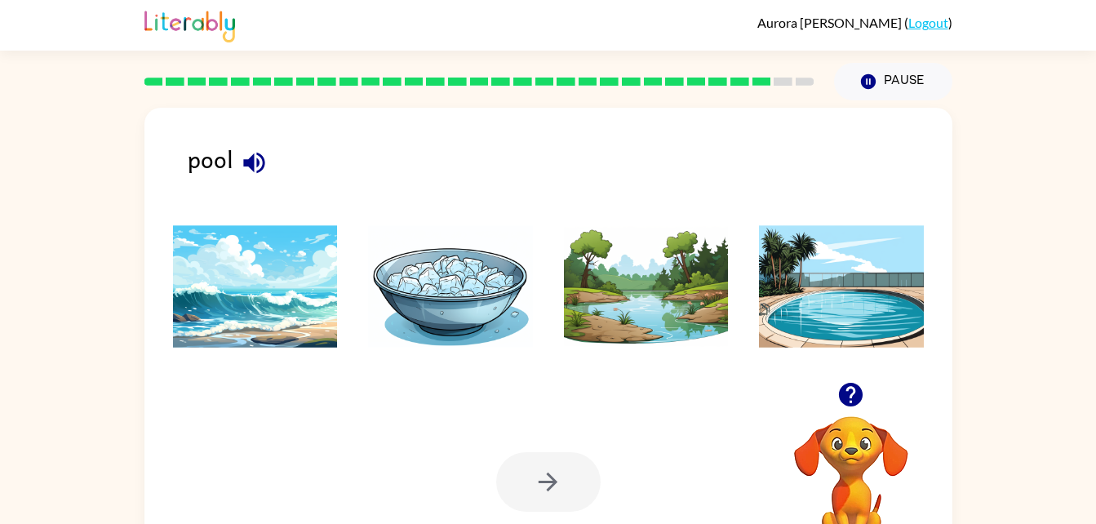
click at [813, 304] on img at bounding box center [841, 286] width 165 height 122
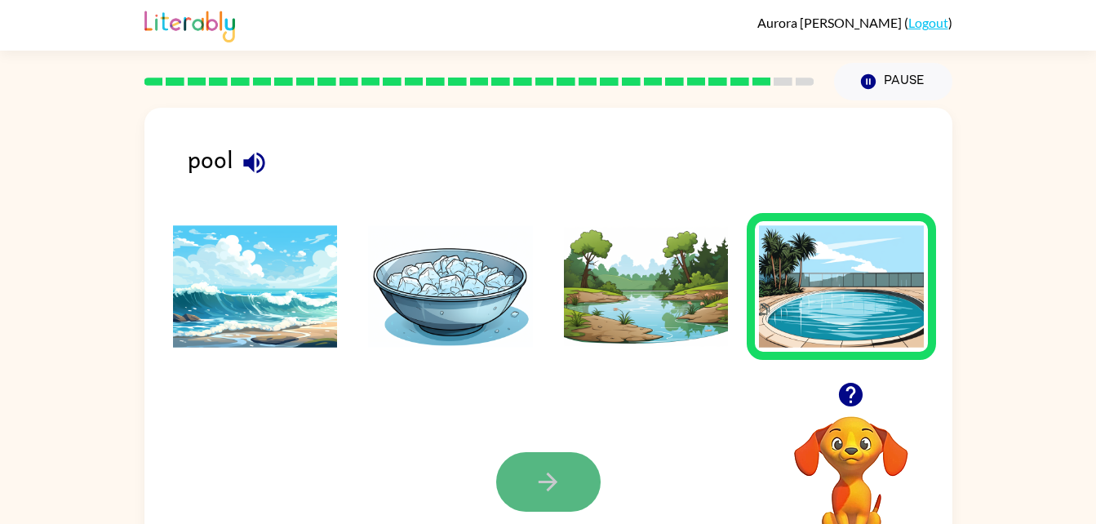
click at [550, 473] on icon "button" at bounding box center [548, 481] width 29 height 29
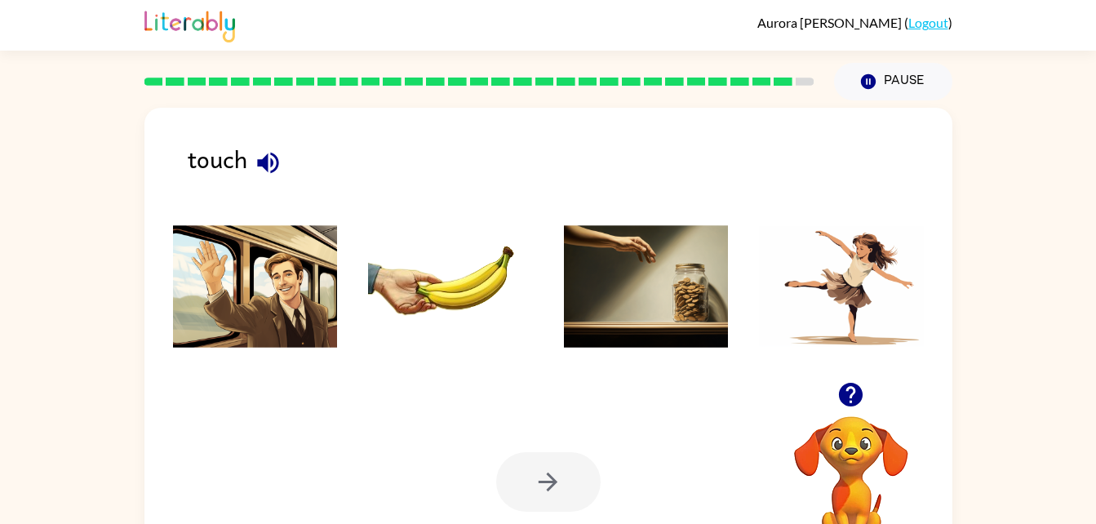
click at [413, 266] on img at bounding box center [450, 286] width 165 height 122
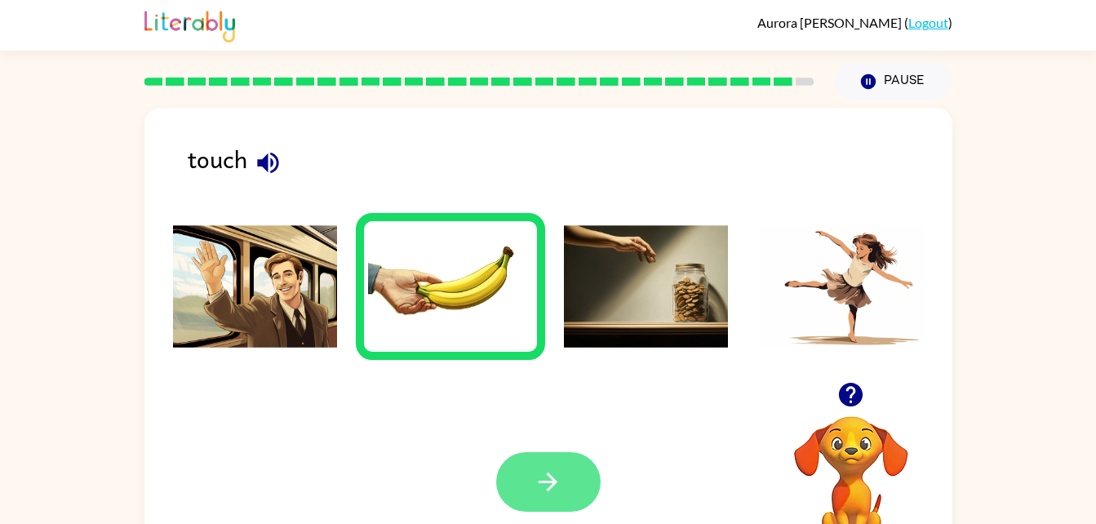
click at [576, 472] on button "button" at bounding box center [548, 482] width 104 height 60
